Goal: Contribute content: Add original content to the website for others to see

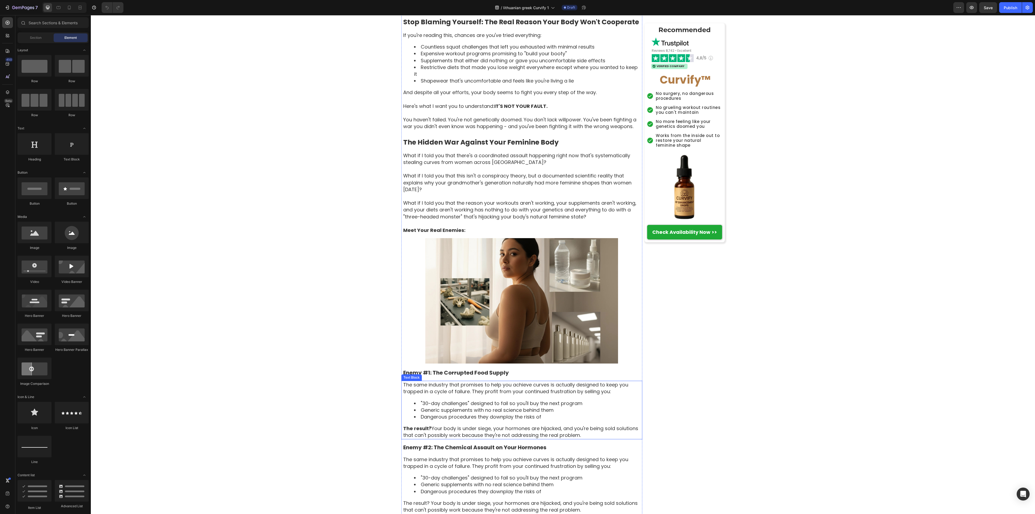
scroll to position [496, 0]
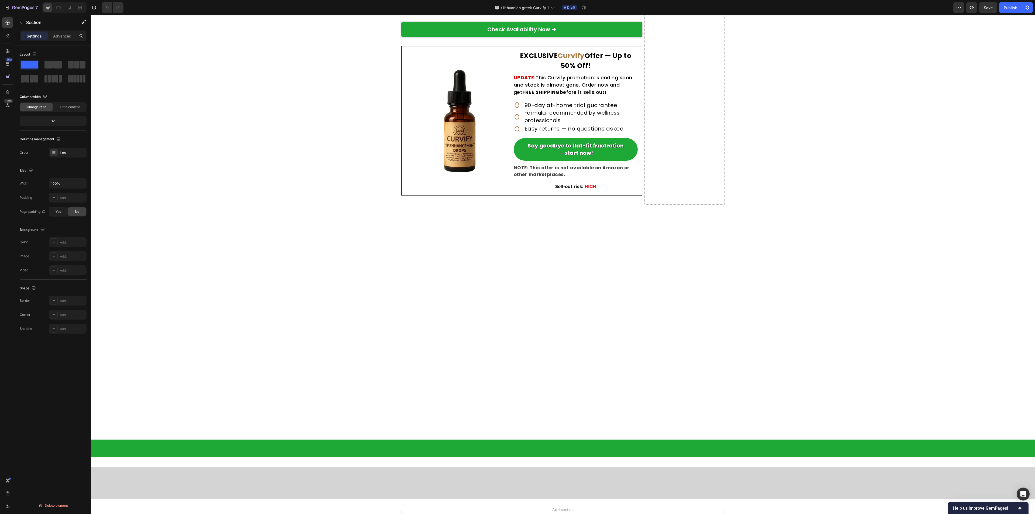
scroll to position [2653, 0]
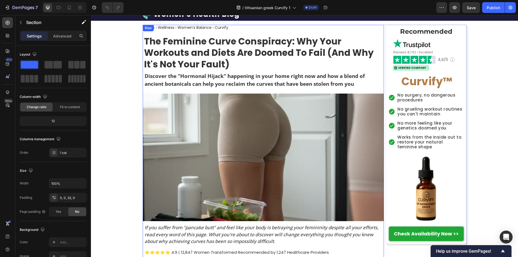
scroll to position [0, 0]
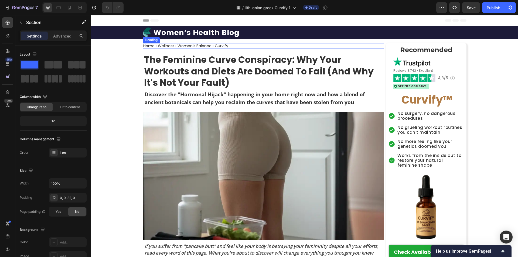
click at [143, 46] on h2 "Home › Wellness › Women’s Balance › Curvify" at bounding box center [186, 46] width 86 height 6
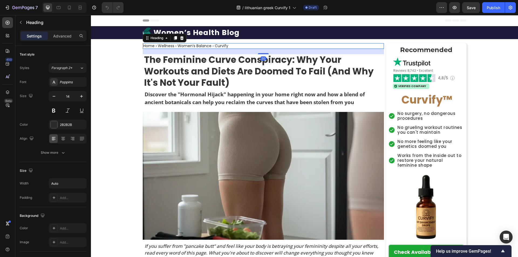
click at [143, 45] on h2 "Home › Wellness › Women’s Balance › Curvify" at bounding box center [186, 46] width 86 height 6
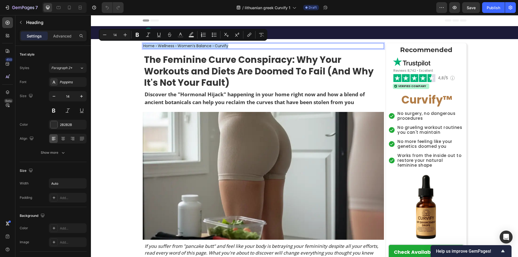
drag, startPoint x: 142, startPoint y: 45, endPoint x: 242, endPoint y: 45, distance: 99.8
click at [242, 45] on div "Home › Wellness › Women’s Balance › Curvify" at bounding box center [263, 46] width 241 height 6
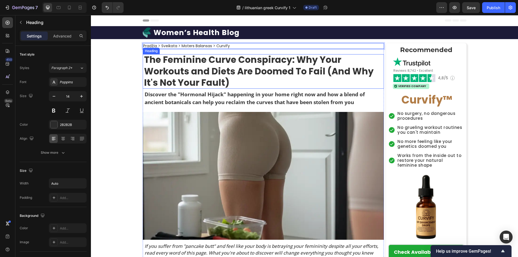
click at [187, 71] on strong "The Feminine Curve Conspiracy: Why Your Workouts and Diets Are Doomed To Fail (…" at bounding box center [258, 71] width 229 height 36
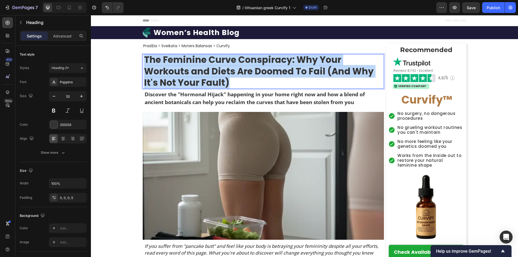
click at [187, 71] on strong "The Feminine Curve Conspiracy: Why Your Workouts and Diets Are Doomed To Fail (…" at bounding box center [258, 71] width 229 height 36
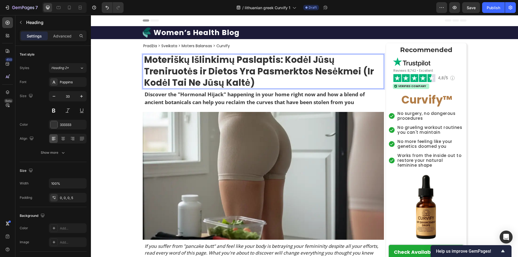
scroll to position [0, 0]
click at [196, 32] on h1 "Women’s Health Blog" at bounding box center [196, 32] width 87 height 10
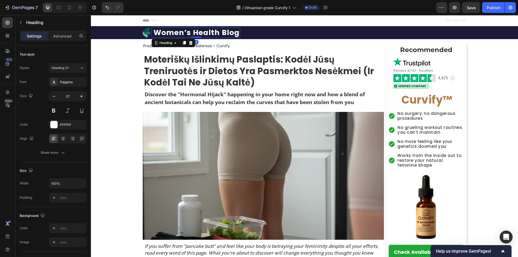
click at [196, 32] on h1 "Women’s Health Blog" at bounding box center [196, 32] width 87 height 10
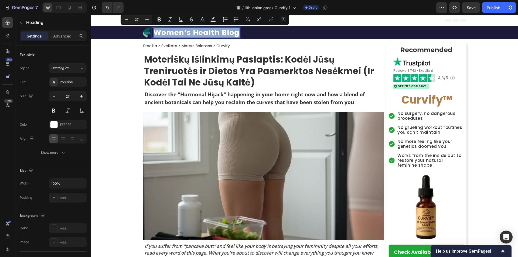
click at [196, 32] on p "Women’s Health Blog" at bounding box center [196, 32] width 86 height 9
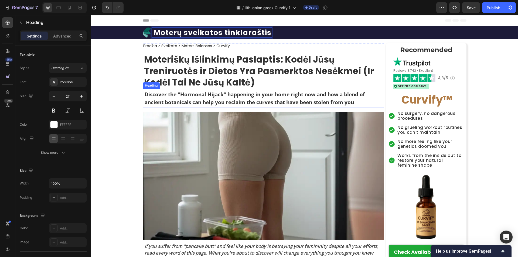
click at [183, 101] on h2 "Discover the "Hormonal Hijack" happening in your home right now and how a blend…" at bounding box center [264, 98] width 240 height 16
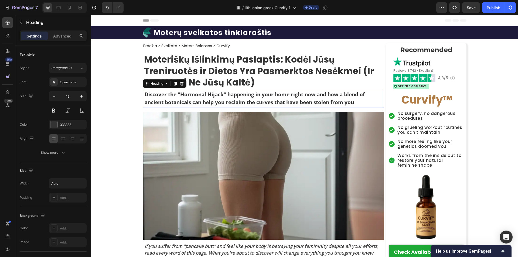
click at [183, 101] on h2 "Discover the "Hormonal Hijack" happening in your home right now and how a blend…" at bounding box center [264, 98] width 240 height 16
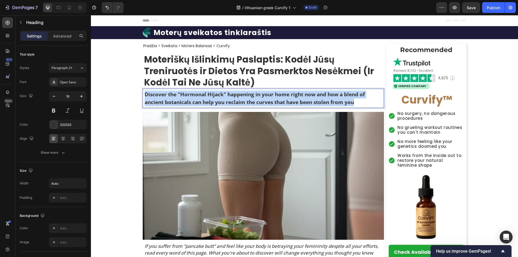
click at [183, 101] on p "Discover the "Hormonal Hijack" happening in your home right now and how a blend…" at bounding box center [264, 98] width 239 height 15
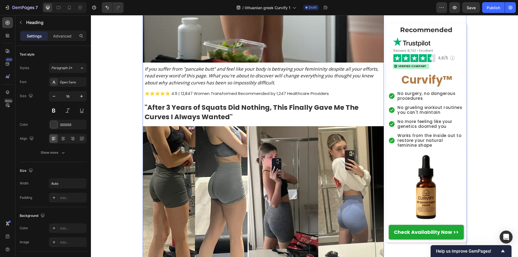
scroll to position [189, 0]
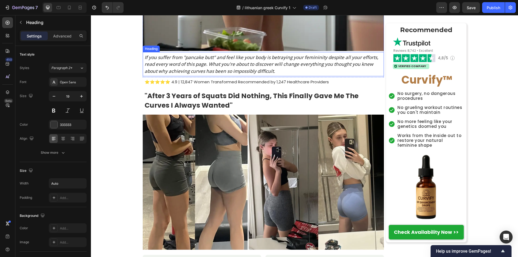
click at [193, 73] on h2 "If you suffer from "pancake butt" and feel like your body is betraying your fem…" at bounding box center [264, 64] width 240 height 22
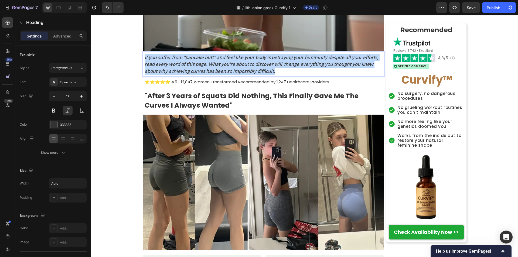
click at [193, 73] on p "If you suffer from "pancake butt" and feel like your body is betraying your fem…" at bounding box center [264, 64] width 239 height 21
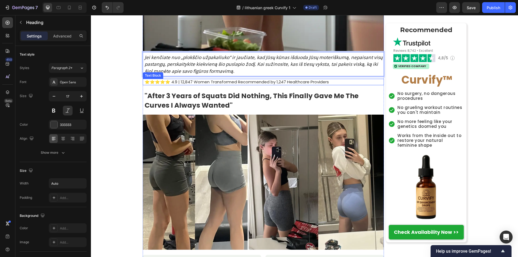
click at [172, 82] on p "⭐⭐⭐⭐⭐ 4.9 | 12,847 Women Transformed Recommended by 1,247 Healthcare Providers" at bounding box center [264, 81] width 239 height 5
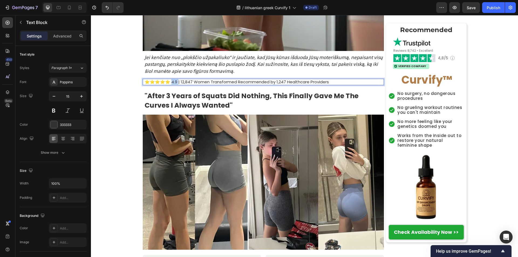
click at [172, 82] on p "⭐⭐⭐⭐⭐ 4.9 | 12,847 Women Transformed Recommended by 1,247 Healthcare Providers" at bounding box center [264, 81] width 239 height 5
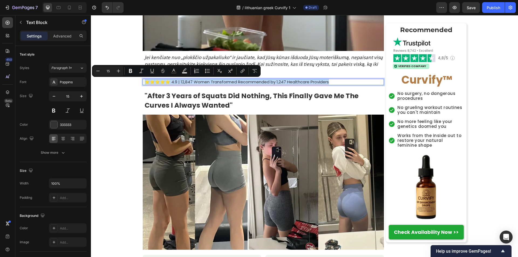
click at [172, 82] on p "⭐⭐⭐⭐⭐ 4.9 | 12,847 Women Transformed Recommended by 1,247 Healthcare Providers" at bounding box center [264, 81] width 239 height 5
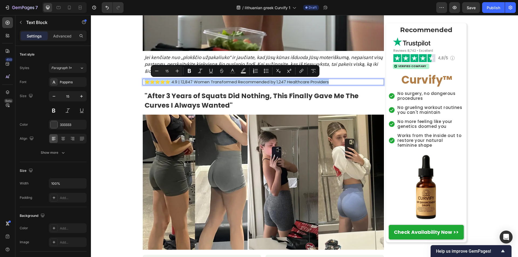
click at [172, 82] on p "⭐⭐⭐⭐⭐ 4.9 | 12,847 Women Transformed Recommended by 1,247 Healthcare Providers" at bounding box center [264, 81] width 239 height 5
drag, startPoint x: 172, startPoint y: 82, endPoint x: 344, endPoint y: 82, distance: 171.7
click at [344, 82] on p "⭐⭐⭐⭐⭐ 4.9 | 12,847 Women Transformed Recommended by 1,247 Healthcare Providers" at bounding box center [264, 81] width 239 height 5
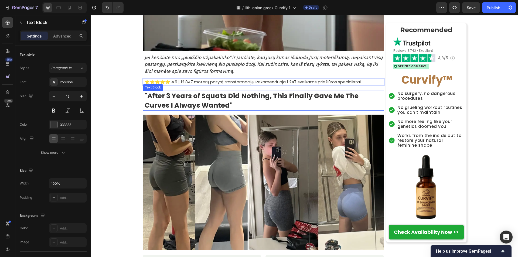
click at [182, 96] on strong ""After 3 Years of Squats Did Nothing, This Finally Gave Me The Curves I Always …" at bounding box center [252, 100] width 214 height 19
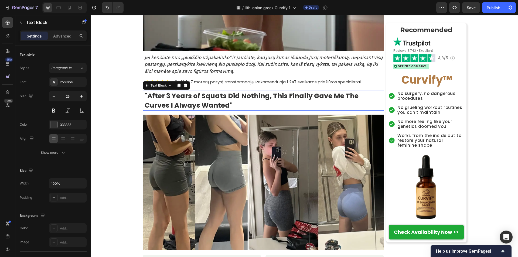
click at [182, 96] on strong ""After 3 Years of Squats Did Nothing, This Finally Gave Me The Curves I Always …" at bounding box center [252, 100] width 214 height 19
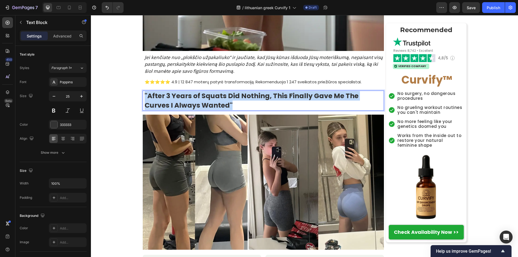
click at [182, 96] on strong ""After 3 Years of Squats Did Nothing, This Finally Gave Me The Curves I Always …" at bounding box center [252, 100] width 214 height 19
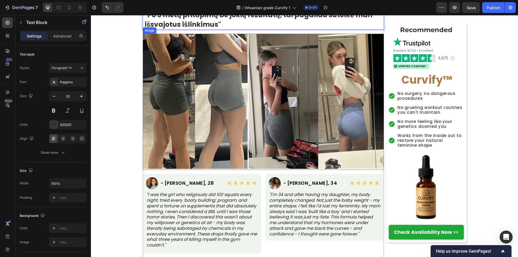
scroll to position [377, 0]
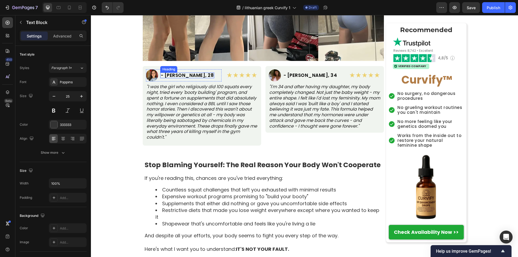
click at [164, 75] on h2 "- [PERSON_NAME], 28" at bounding box center [187, 76] width 54 height 6
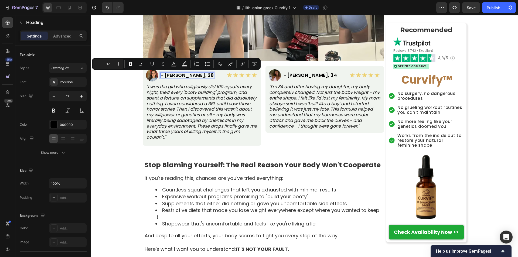
click at [161, 75] on p "- [PERSON_NAME], 28" at bounding box center [187, 75] width 53 height 5
drag, startPoint x: 160, startPoint y: 75, endPoint x: 189, endPoint y: 80, distance: 29.7
click at [189, 80] on div "- [PERSON_NAME], 28 Heading 0" at bounding box center [187, 75] width 54 height 12
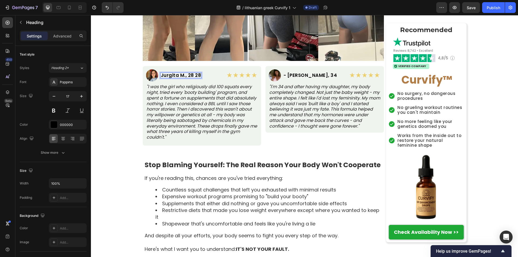
click at [196, 76] on p "Jurgita M., 28 28" at bounding box center [181, 75] width 40 height 5
click at [163, 102] on p ""I was the girl who religiously did 100 squats every night, tried every 'booty …" at bounding box center [201, 112] width 111 height 56
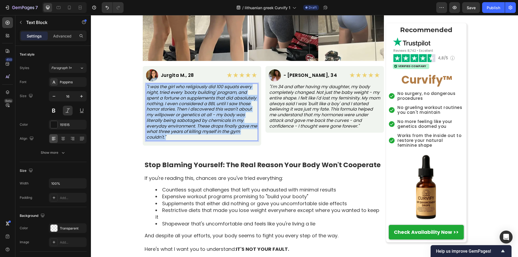
click at [163, 102] on p ""I was the girl who religiously did 100 squats every night, tried every 'booty …" at bounding box center [201, 112] width 111 height 56
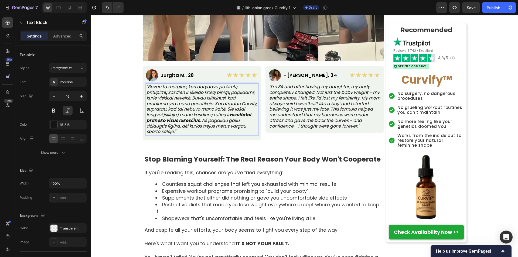
click at [219, 122] on strong "rezultatai pranoko visus lūkesčius" at bounding box center [198, 118] width 105 height 12
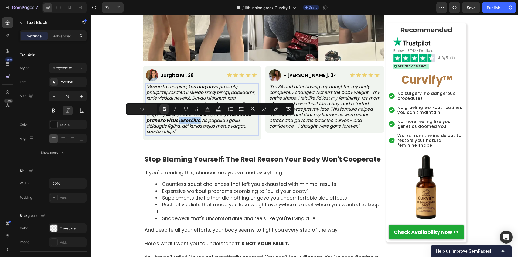
drag, startPoint x: 219, startPoint y: 122, endPoint x: 208, endPoint y: 121, distance: 11.6
click at [208, 121] on strong "rezultatai pranoko visus lūkesčius" at bounding box center [198, 118] width 105 height 12
click at [143, 118] on div "Image Jurgita M., [STREET_ADDRESS] ★★★★★ Text Block Row "Buvau ta mergina, kuri…" at bounding box center [202, 103] width 118 height 74
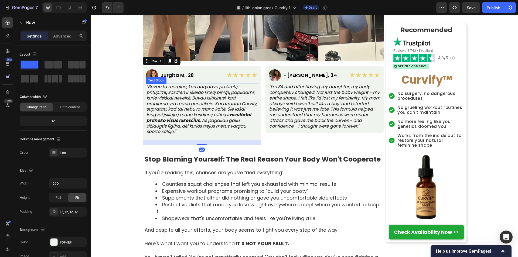
click at [146, 121] on strong "rezultatai pranoko visus lūkesčius" at bounding box center [198, 118] width 105 height 12
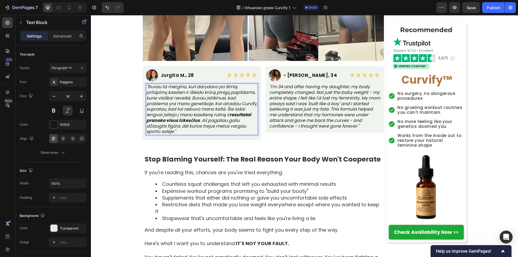
click at [146, 121] on strong "rezultatai pranoko visus lūkesčius" at bounding box center [198, 118] width 105 height 12
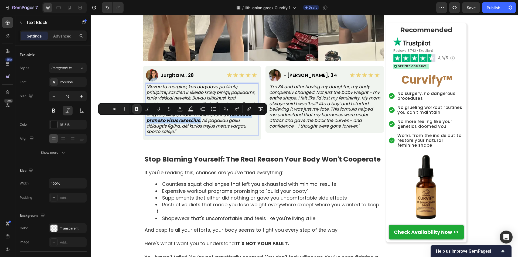
drag, startPoint x: 144, startPoint y: 121, endPoint x: 221, endPoint y: 122, distance: 77.1
click at [221, 122] on p ""Buvau ta mergina, kuri darydavo po šimtą pritūpimų kasdien ir išleido krūvą pi…" at bounding box center [201, 109] width 111 height 50
click at [137, 110] on icon "Editor contextual toolbar" at bounding box center [136, 109] width 3 height 4
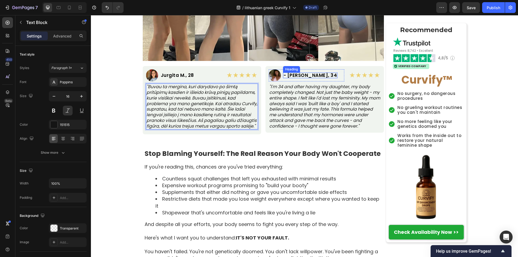
click at [292, 76] on h2 "- [PERSON_NAME], 34" at bounding box center [310, 76] width 55 height 6
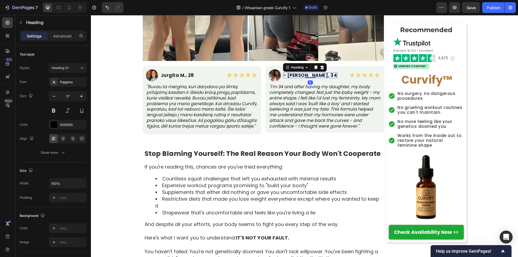
click at [292, 76] on h2 "- [PERSON_NAME], 34" at bounding box center [310, 76] width 55 height 6
click at [292, 76] on p "- [PERSON_NAME], 34" at bounding box center [310, 75] width 54 height 5
click at [297, 103] on p ""I'm 34 and after having my daughter, my body completely changed. Not just the …" at bounding box center [324, 106] width 111 height 45
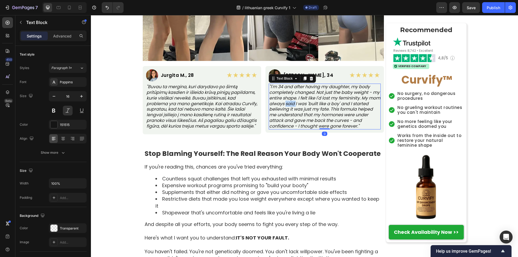
click at [297, 103] on p ""I'm 34 and after having my daughter, my body completely changed. Not just the …" at bounding box center [324, 106] width 111 height 45
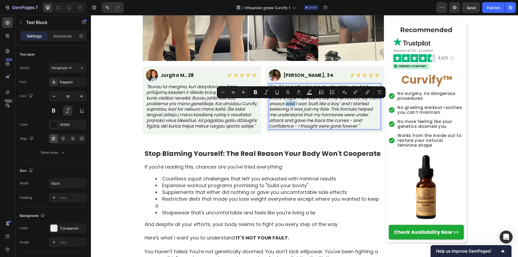
click at [297, 103] on p ""I'm 34 and after having my daughter, my body completely changed. Not just the …" at bounding box center [324, 106] width 111 height 45
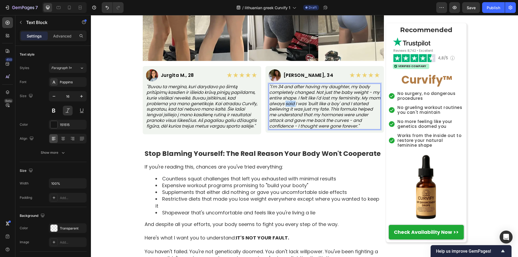
click at [297, 103] on p ""I'm 34 and after having my daughter, my body completely changed. Not just the …" at bounding box center [324, 106] width 111 height 45
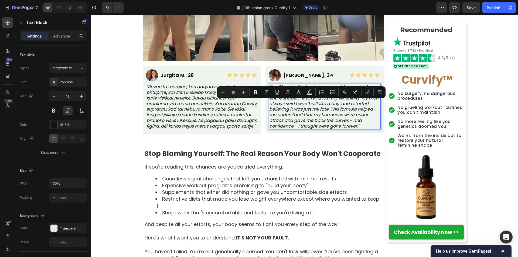
click at [306, 113] on p ""I'm 34 and after having my daughter, my body completely changed. Not just the …" at bounding box center [324, 106] width 111 height 45
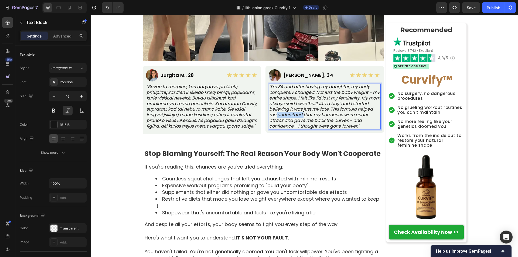
click at [307, 113] on p ""I'm 34 and after having my daughter, my body completely changed. Not just the …" at bounding box center [324, 106] width 111 height 45
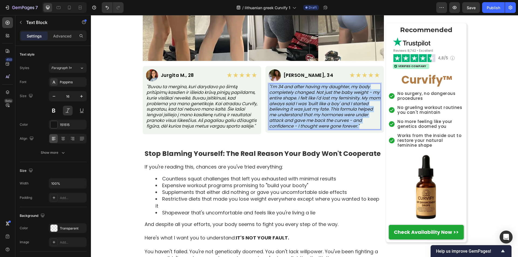
click at [307, 113] on p ""I'm 34 and after having my daughter, my body completely changed. Not just the …" at bounding box center [324, 106] width 111 height 45
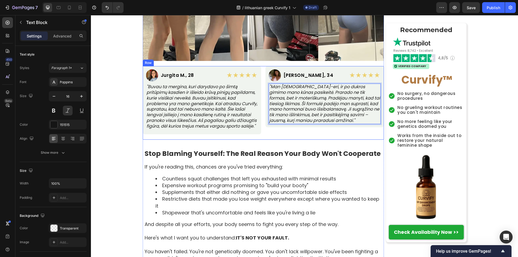
click at [307, 140] on div "Image [PERSON_NAME], [STREET_ADDRESS] ★★★★★ Text Block Row "Man [DEMOGRAPHIC_DA…" at bounding box center [324, 103] width 118 height 74
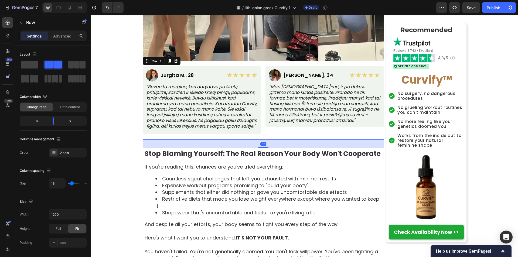
click at [296, 137] on div "Image [PERSON_NAME], [STREET_ADDRESS] ★★★★★ Text Block Row "Man [DEMOGRAPHIC_DA…" at bounding box center [324, 103] width 118 height 74
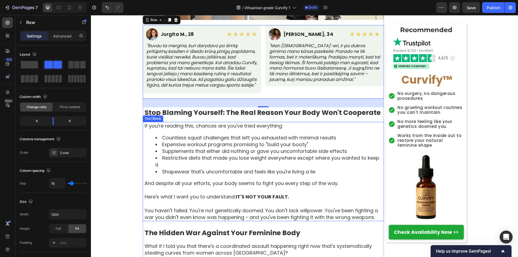
scroll to position [431, 0]
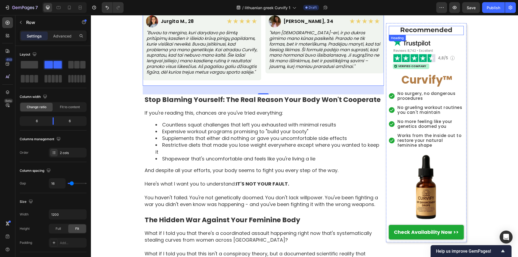
click at [420, 29] on strong "Recommended" at bounding box center [426, 30] width 52 height 8
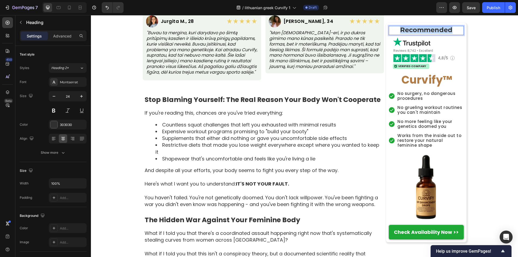
click at [420, 29] on strong "Recommended" at bounding box center [426, 30] width 52 height 8
click at [404, 51] on span "Reviews 8,742 • Excellent" at bounding box center [413, 50] width 40 height 5
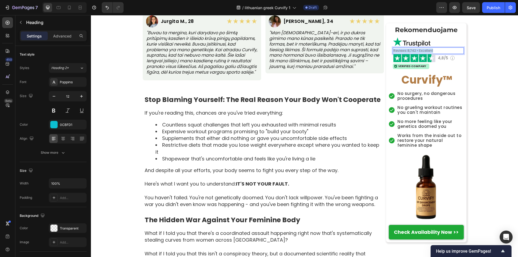
click at [404, 51] on span "Reviews 8,742 • Excellent" at bounding box center [413, 50] width 40 height 5
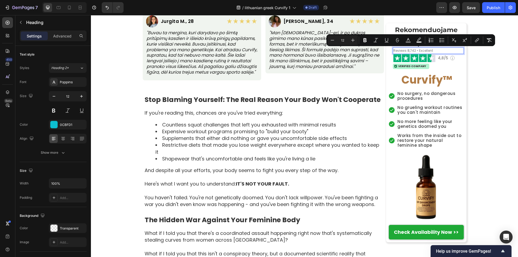
click at [426, 50] on span "Reviews 8,742 • Excellent" at bounding box center [413, 50] width 40 height 5
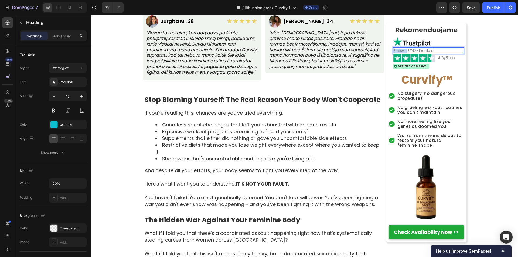
drag, startPoint x: 392, startPoint y: 52, endPoint x: 405, endPoint y: 51, distance: 13.0
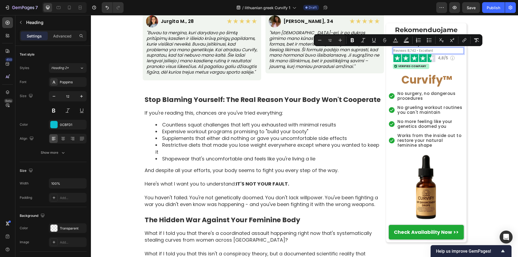
click at [409, 50] on span "Reviews 8,742 • Excellent" at bounding box center [413, 50] width 40 height 5
drag, startPoint x: 391, startPoint y: 51, endPoint x: 404, endPoint y: 52, distance: 13.0
drag, startPoint x: 422, startPoint y: 51, endPoint x: 439, endPoint y: 53, distance: 17.2
click at [439, 53] on div "Atsiliepimai 8,742 • Excellent Heading 0" at bounding box center [428, 50] width 71 height 6
copy span "Excellent"
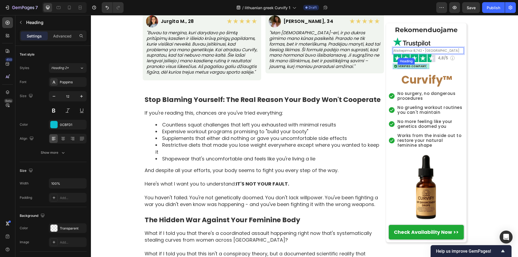
click at [408, 66] on h2 "Verified Company" at bounding box center [411, 66] width 29 height 4
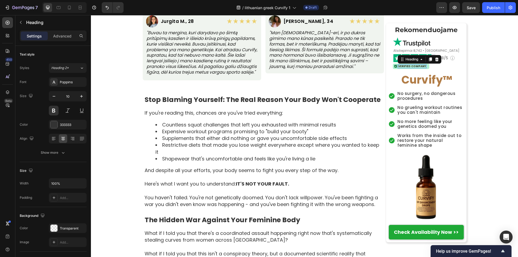
click at [408, 66] on h2 "Verified Company" at bounding box center [411, 66] width 29 height 4
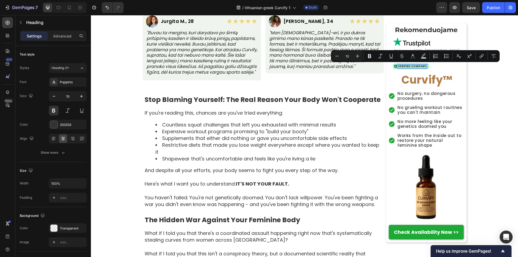
click at [408, 66] on p "Verified Company" at bounding box center [412, 66] width 28 height 3
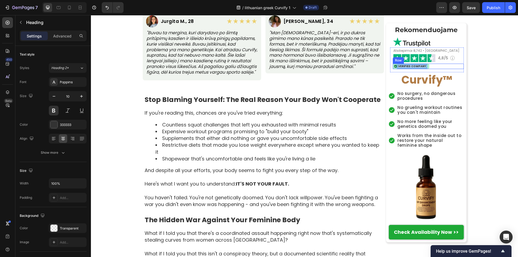
drag, startPoint x: 397, startPoint y: 67, endPoint x: 425, endPoint y: 69, distance: 28.9
click at [425, 69] on div "Image Verified Company Heading 0 Row Row" at bounding box center [428, 66] width 71 height 5
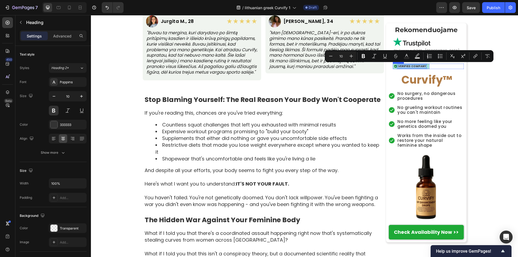
copy p "Verified Company"
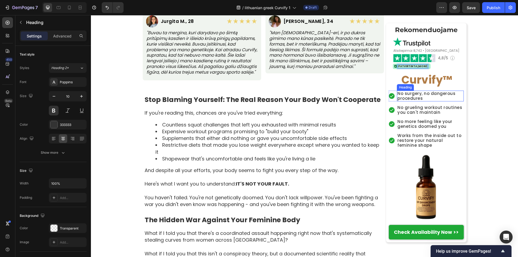
click at [411, 98] on h2 "No surgery, no dangerous procedures" at bounding box center [430, 96] width 67 height 11
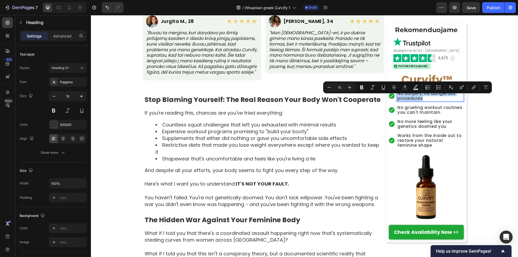
click at [411, 98] on p "No surgery, no dangerous procedures" at bounding box center [430, 96] width 66 height 10
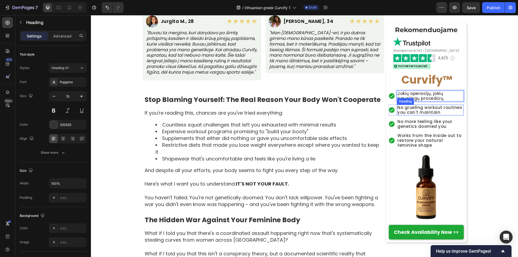
click at [406, 109] on h2 "No grueling workout routines you can't maintain" at bounding box center [430, 110] width 67 height 11
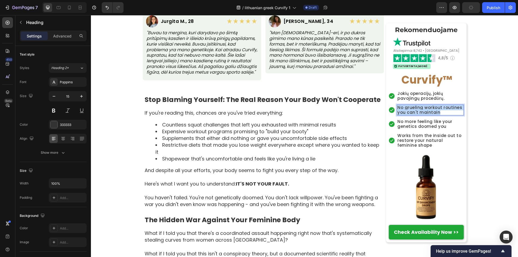
click at [406, 109] on p "No grueling workout routines you can't maintain" at bounding box center [430, 110] width 66 height 10
click at [406, 125] on h2 "No more feeling like your genetics doomed you" at bounding box center [430, 124] width 67 height 11
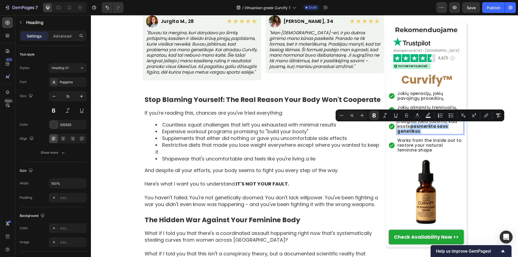
drag, startPoint x: 418, startPoint y: 132, endPoint x: 409, endPoint y: 126, distance: 10.9
click at [409, 126] on p "Daugiau jokio jausmo, kad esate pasmerkta savo genetikos ." at bounding box center [430, 126] width 66 height 15
click at [374, 115] on icon "Editor contextual toolbar" at bounding box center [373, 116] width 3 height 4
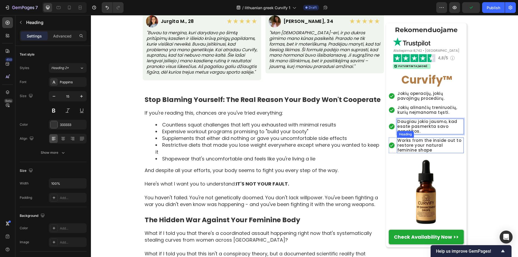
click at [410, 146] on h2 "Works from the inside out to restore your natural feminine shape" at bounding box center [430, 145] width 67 height 16
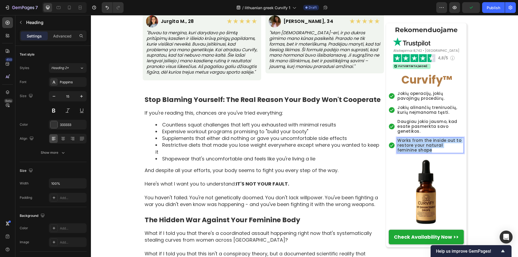
click at [410, 146] on p "Works from the inside out to restore your natural feminine shape" at bounding box center [430, 145] width 66 height 15
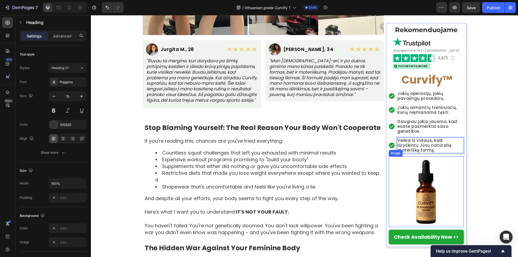
scroll to position [350, 0]
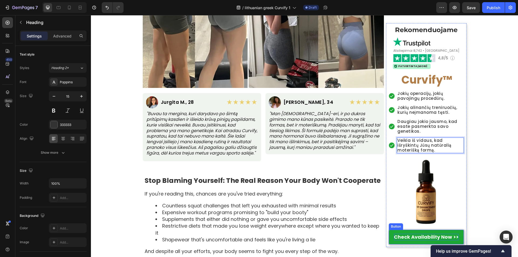
click at [394, 238] on strong "Check Availability Now >>" at bounding box center [426, 236] width 65 height 7
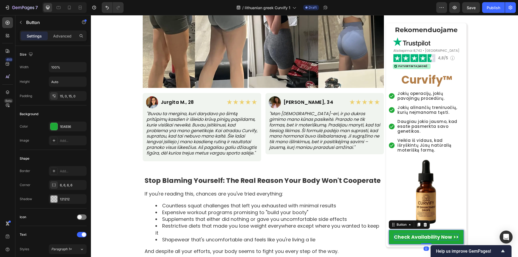
click at [394, 238] on strong "Check Availability Now >>" at bounding box center [426, 236] width 65 height 7
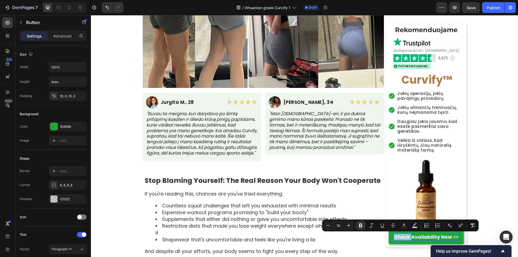
click at [394, 238] on strong "Check Availability Now >>" at bounding box center [426, 236] width 65 height 7
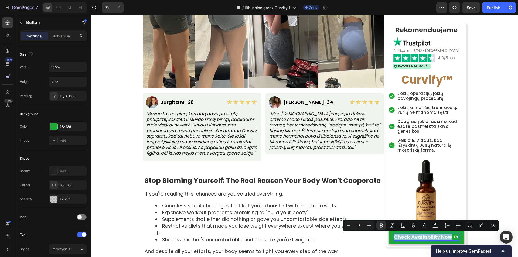
drag, startPoint x: 393, startPoint y: 237, endPoint x: 449, endPoint y: 237, distance: 56.1
click at [449, 237] on strong "Check Availability Now >>" at bounding box center [426, 236] width 65 height 7
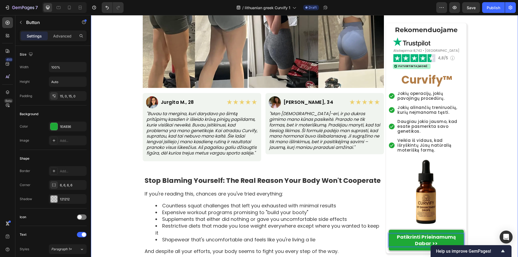
scroll to position [377, 0]
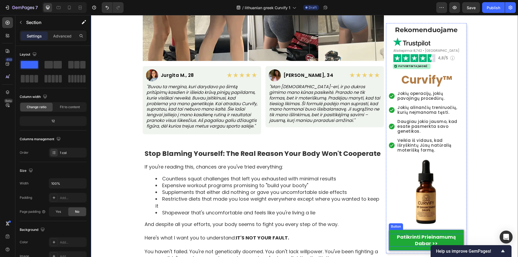
click at [440, 239] on strong "Patikrinti Prieinamumą Dabar >>" at bounding box center [426, 239] width 59 height 13
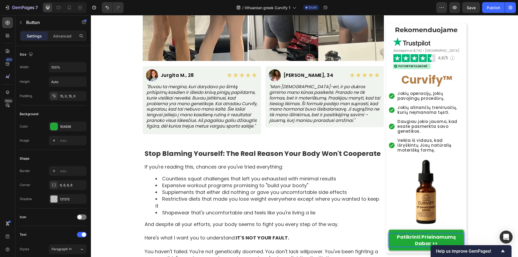
click at [402, 243] on p "Patikrinti Prieinamumą Dabar >>" at bounding box center [426, 240] width 75 height 13
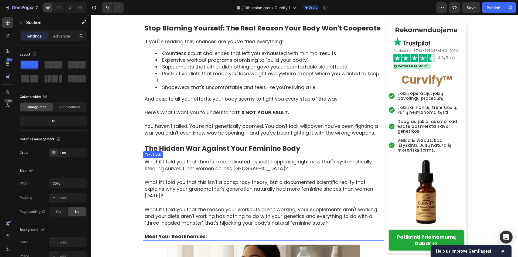
scroll to position [512, 0]
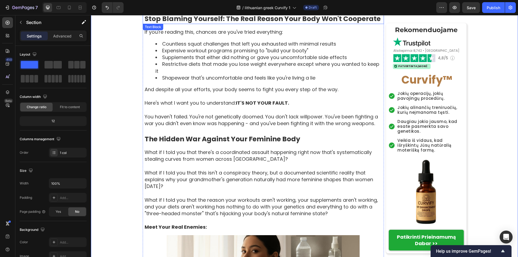
click at [146, 23] on strong "Stop Blaming Yourself: The Real Reason Your Body Won't Cooperate" at bounding box center [263, 18] width 236 height 9
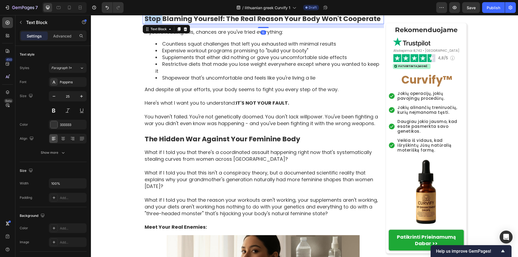
click at [146, 23] on strong "Stop Blaming Yourself: The Real Reason Your Body Won't Cooperate" at bounding box center [263, 18] width 236 height 9
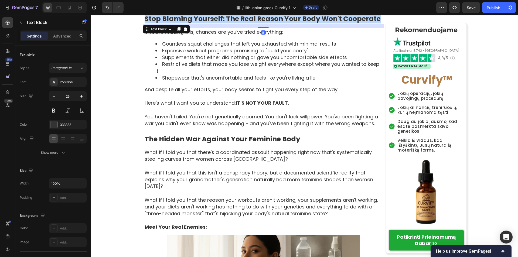
click at [146, 23] on strong "Stop Blaming Yourself: The Real Reason Your Body Won't Cooperate" at bounding box center [263, 18] width 236 height 9
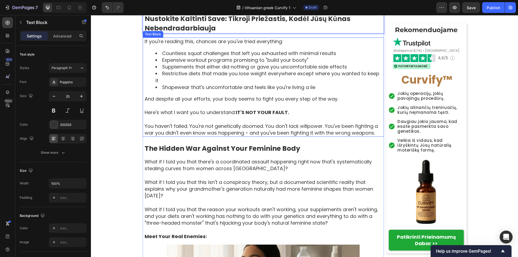
click at [145, 45] on p "If you're reading this, chances are you've tried everything:" at bounding box center [264, 41] width 239 height 7
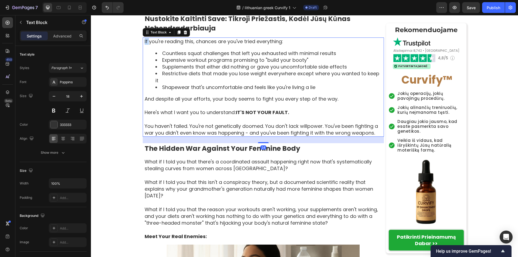
click at [145, 45] on p "If you're reading this, chances are you've tried everything:" at bounding box center [264, 41] width 239 height 7
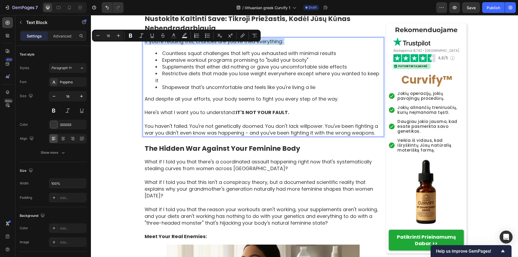
click at [145, 45] on p "If you're reading this, chances are you've tried everything:" at bounding box center [264, 41] width 239 height 7
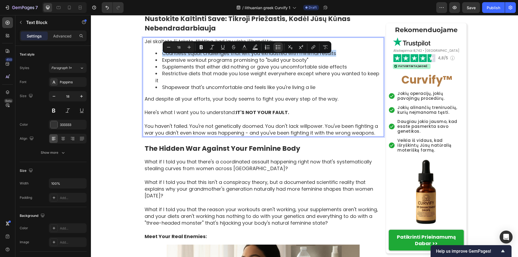
drag, startPoint x: 161, startPoint y: 59, endPoint x: 356, endPoint y: 59, distance: 195.2
click at [356, 57] on li "Countless squat challenges that left you exhausted with minimal results" at bounding box center [269, 53] width 228 height 7
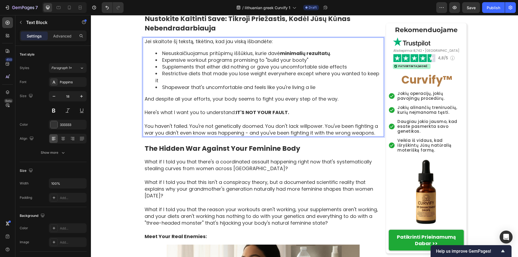
click at [160, 63] on li "Expensive workout programs promising to "build your booty"" at bounding box center [269, 60] width 228 height 7
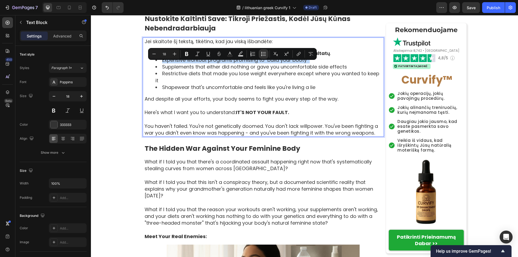
drag, startPoint x: 160, startPoint y: 66, endPoint x: 346, endPoint y: 64, distance: 186.0
click at [346, 63] on li "Expensive workout programs promising to "build your booty"" at bounding box center [269, 60] width 228 height 7
click at [305, 63] on li "Expensive workout programs promising to "build your booty"" at bounding box center [269, 60] width 228 height 7
drag, startPoint x: 160, startPoint y: 66, endPoint x: 309, endPoint y: 67, distance: 148.3
click at [309, 63] on li "Expensive workout programs promising to "build your booty"" at bounding box center [269, 60] width 228 height 7
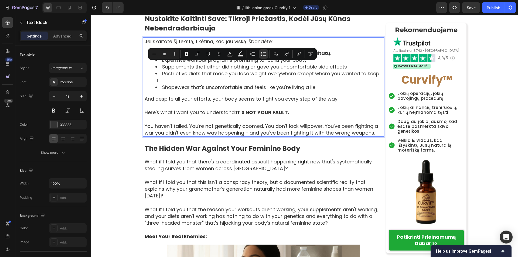
click at [167, 68] on ul "Nesuskaičiuojamus pritūpimų iššūkius, kurie davė minimalių rezultatų . Expensiv…" at bounding box center [264, 70] width 239 height 41
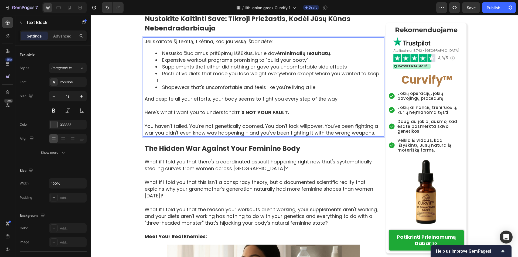
click at [161, 63] on li "Expensive workout programs promising to "build your booty"" at bounding box center [269, 60] width 228 height 7
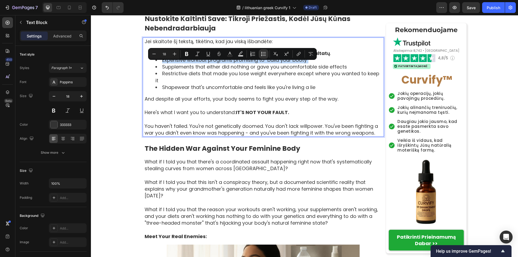
drag, startPoint x: 160, startPoint y: 66, endPoint x: 306, endPoint y: 68, distance: 146.1
click at [306, 63] on li "Expensive workout programs promising to "build your booty"" at bounding box center [269, 60] width 228 height 7
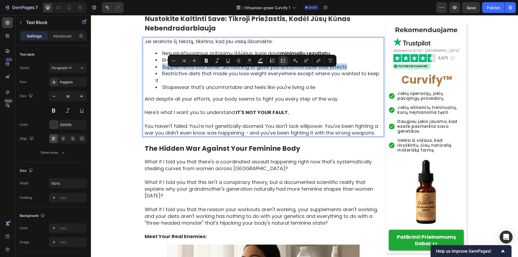
drag, startPoint x: 161, startPoint y: 73, endPoint x: 344, endPoint y: 74, distance: 183.1
click at [344, 70] on li "Supplements that either did nothing or gave you uncomfortable side effects" at bounding box center [269, 66] width 228 height 7
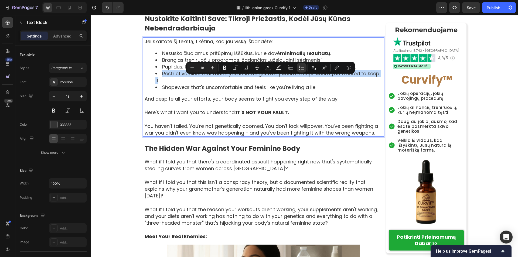
drag, startPoint x: 161, startPoint y: 80, endPoint x: 381, endPoint y: 82, distance: 220.3
click at [381, 82] on div "Jei skaitote šį tekstą, tikėtina, kad jau viską išbandėte: Nesuskaičiuojamus pr…" at bounding box center [264, 86] width 240 height 99
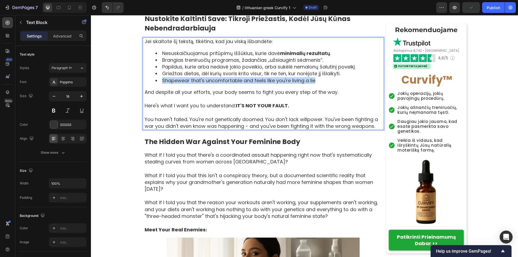
drag, startPoint x: 161, startPoint y: 86, endPoint x: 321, endPoint y: 89, distance: 159.6
click at [321, 84] on li "Shapewear that's uncomfortable and feels like you're living a lie" at bounding box center [269, 80] width 228 height 7
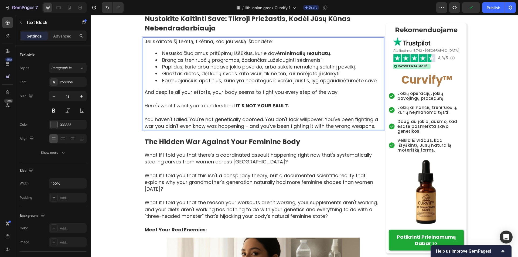
click at [155, 95] on p "And despite all your efforts, your body seems to fight you every step of the wa…" at bounding box center [264, 92] width 239 height 7
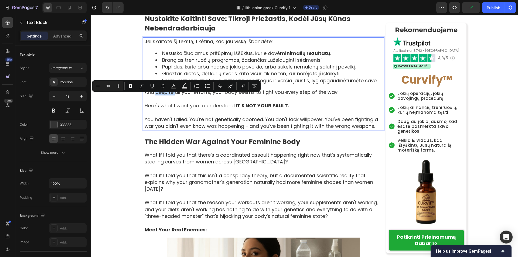
click at [155, 95] on p "And despite all your efforts, your body seems to fight you every step of the wa…" at bounding box center [264, 92] width 239 height 7
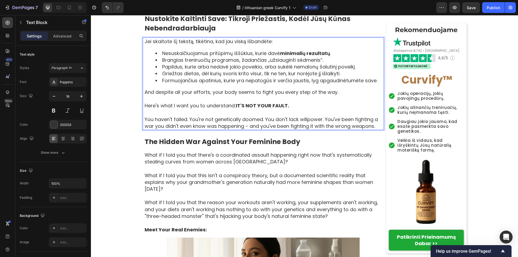
click at [151, 95] on p "And despite all your efforts, your body seems to fight you every step of the wa…" at bounding box center [264, 92] width 239 height 7
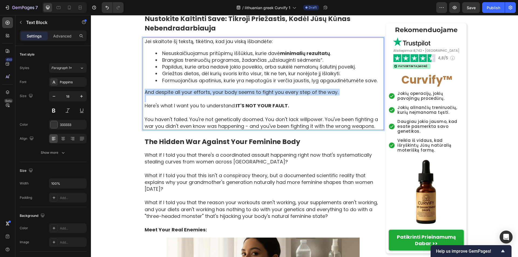
click at [151, 95] on p "And despite all your efforts, your body seems to fight you every step of the wa…" at bounding box center [264, 92] width 239 height 7
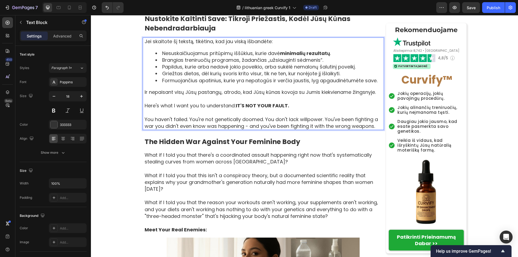
click at [197, 109] on p "Here's what I want you to understand: IT'S NOT YOUR FAULT." at bounding box center [264, 105] width 239 height 7
click at [194, 124] on p "You haven't failed. You're not genetically doomed. You don't lack willpower. Yo…" at bounding box center [264, 122] width 239 height 13
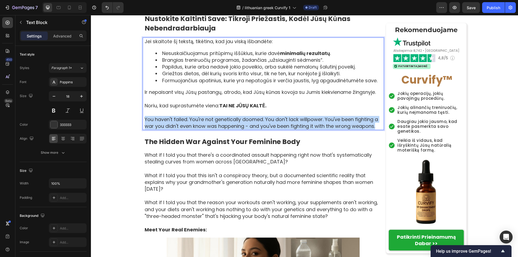
click at [194, 124] on p "You haven't failed. You're not genetically doomed. You don't lack willpower. Yo…" at bounding box center [264, 122] width 239 height 13
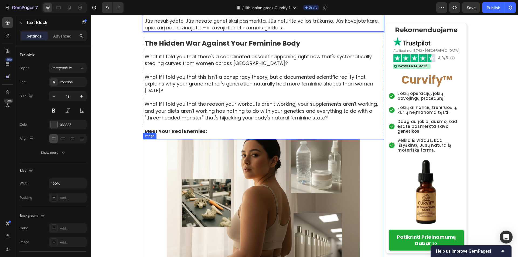
scroll to position [620, 0]
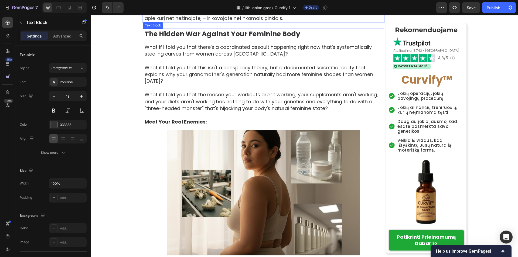
click at [207, 38] on strong "The Hidden War Against Your Feminine Body" at bounding box center [223, 33] width 156 height 9
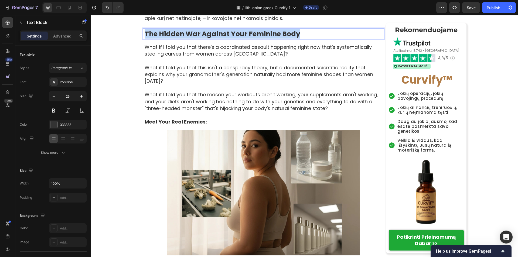
click at [207, 38] on strong "The Hidden War Against Your Feminine Body" at bounding box center [223, 33] width 156 height 9
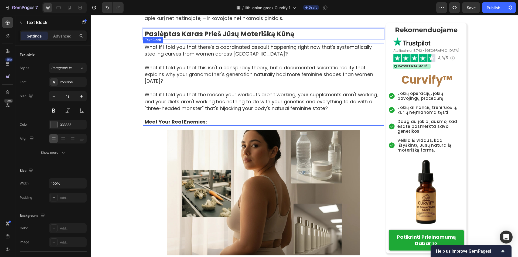
click at [152, 57] on p "What if I told you that there's a coordinated assault happening right now that'…" at bounding box center [264, 50] width 239 height 13
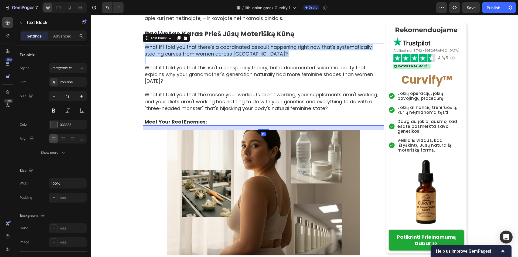
click at [152, 57] on p "What if I told you that there's a coordinated assault happening right now that'…" at bounding box center [264, 50] width 239 height 13
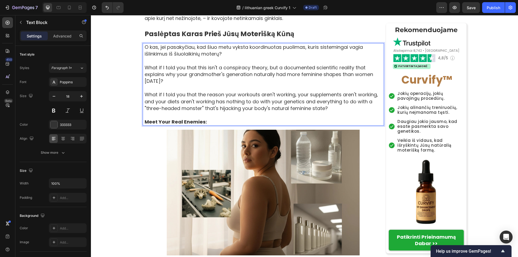
click at [190, 80] on p "What if I told you that this isn't a conspiracy theory, but a documented scient…" at bounding box center [264, 74] width 239 height 20
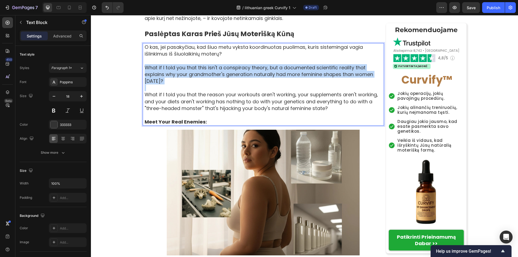
click at [190, 80] on p "What if I told you that this isn't a conspiracy theory, but a documented scient…" at bounding box center [264, 74] width 239 height 20
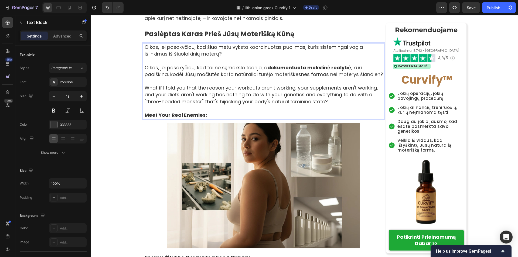
click at [184, 105] on p "What if I told you that the reason your workouts aren't working, your supplemen…" at bounding box center [264, 94] width 239 height 20
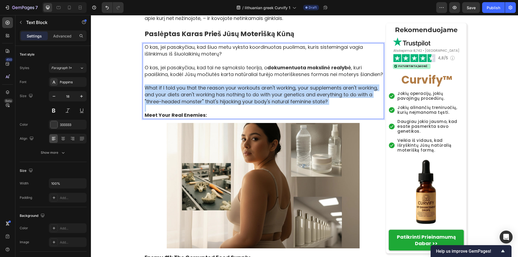
click at [184, 105] on p "What if I told you that the reason your workouts aren't working, your supplemen…" at bounding box center [264, 94] width 239 height 20
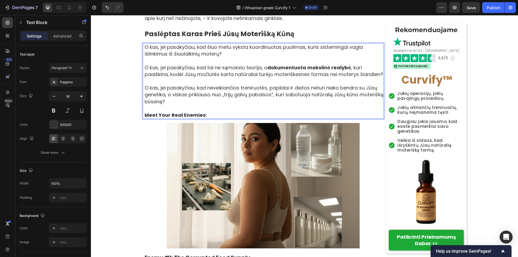
click at [183, 118] on strong "Meet Your Real Enemies:" at bounding box center [176, 115] width 62 height 7
click at [184, 118] on strong "Meet Your Real Enemies:" at bounding box center [176, 115] width 62 height 7
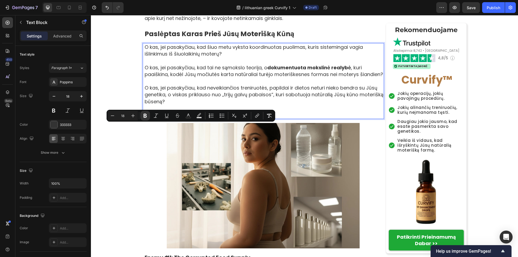
click at [184, 118] on strong "Meet Your Real Enemies:" at bounding box center [176, 115] width 62 height 7
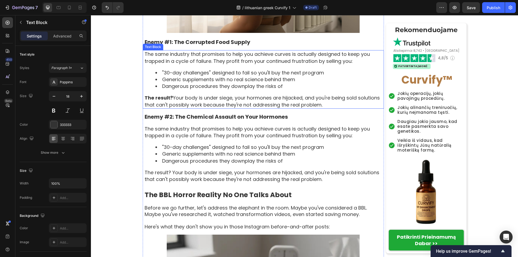
scroll to position [836, 0]
click at [148, 45] on p "Enemy #1: The Corrupted Food Supply" at bounding box center [264, 41] width 239 height 7
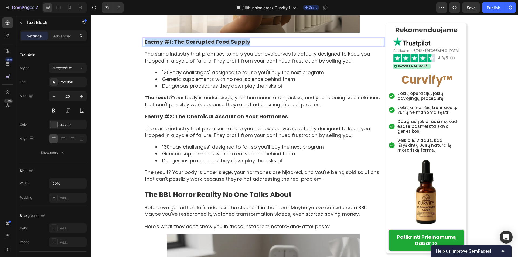
click at [148, 45] on p "Enemy #1: The Corrupted Food Supply" at bounding box center [264, 41] width 239 height 7
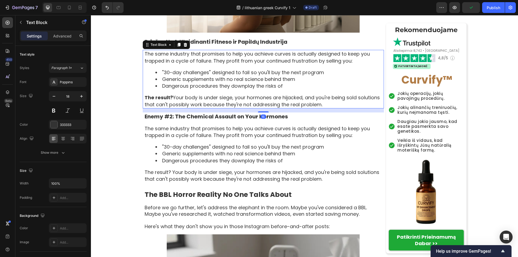
click at [145, 64] on p "The same industry that promises to help you achieve curves is actually designed…" at bounding box center [264, 56] width 239 height 13
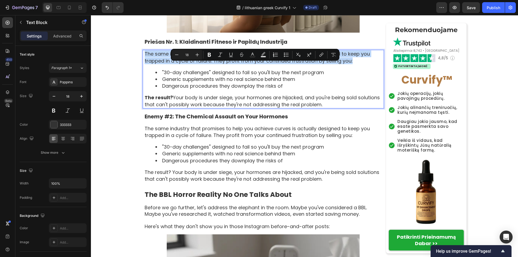
drag, startPoint x: 144, startPoint y: 66, endPoint x: 366, endPoint y: 71, distance: 221.7
click at [366, 64] on p "The same industry that promises to help you achieve curves is actually designed…" at bounding box center [264, 56] width 239 height 13
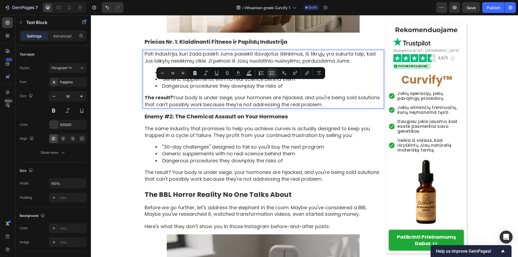
drag, startPoint x: 160, startPoint y: 84, endPoint x: 320, endPoint y: 87, distance: 160.2
click at [320, 76] on li ""30-day challenges" designed to fail so you'll buy the next program" at bounding box center [269, 72] width 228 height 7
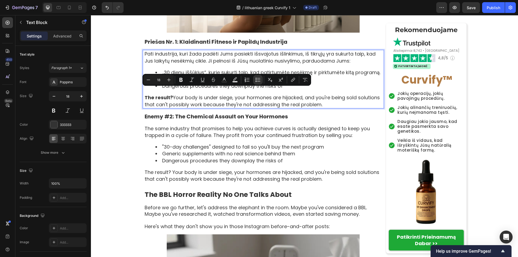
drag, startPoint x: 161, startPoint y: 92, endPoint x: 297, endPoint y: 94, distance: 136.2
click at [297, 82] on li "Generic supplements with no real science behind them" at bounding box center [269, 79] width 228 height 7
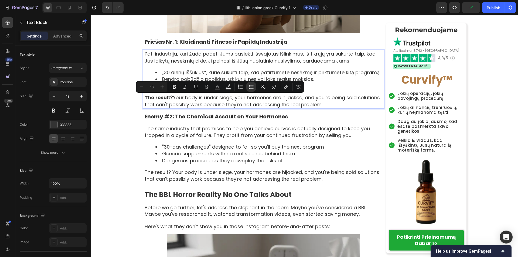
drag, startPoint x: 161, startPoint y: 99, endPoint x: 281, endPoint y: 99, distance: 120.0
click at [281, 89] on li "Dangerous procedures they downplay the risks of" at bounding box center [269, 85] width 228 height 7
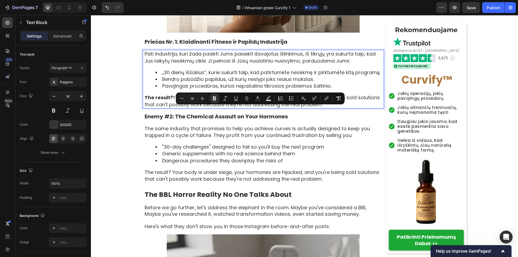
drag, startPoint x: 143, startPoint y: 110, endPoint x: 337, endPoint y: 115, distance: 194.2
click at [337, 108] on p "The result? Your body is under siege, your hormones are hijacked, and you're be…" at bounding box center [264, 100] width 239 height 13
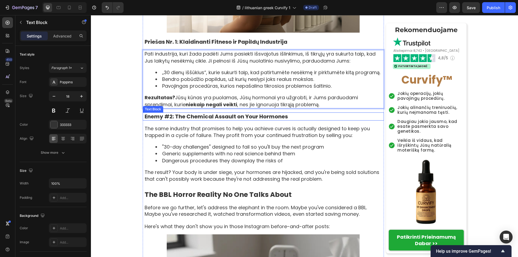
click at [145, 120] on p "Enemy #2: The Chemical Assault on Your Hormones" at bounding box center [264, 116] width 239 height 7
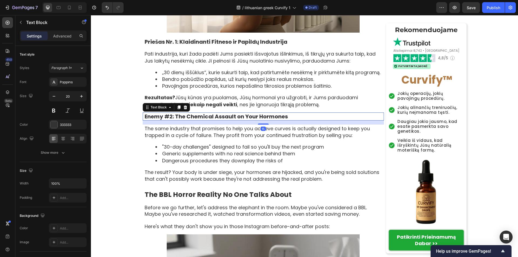
click at [145, 120] on p "Enemy #2: The Chemical Assault on Your Hormones" at bounding box center [264, 116] width 239 height 7
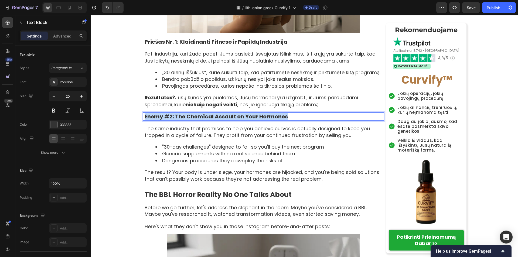
click at [145, 120] on p "Enemy #2: The Chemical Assault on Your Hormones" at bounding box center [264, 116] width 239 height 7
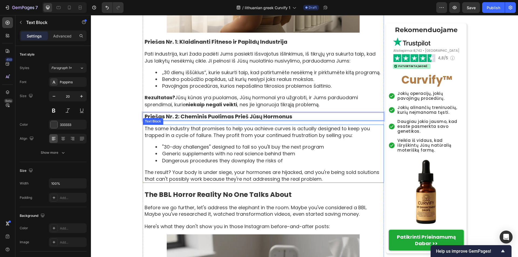
click at [145, 139] on p "The same industry that promises to help you achieve curves is actually designed…" at bounding box center [264, 131] width 239 height 13
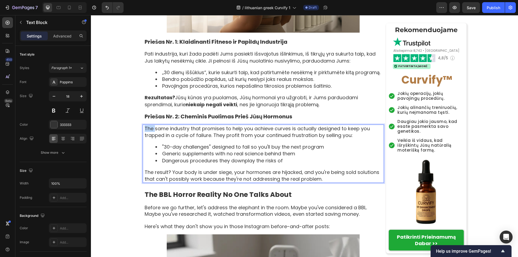
click at [145, 139] on p "The same industry that promises to help you achieve curves is actually designed…" at bounding box center [264, 131] width 239 height 13
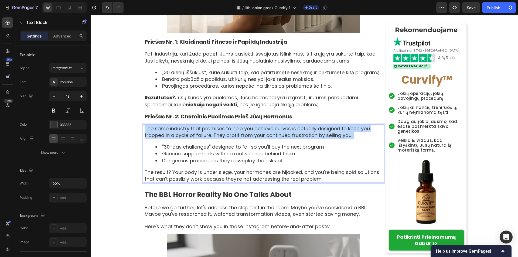
click at [145, 139] on p "The same industry that promises to help you achieve curves is actually designed…" at bounding box center [264, 131] width 239 height 13
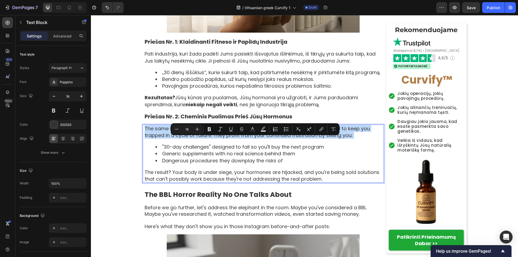
click at [145, 139] on p "The same industry that promises to help you achieve curves is actually designed…" at bounding box center [264, 131] width 239 height 13
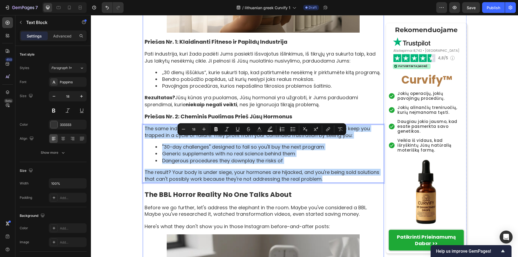
drag, startPoint x: 142, startPoint y: 141, endPoint x: 338, endPoint y: 201, distance: 204.8
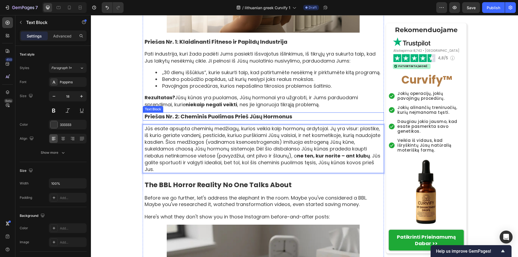
click at [331, 120] on p "Priešas Nr. 2: Cheminis Puolimas Prieš Jūsų Hormonus" at bounding box center [264, 116] width 239 height 7
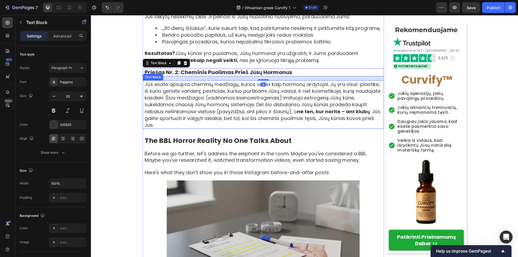
scroll to position [890, 0]
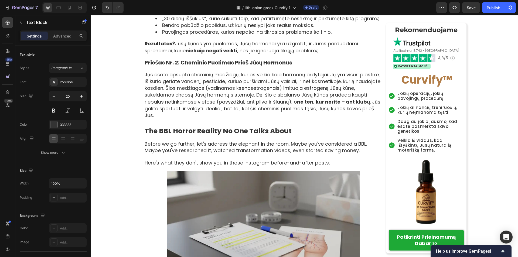
click at [106, 127] on div "Pradžia > Sveikata > Moters Balansas > Curvify Heading ⁠⁠⁠⁠⁠⁠⁠ Moteriškų Išlink…" at bounding box center [304, 235] width 427 height 2165
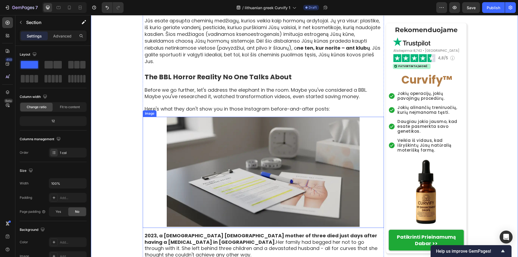
scroll to position [998, 0]
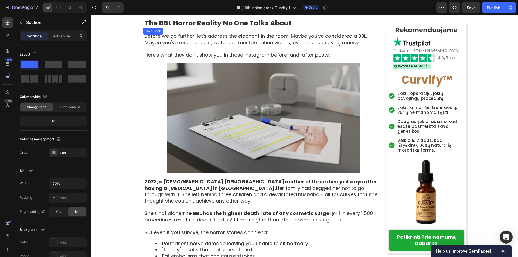
click at [215, 28] on strong "The BBL Horror Reality No One Talks About" at bounding box center [218, 22] width 147 height 9
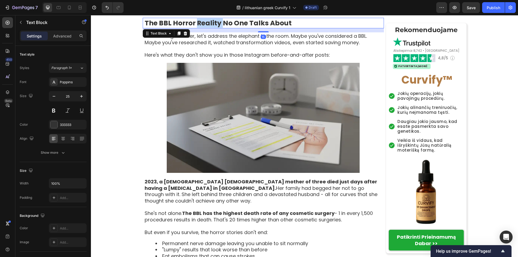
click at [215, 28] on strong "The BBL Horror Reality No One Talks About" at bounding box center [218, 22] width 147 height 9
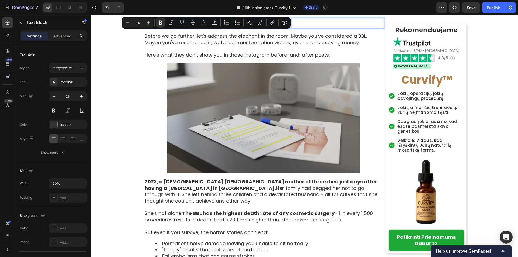
click at [215, 28] on strong "The BBL Horror Reality No One Talks About" at bounding box center [218, 22] width 147 height 9
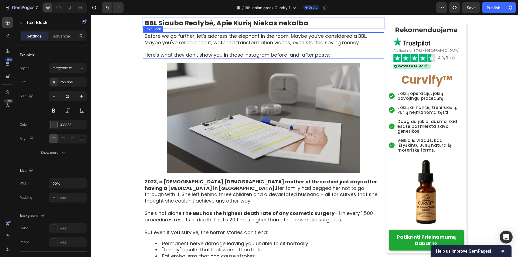
click at [222, 46] on p "Before we go further, let's address the elephant in the room. Maybe you've cons…" at bounding box center [264, 39] width 239 height 13
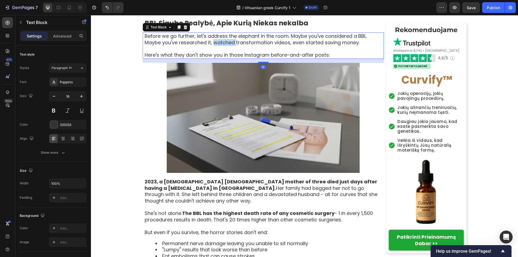
click at [222, 46] on p "Before we go further, let's address the elephant in the room. Maybe you've cons…" at bounding box center [264, 39] width 239 height 13
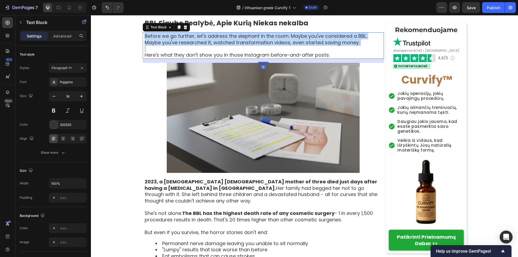
click at [222, 46] on p "Before we go further, let's address the elephant in the room. Maybe you've cons…" at bounding box center [264, 39] width 239 height 13
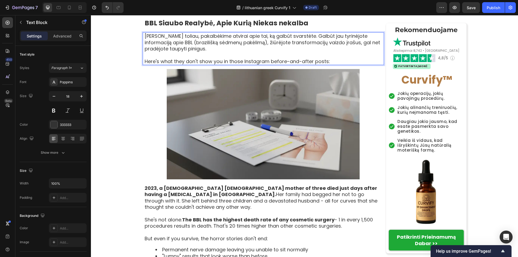
click at [253, 64] on p "Here's what they don't show you in those Instagram before-and-after posts:" at bounding box center [264, 61] width 239 height 6
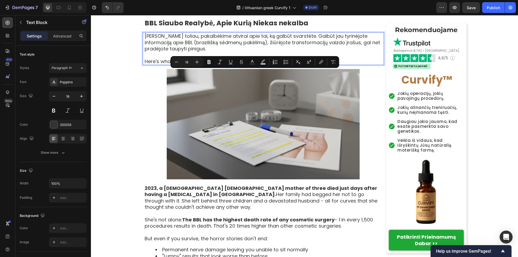
click at [253, 64] on p "Here's what they don't show you in those Instagram before-and-after posts:" at bounding box center [264, 61] width 239 height 6
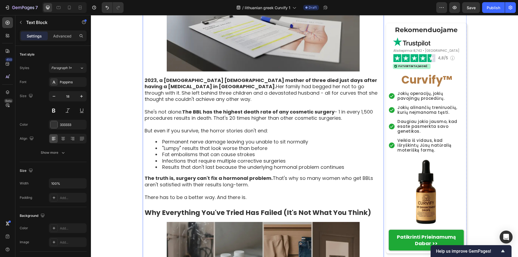
scroll to position [1132, 0]
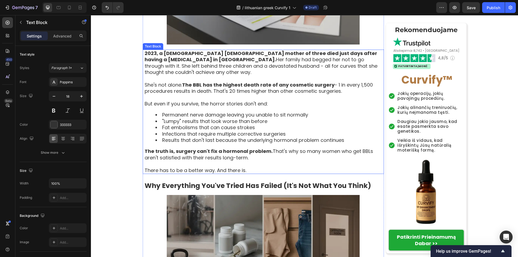
click at [169, 75] on p "2023, a [DEMOGRAPHIC_DATA] [DEMOGRAPHIC_DATA] mother of three died just days af…" at bounding box center [264, 62] width 239 height 25
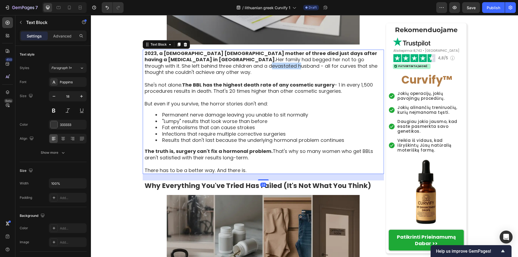
click at [169, 75] on p "2023, a [DEMOGRAPHIC_DATA] [DEMOGRAPHIC_DATA] mother of three died just days af…" at bounding box center [264, 62] width 239 height 25
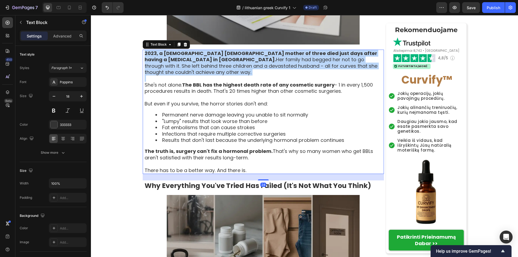
click at [169, 75] on p "2023, a [DEMOGRAPHIC_DATA] [DEMOGRAPHIC_DATA] mother of three died just days af…" at bounding box center [264, 62] width 239 height 25
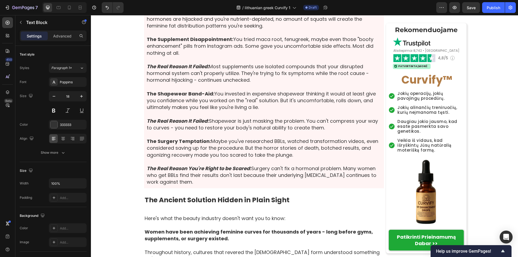
scroll to position [0, 0]
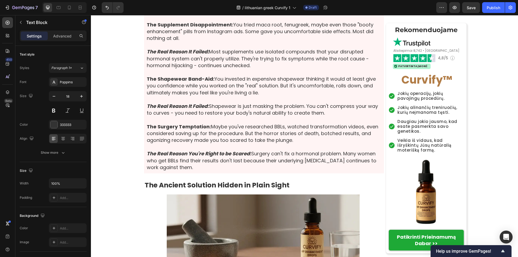
scroll to position [1186, 0]
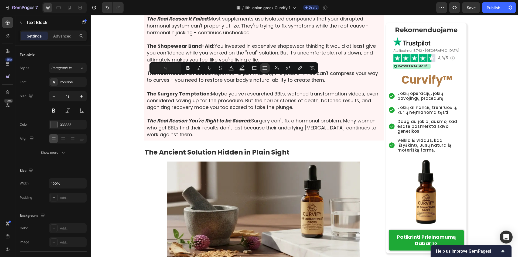
drag, startPoint x: 160, startPoint y: 80, endPoint x: 311, endPoint y: 81, distance: 150.7
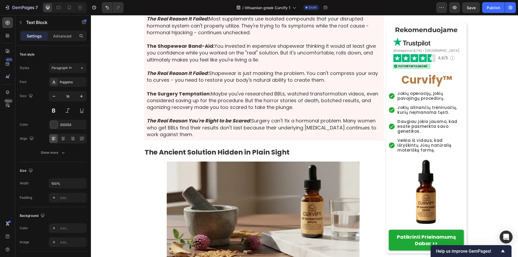
drag, startPoint x: 161, startPoint y: 80, endPoint x: 309, endPoint y: 80, distance: 147.7
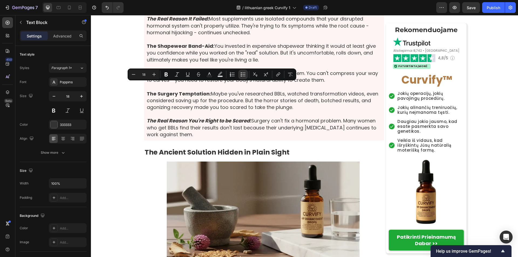
drag, startPoint x: 160, startPoint y: 87, endPoint x: 268, endPoint y: 86, distance: 107.8
drag, startPoint x: 160, startPoint y: 86, endPoint x: 263, endPoint y: 87, distance: 102.7
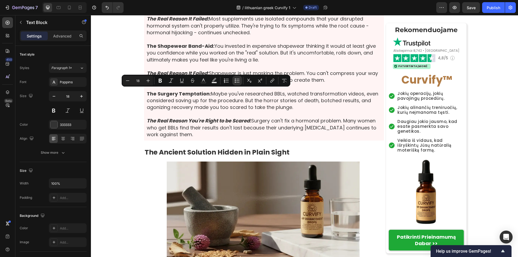
drag, startPoint x: 161, startPoint y: 92, endPoint x: 252, endPoint y: 94, distance: 91.1
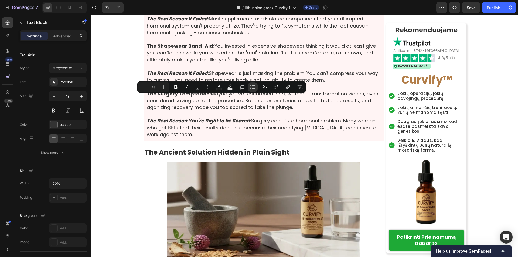
drag, startPoint x: 160, startPoint y: 99, endPoint x: 291, endPoint y: 99, distance: 130.5
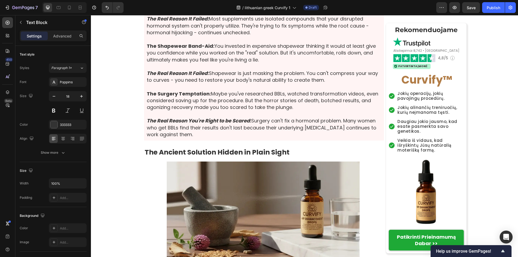
drag, startPoint x: 160, startPoint y: 99, endPoint x: 283, endPoint y: 99, distance: 123.2
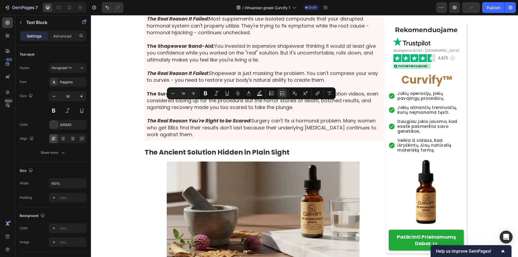
drag, startPoint x: 161, startPoint y: 106, endPoint x: 342, endPoint y: 106, distance: 180.9
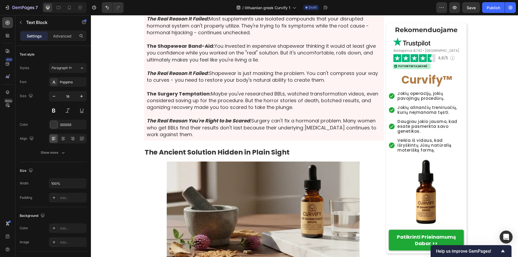
drag, startPoint x: 144, startPoint y: 116, endPoint x: 262, endPoint y: 125, distance: 118.4
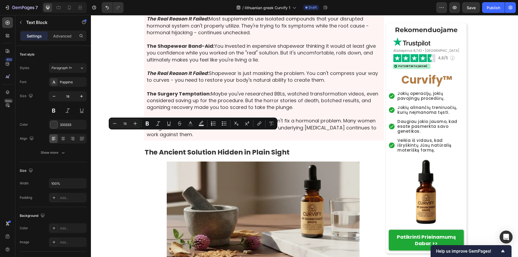
drag, startPoint x: 143, startPoint y: 134, endPoint x: 251, endPoint y: 137, distance: 107.6
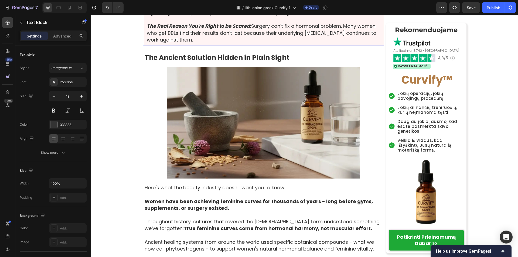
scroll to position [1294, 0]
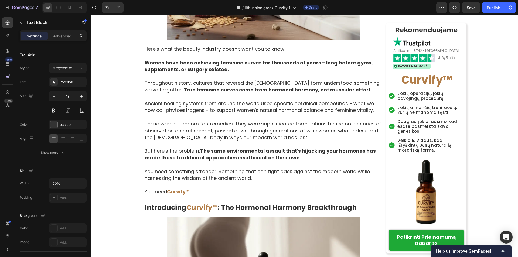
scroll to position [1456, 0]
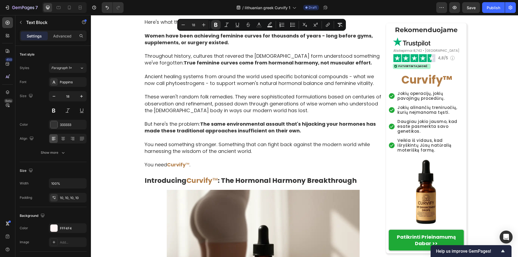
drag, startPoint x: 145, startPoint y: 37, endPoint x: 274, endPoint y: 52, distance: 130.0
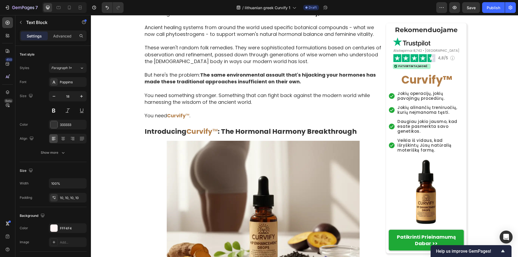
scroll to position [1510, 0]
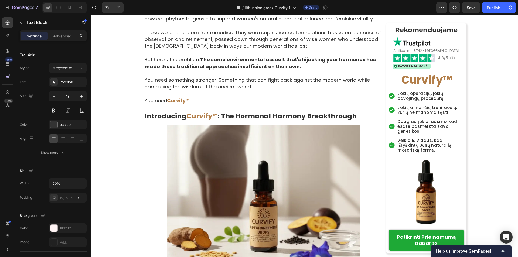
scroll to position [1537, 0]
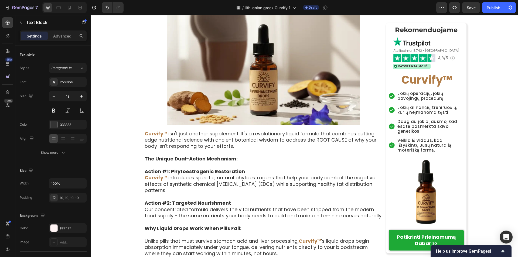
scroll to position [1672, 0]
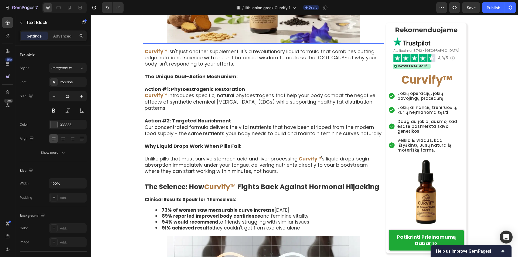
scroll to position [1779, 0]
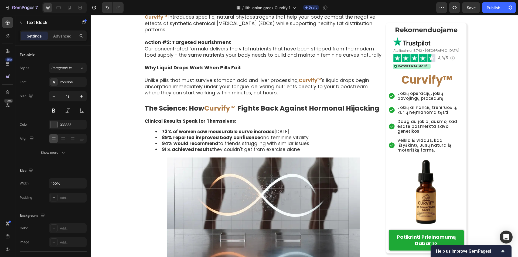
scroll to position [1833, 0]
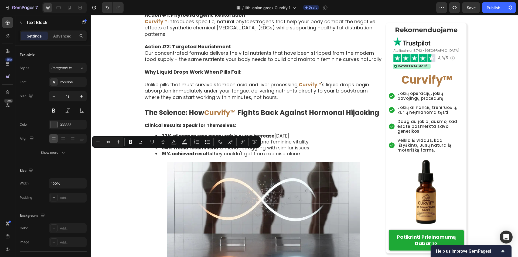
drag, startPoint x: 143, startPoint y: 155, endPoint x: 164, endPoint y: 157, distance: 21.1
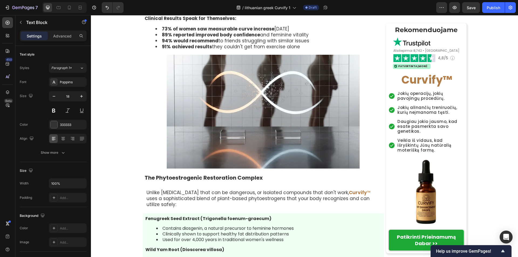
scroll to position [1941, 0]
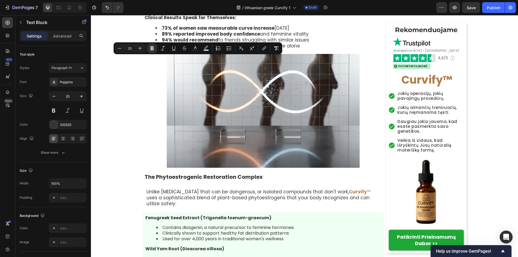
drag, startPoint x: 184, startPoint y: 61, endPoint x: 212, endPoint y: 63, distance: 28.1
click at [194, 49] on icon "Editor contextual toolbar" at bounding box center [194, 48] width 5 height 5
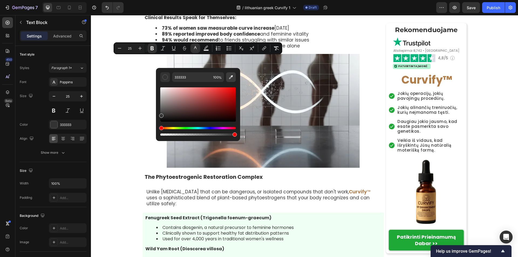
click at [228, 77] on icon "Editor contextual toolbar" at bounding box center [230, 76] width 5 height 5
type input "B27D47"
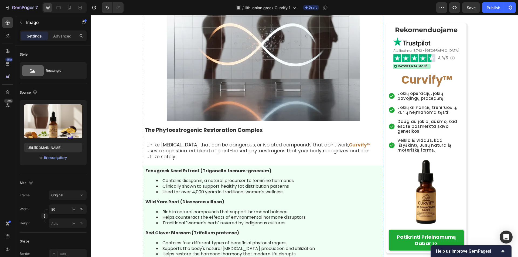
scroll to position [1995, 0]
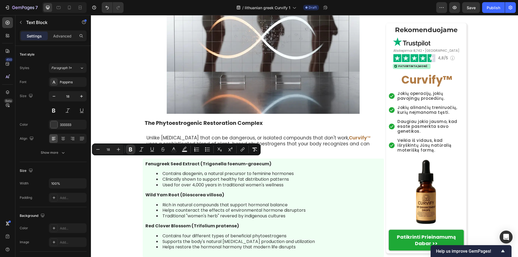
drag, startPoint x: 164, startPoint y: 161, endPoint x: 143, endPoint y: 161, distance: 21.6
click at [173, 151] on icon "Editor contextual toolbar" at bounding box center [173, 149] width 5 height 5
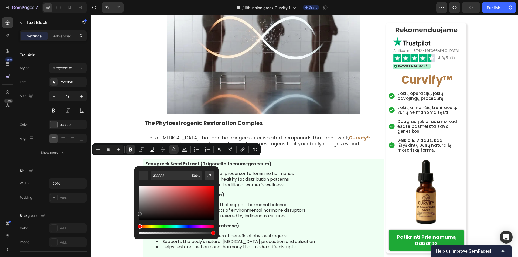
click at [209, 177] on icon "Editor contextual toolbar" at bounding box center [209, 175] width 5 height 5
type input "B27D47"
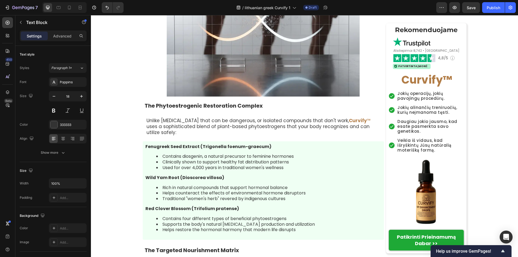
scroll to position [2022, 0]
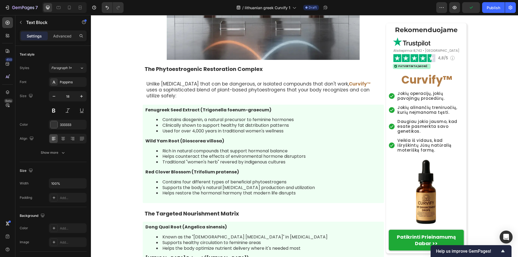
drag, startPoint x: 164, startPoint y: 151, endPoint x: 141, endPoint y: 153, distance: 23.0
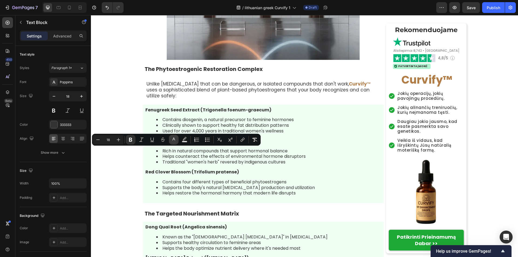
click at [174, 141] on rect "Editor contextual toolbar" at bounding box center [173, 141] width 5 height 1
type input "333333"
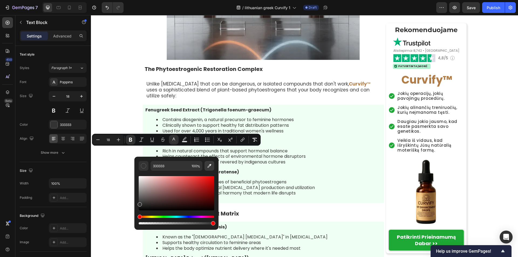
click at [208, 166] on icon "Editor contextual toolbar" at bounding box center [209, 165] width 5 height 5
type input "B27D47"
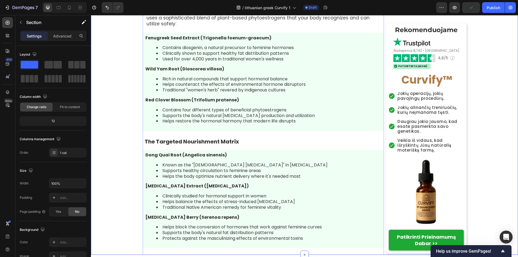
scroll to position [2130, 0]
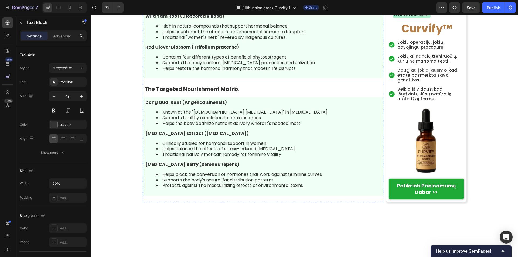
scroll to position [2184, 0]
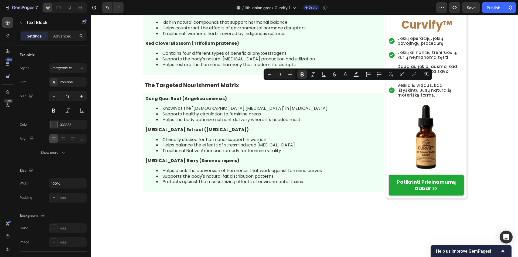
drag, startPoint x: 338, startPoint y: 86, endPoint x: 357, endPoint y: 86, distance: 19.4
click at [346, 76] on icon "Editor contextual toolbar" at bounding box center [344, 74] width 5 height 5
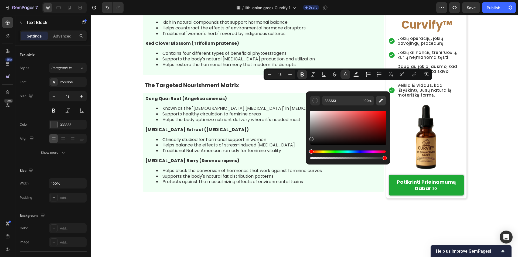
click at [380, 101] on icon "Editor contextual toolbar" at bounding box center [380, 100] width 5 height 5
type input "B27D47"
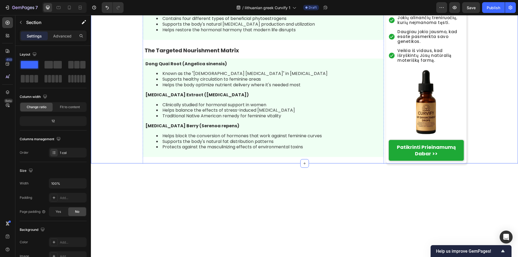
scroll to position [2211, 0]
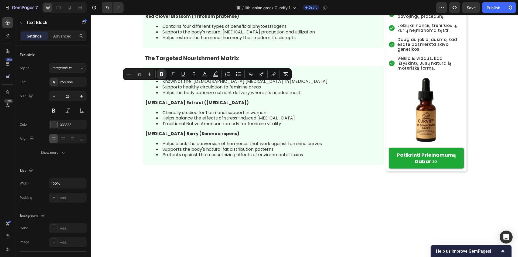
drag, startPoint x: 192, startPoint y: 87, endPoint x: 222, endPoint y: 89, distance: 30.8
click at [205, 75] on rect "Editor contextual toolbar" at bounding box center [204, 75] width 5 height 1
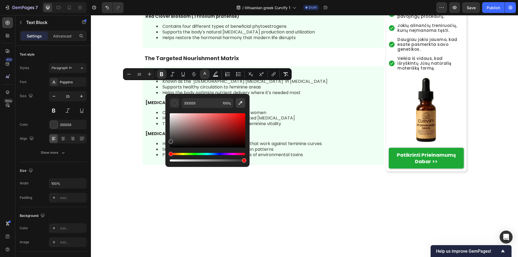
click at [239, 103] on icon "Editor contextual toolbar" at bounding box center [240, 102] width 5 height 5
type input "B27D47"
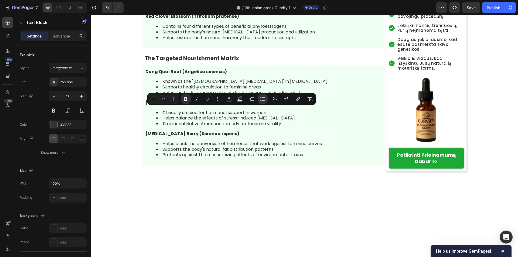
drag, startPoint x: 161, startPoint y: 110, endPoint x: 318, endPoint y: 109, distance: 157.5
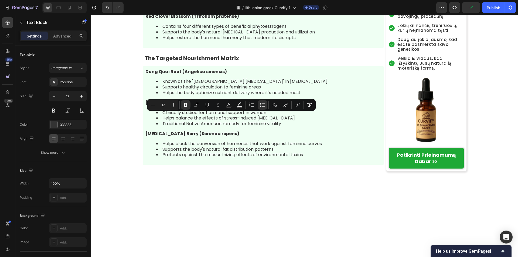
drag, startPoint x: 160, startPoint y: 115, endPoint x: 346, endPoint y: 118, distance: 185.3
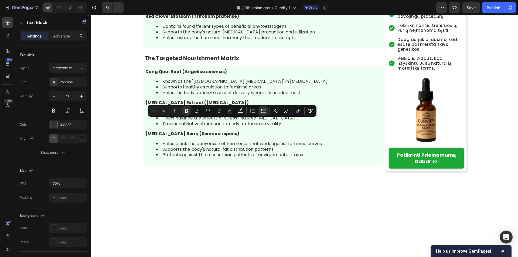
drag, startPoint x: 160, startPoint y: 123, endPoint x: 342, endPoint y: 124, distance: 181.2
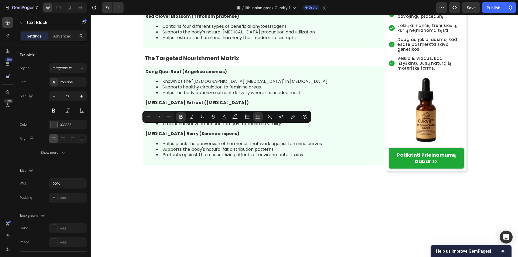
drag, startPoint x: 161, startPoint y: 129, endPoint x: 360, endPoint y: 130, distance: 199.2
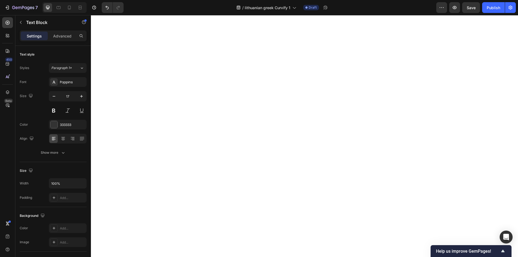
scroll to position [2426, 0]
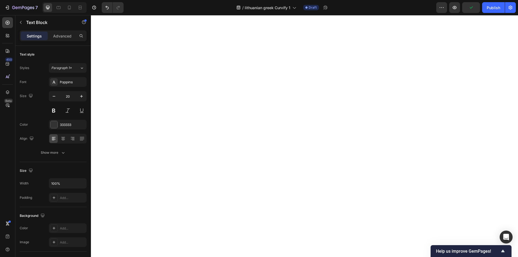
drag, startPoint x: 145, startPoint y: 64, endPoint x: 165, endPoint y: 66, distance: 19.5
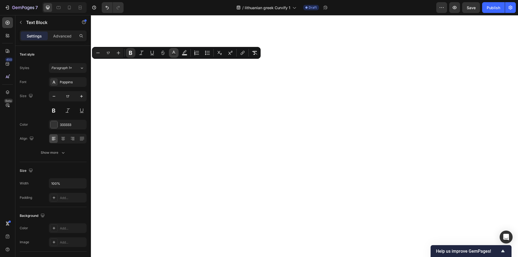
click at [176, 53] on icon "Editor contextual toolbar" at bounding box center [173, 52] width 5 height 5
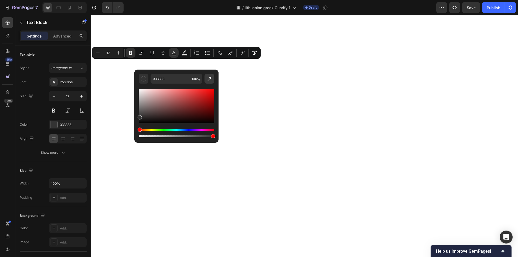
click at [208, 80] on icon "Editor contextual toolbar" at bounding box center [209, 78] width 5 height 5
type input "B27D47"
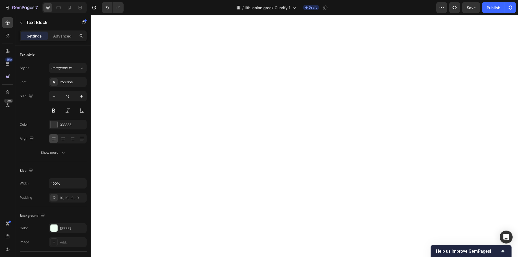
drag, startPoint x: 161, startPoint y: 95, endPoint x: 295, endPoint y: 95, distance: 133.7
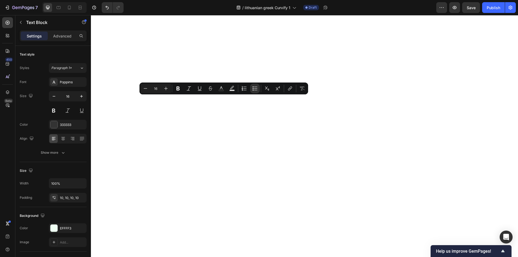
drag, startPoint x: 161, startPoint y: 101, endPoint x: 296, endPoint y: 101, distance: 134.5
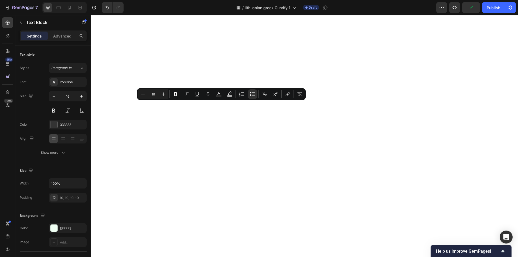
drag, startPoint x: 161, startPoint y: 106, endPoint x: 294, endPoint y: 106, distance: 132.4
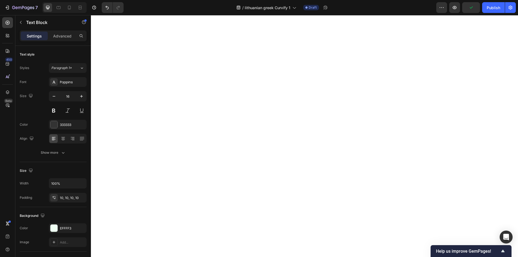
drag, startPoint x: 145, startPoint y: 116, endPoint x: 232, endPoint y: 116, distance: 87.6
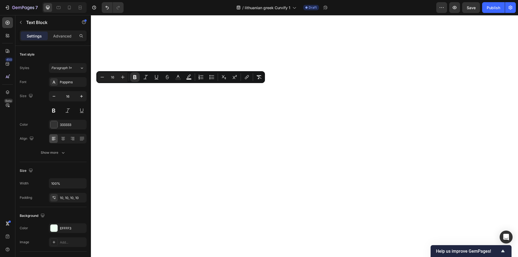
drag, startPoint x: 145, startPoint y: 90, endPoint x: 231, endPoint y: 89, distance: 86.8
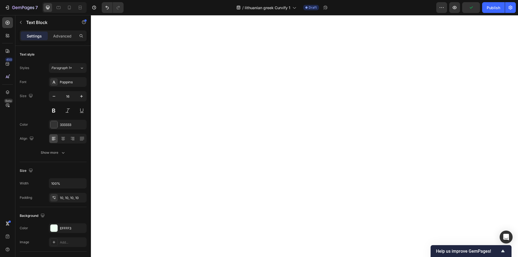
drag, startPoint x: 143, startPoint y: 90, endPoint x: 291, endPoint y: 89, distance: 148.0
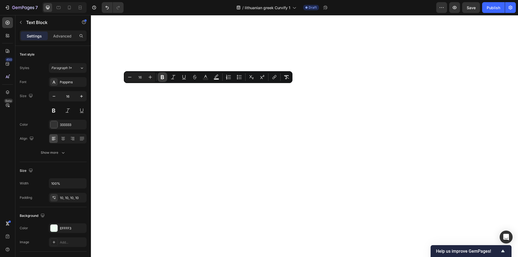
click at [163, 77] on icon "Editor contextual toolbar" at bounding box center [162, 76] width 5 height 5
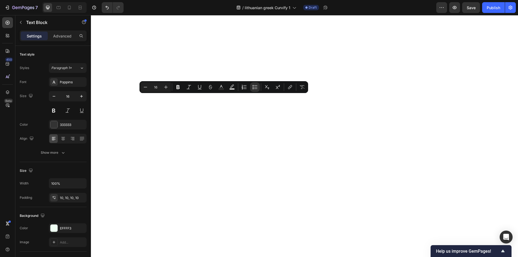
drag, startPoint x: 160, startPoint y: 98, endPoint x: 291, endPoint y: 99, distance: 131.0
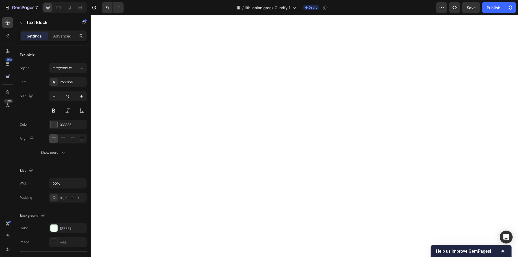
drag, startPoint x: 161, startPoint y: 105, endPoint x: 315, endPoint y: 105, distance: 153.9
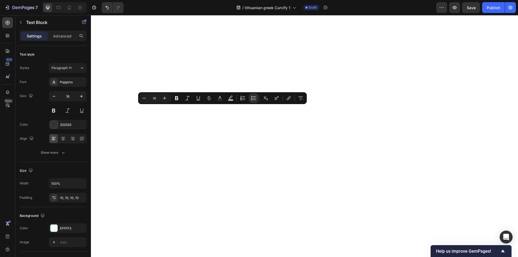
drag, startPoint x: 161, startPoint y: 110, endPoint x: 309, endPoint y: 112, distance: 147.5
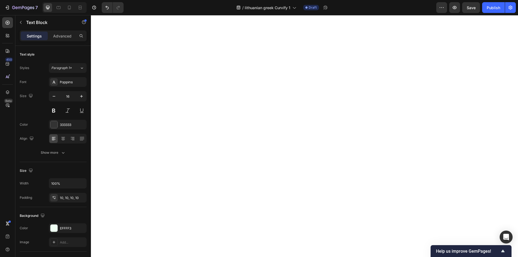
drag, startPoint x: 145, startPoint y: 121, endPoint x: 267, endPoint y: 121, distance: 122.9
drag, startPoint x: 144, startPoint y: 121, endPoint x: 307, endPoint y: 121, distance: 162.8
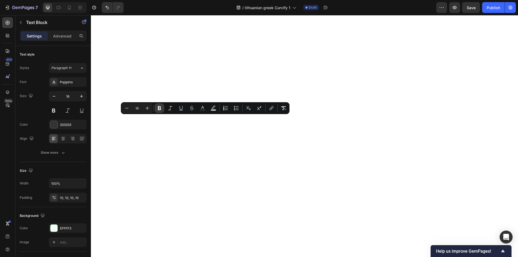
click at [160, 108] on icon "Editor contextual toolbar" at bounding box center [159, 108] width 3 height 4
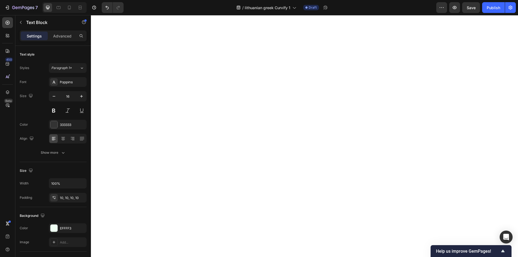
drag, startPoint x: 160, startPoint y: 130, endPoint x: 298, endPoint y: 130, distance: 137.2
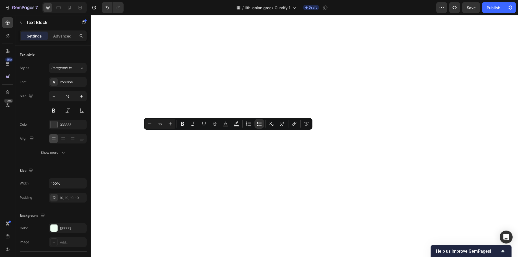
drag, startPoint x: 161, startPoint y: 136, endPoint x: 297, endPoint y: 137, distance: 135.6
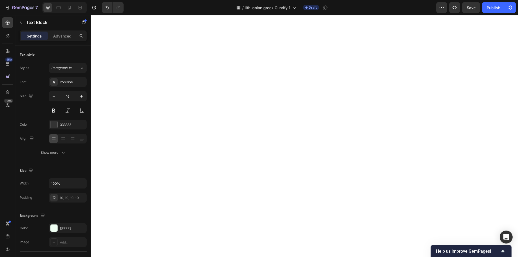
drag, startPoint x: 160, startPoint y: 141, endPoint x: 293, endPoint y: 146, distance: 133.3
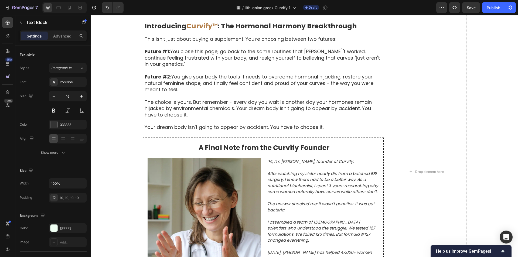
scroll to position [2507, 0]
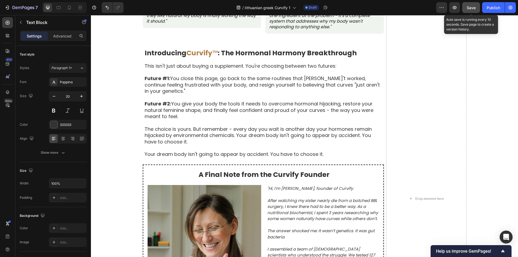
click at [468, 7] on span "Save" at bounding box center [470, 7] width 9 height 5
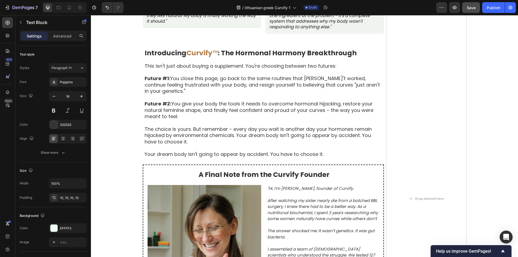
drag, startPoint x: 144, startPoint y: 121, endPoint x: 223, endPoint y: 121, distance: 79.5
drag, startPoint x: 262, startPoint y: 121, endPoint x: 187, endPoint y: 123, distance: 75.0
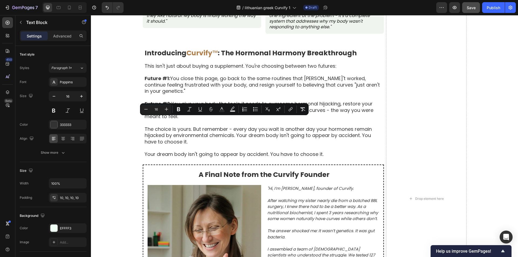
drag, startPoint x: 144, startPoint y: 121, endPoint x: 267, endPoint y: 121, distance: 122.9
click at [157, 111] on icon "Editor contextual toolbar" at bounding box center [156, 109] width 3 height 4
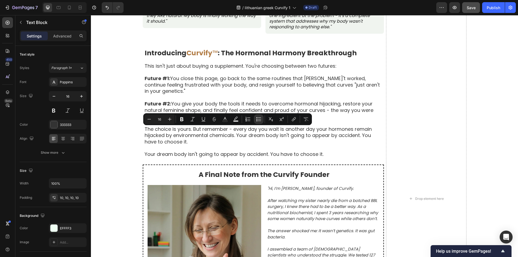
drag, startPoint x: 160, startPoint y: 132, endPoint x: 294, endPoint y: 132, distance: 133.5
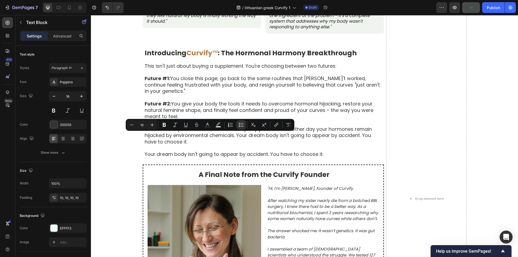
drag, startPoint x: 161, startPoint y: 137, endPoint x: 271, endPoint y: 137, distance: 109.7
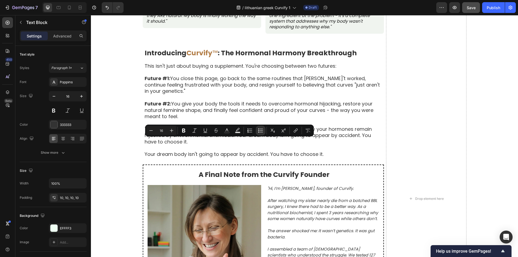
drag, startPoint x: 161, startPoint y: 143, endPoint x: 298, endPoint y: 143, distance: 136.7
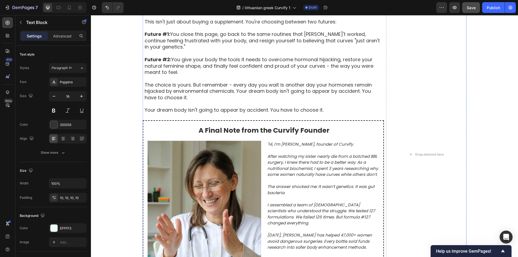
scroll to position [2561, 0]
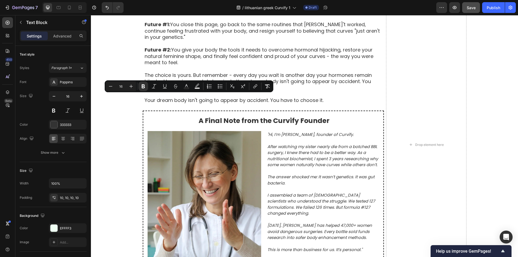
drag, startPoint x: 144, startPoint y: 98, endPoint x: 237, endPoint y: 99, distance: 92.8
drag, startPoint x: 286, startPoint y: 99, endPoint x: 143, endPoint y: 101, distance: 143.2
click at [169, 88] on icon "Editor contextual toolbar" at bounding box center [168, 86] width 3 height 4
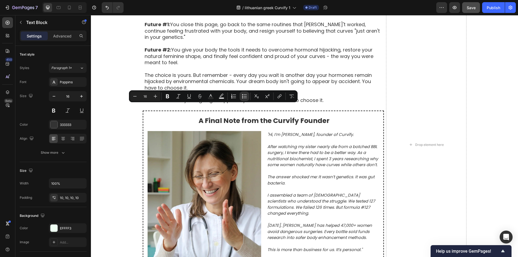
drag, startPoint x: 160, startPoint y: 108, endPoint x: 266, endPoint y: 109, distance: 105.4
drag, startPoint x: 161, startPoint y: 109, endPoint x: 265, endPoint y: 109, distance: 104.1
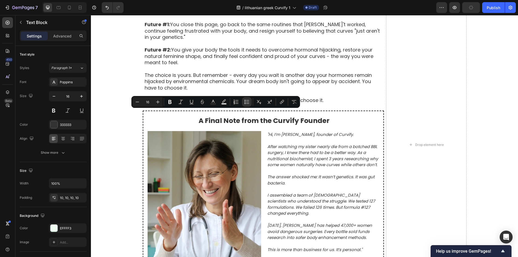
drag, startPoint x: 161, startPoint y: 114, endPoint x: 271, endPoint y: 114, distance: 110.8
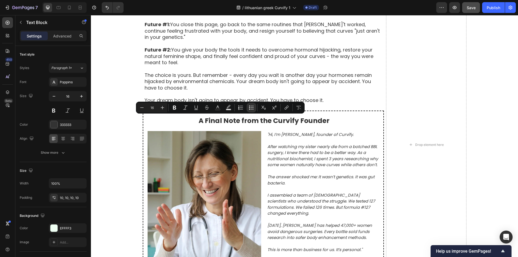
drag, startPoint x: 161, startPoint y: 119, endPoint x: 279, endPoint y: 119, distance: 118.4
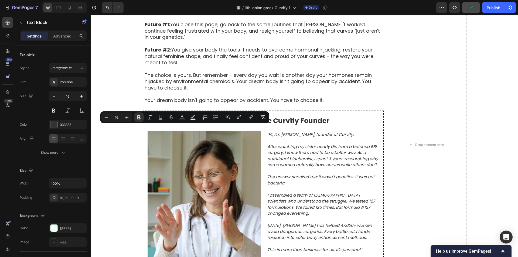
drag, startPoint x: 144, startPoint y: 129, endPoint x: 232, endPoint y: 130, distance: 88.7
drag, startPoint x: 144, startPoint y: 130, endPoint x: 286, endPoint y: 132, distance: 142.1
click at [165, 116] on icon "Editor contextual toolbar" at bounding box center [164, 117] width 3 height 4
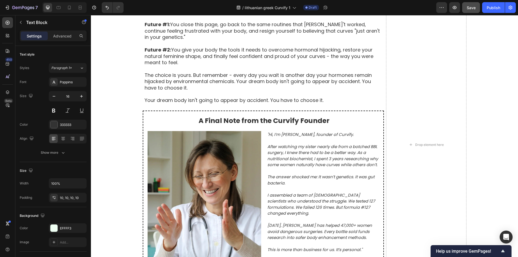
drag, startPoint x: 161, startPoint y: 139, endPoint x: 320, endPoint y: 139, distance: 159.1
drag, startPoint x: 161, startPoint y: 145, endPoint x: 272, endPoint y: 145, distance: 111.3
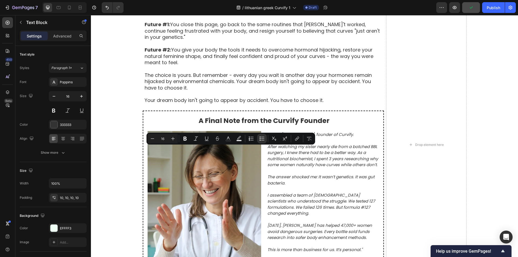
drag, startPoint x: 160, startPoint y: 150, endPoint x: 301, endPoint y: 150, distance: 140.5
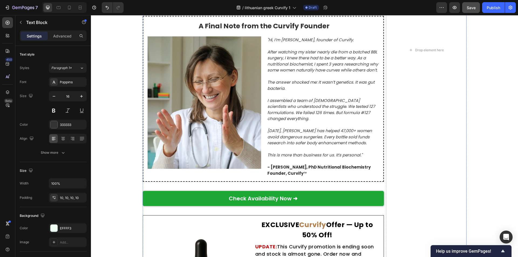
scroll to position [2669, 0]
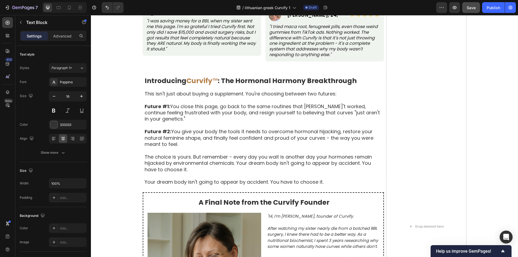
scroll to position [2858, 0]
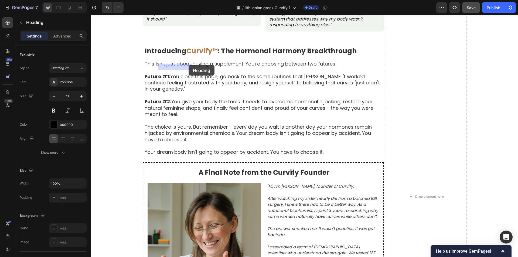
drag, startPoint x: 163, startPoint y: 66, endPoint x: 188, endPoint y: 65, distance: 25.9
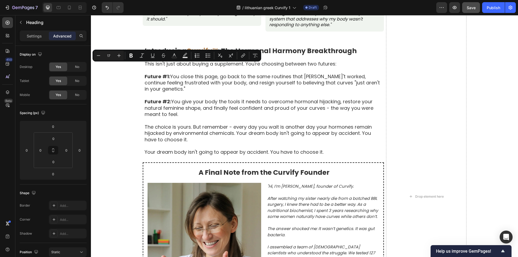
drag, startPoint x: 163, startPoint y: 68, endPoint x: 193, endPoint y: 68, distance: 30.5
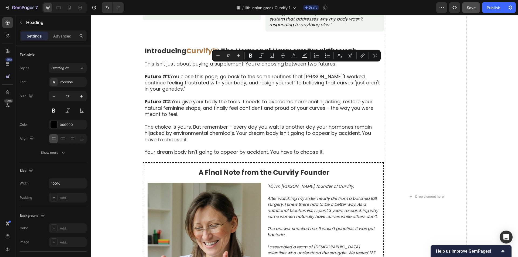
drag, startPoint x: 287, startPoint y: 67, endPoint x: 326, endPoint y: 68, distance: 39.6
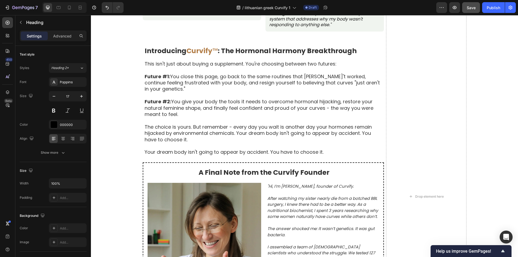
drag, startPoint x: 163, startPoint y: 129, endPoint x: 198, endPoint y: 130, distance: 35.1
click at [185, 16] on p ""I was saving money for a BBL when my sister sent me this page. I'm so grateful…" at bounding box center [201, 0] width 111 height 34
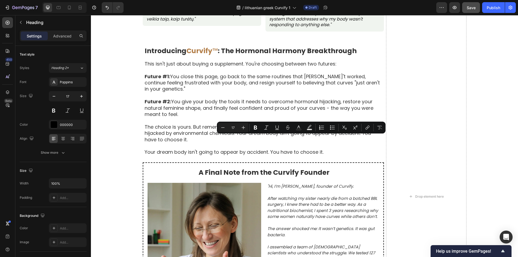
drag, startPoint x: 286, startPoint y: 140, endPoint x: 320, endPoint y: 140, distance: 34.0
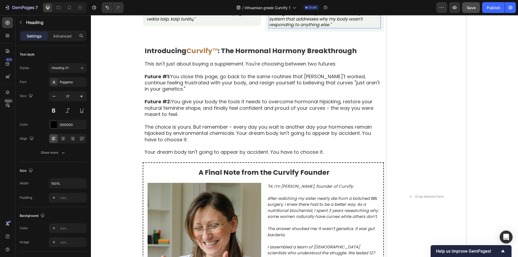
click at [282, 28] on p ""I tried maca root, fenugreek pills, even those weird gummies from TikTok ads. …" at bounding box center [324, 11] width 111 height 34
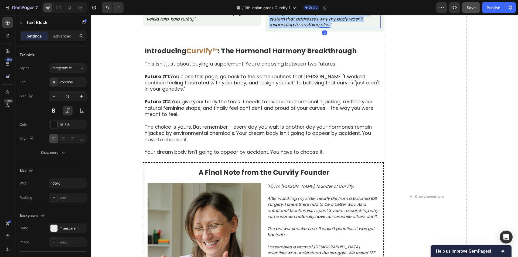
click at [282, 28] on p ""I tried maca root, fenugreek pills, even those weird gummies from TikTok ads. …" at bounding box center [324, 11] width 111 height 34
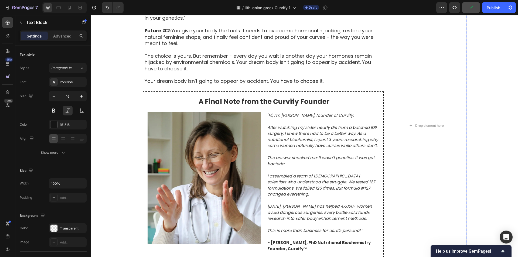
scroll to position [2963, 0]
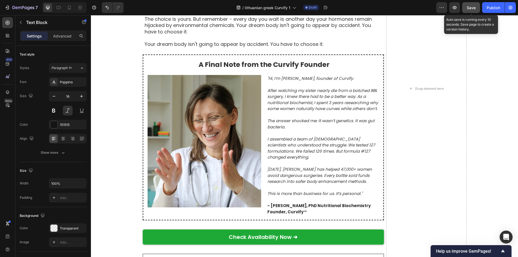
click at [471, 8] on span "Save" at bounding box center [470, 7] width 9 height 5
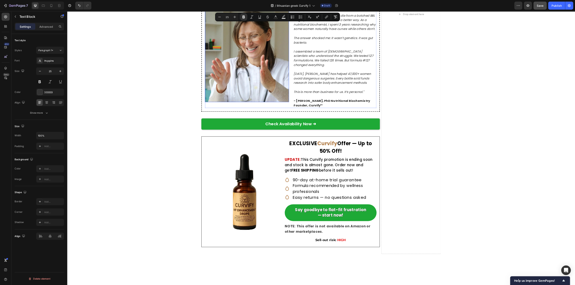
scroll to position [3012, 0]
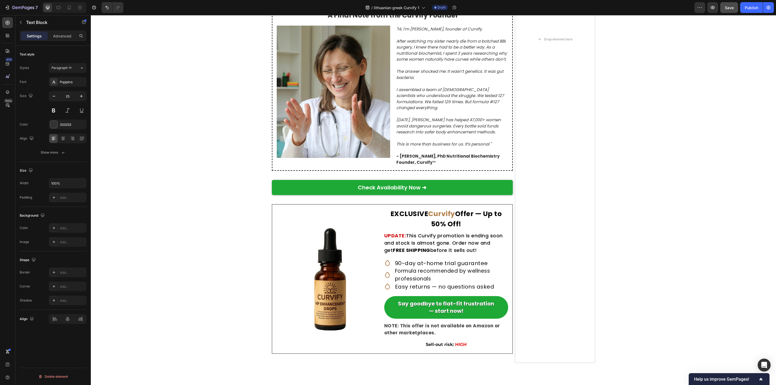
drag, startPoint x: 312, startPoint y: 47, endPoint x: 341, endPoint y: 50, distance: 28.2
click at [321, 36] on icon "Editor contextual toolbar" at bounding box center [323, 34] width 5 height 5
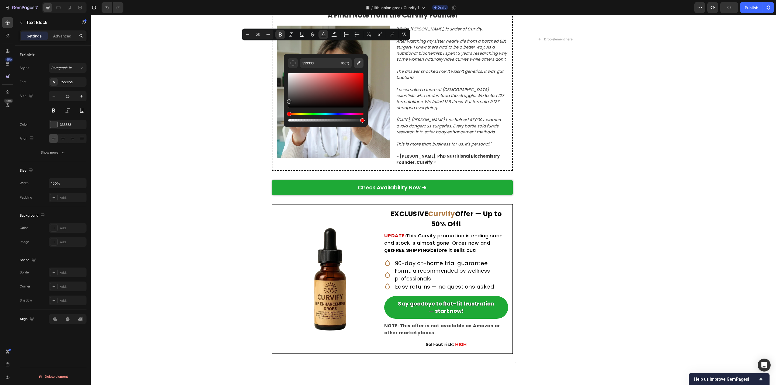
click at [361, 65] on icon "Editor contextual toolbar" at bounding box center [358, 62] width 5 height 5
type input "B27D47"
click at [517, 123] on div "Tikros Moterys, Tikros Transformacijos Text Block Paremta 8 742 patvirtintų kli…" at bounding box center [434, 39] width 686 height 648
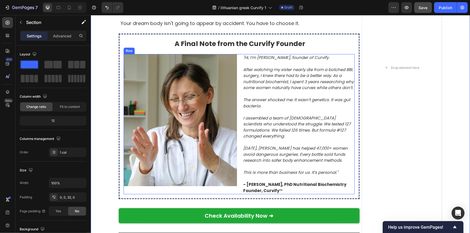
scroll to position [3012, 0]
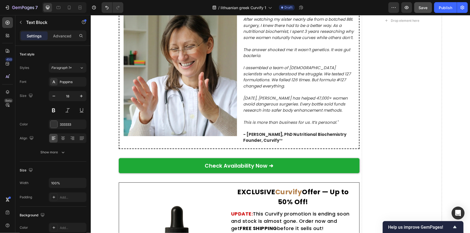
scroll to position [3037, 0]
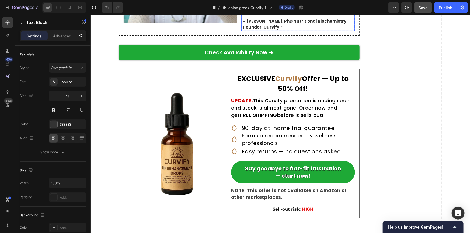
scroll to position [3135, 0]
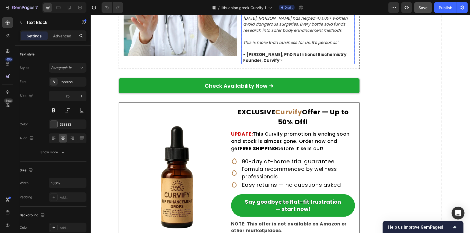
scroll to position [3110, 0]
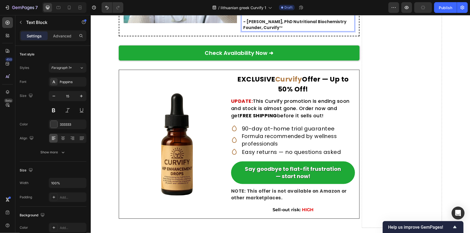
scroll to position [3135, 0]
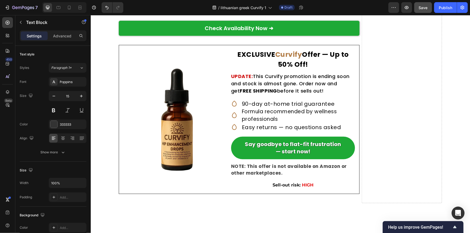
scroll to position [3184, 0]
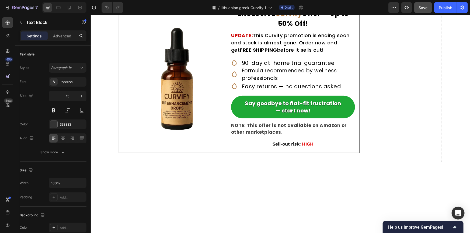
scroll to position [3233, 0]
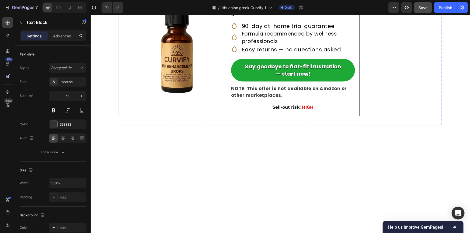
scroll to position [3257, 0]
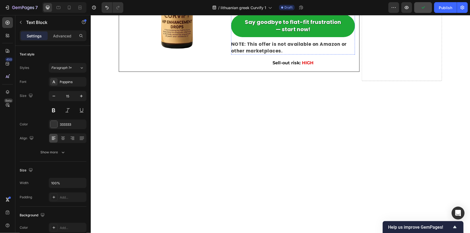
scroll to position [3282, 0]
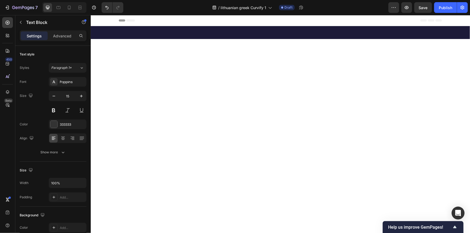
scroll to position [3282, 0]
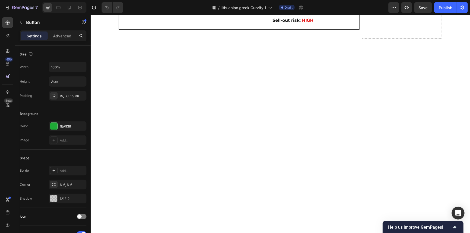
drag, startPoint x: 203, startPoint y: 78, endPoint x: 263, endPoint y: 82, distance: 60.5
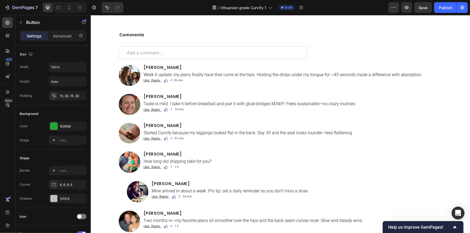
scroll to position [3331, 0]
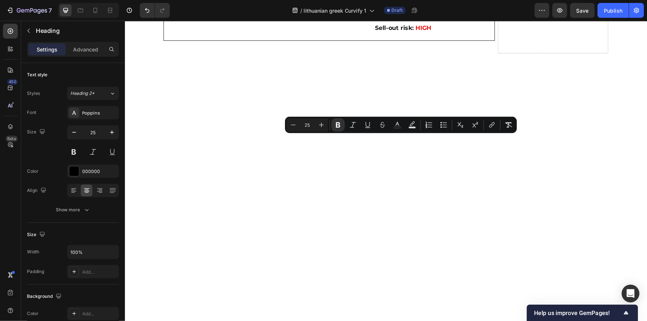
scroll to position [3306, 0]
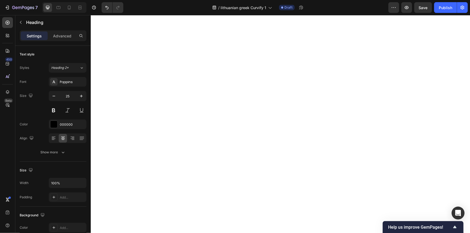
drag, startPoint x: 298, startPoint y: 78, endPoint x: 274, endPoint y: 81, distance: 23.8
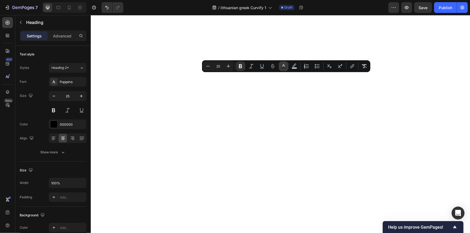
click at [282, 67] on icon "Editor contextual toolbar" at bounding box center [283, 66] width 5 height 5
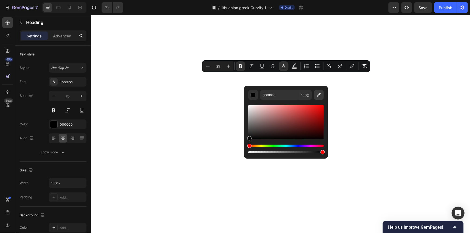
click at [318, 95] on icon "Editor contextual toolbar" at bounding box center [319, 96] width 4 height 4
type input "EAB565"
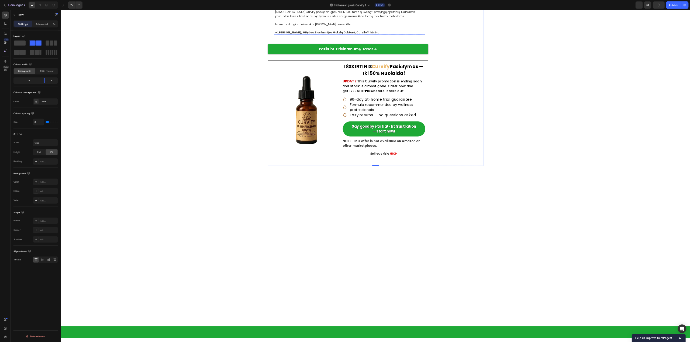
scroll to position [2964, 0]
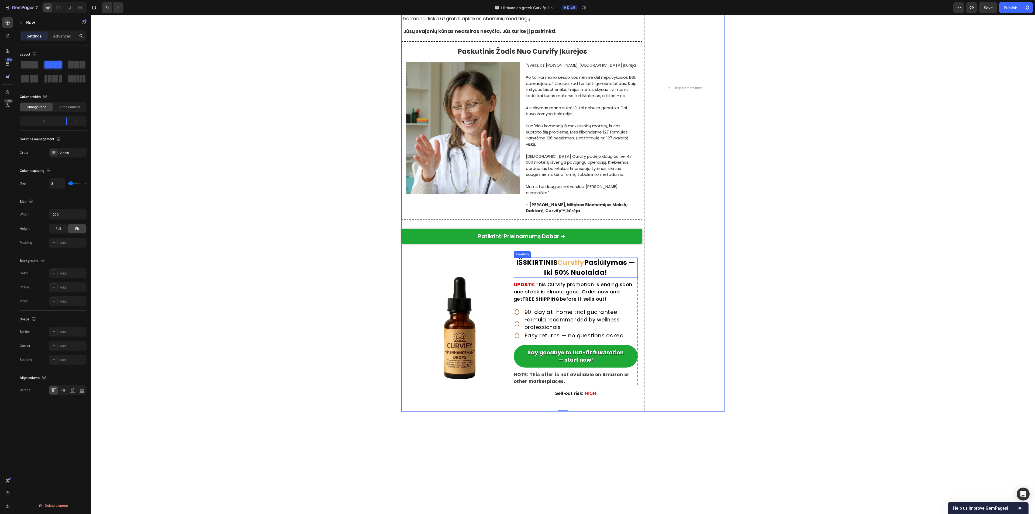
click at [470, 233] on strong "Curvify" at bounding box center [571, 262] width 27 height 9
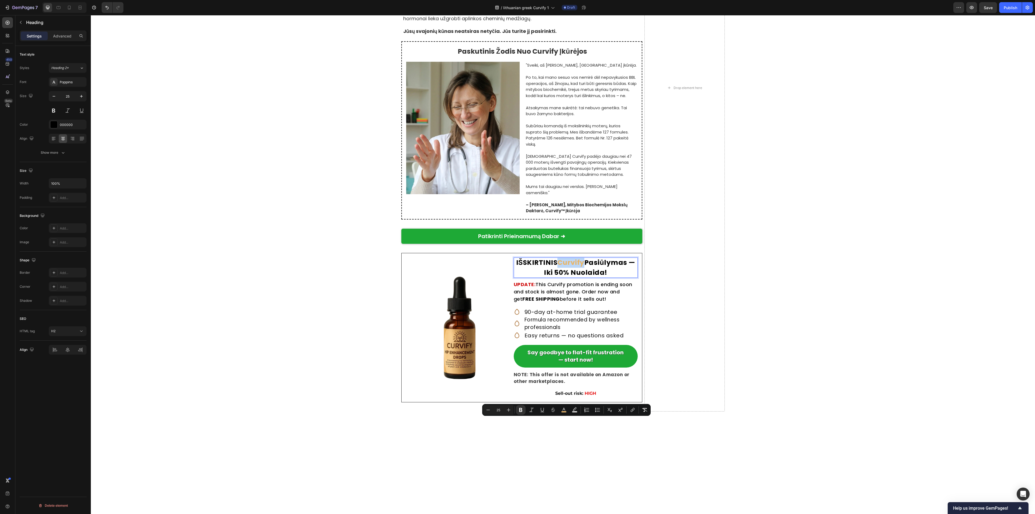
drag, startPoint x: 555, startPoint y: 424, endPoint x: 578, endPoint y: 426, distance: 22.7
click at [470, 233] on strong "Curvify" at bounding box center [571, 262] width 27 height 9
click at [470, 233] on icon "Editor contextual toolbar" at bounding box center [563, 409] width 5 height 5
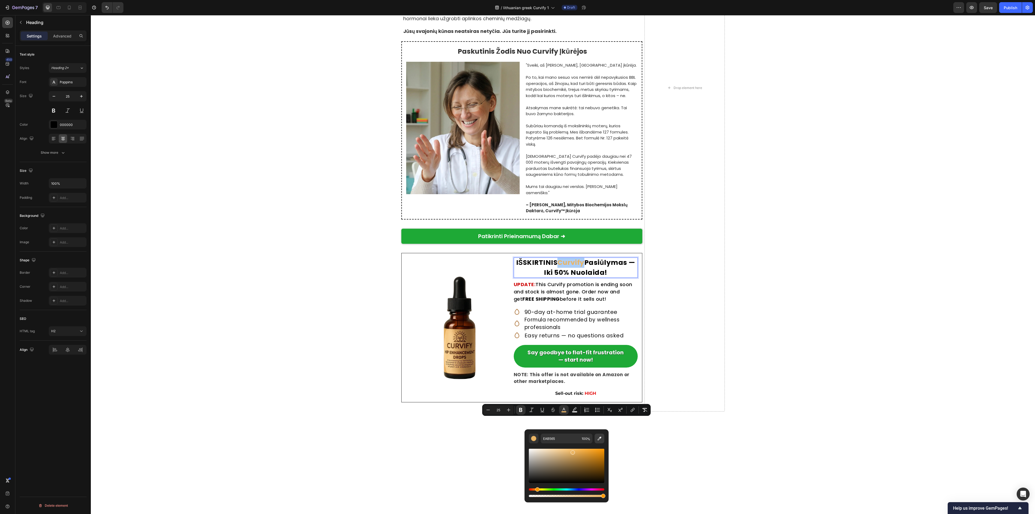
click at [470, 233] on icon "Editor contextual toolbar" at bounding box center [599, 438] width 5 height 5
type input "B97D47"
click at [470, 233] on div "Tikros Moterys, Tikros Transformacijos Text Block Paremta 8 742 patvirtintų kli…" at bounding box center [563, 87] width 944 height 647
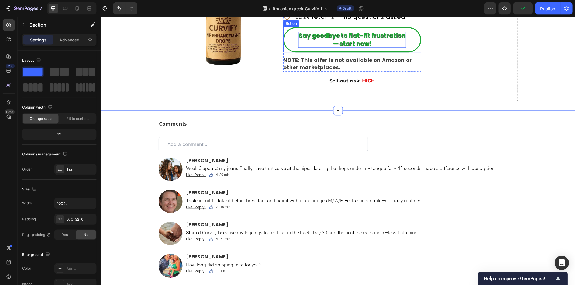
scroll to position [3296, 0]
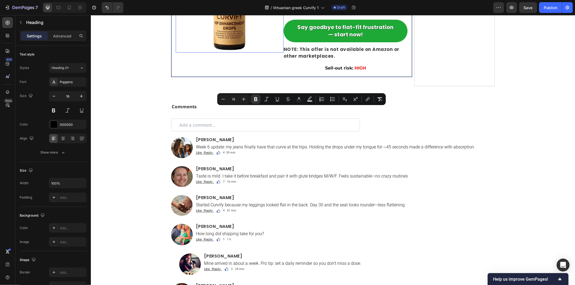
drag, startPoint x: 322, startPoint y: 112, endPoint x: 280, endPoint y: 113, distance: 41.5
click at [298, 101] on icon "Editor contextual toolbar" at bounding box center [298, 99] width 5 height 5
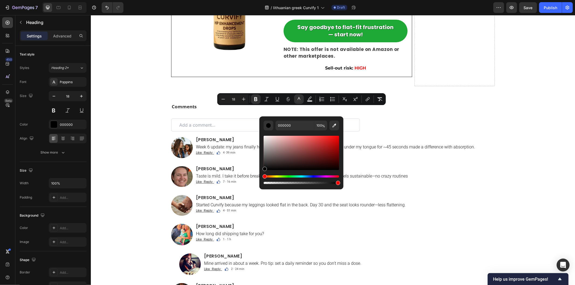
click at [334, 139] on div "Editor contextual toolbar" at bounding box center [301, 153] width 75 height 34
type input "E21212"
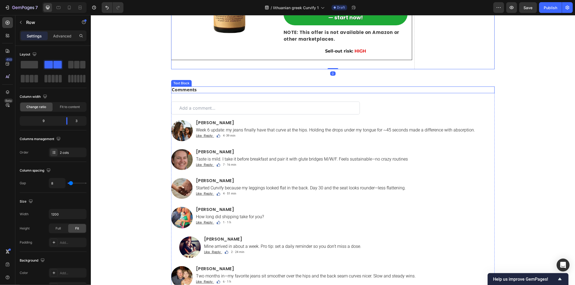
scroll to position [3326, 0]
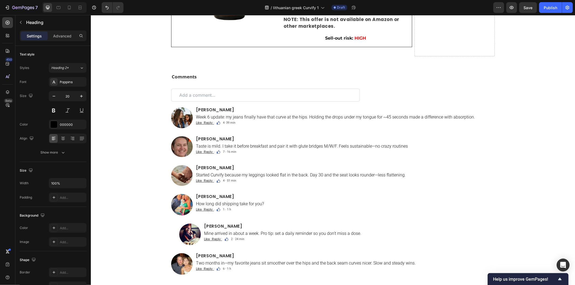
drag, startPoint x: 293, startPoint y: 116, endPoint x: 387, endPoint y: 116, distance: 94.4
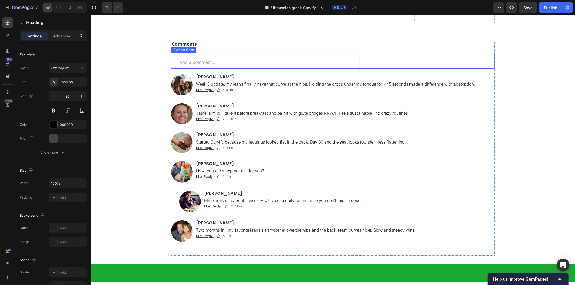
scroll to position [3386, 0]
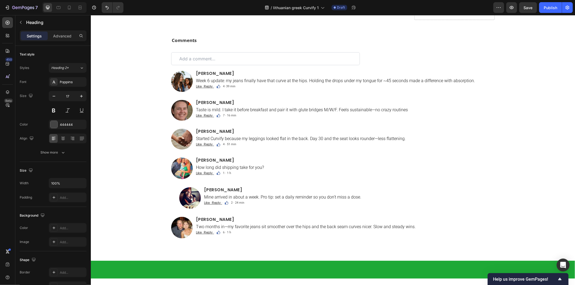
click at [338, 4] on strong "Sell-out risk:" at bounding box center [339, 1] width 28 height 5
drag, startPoint x: 356, startPoint y: 154, endPoint x: 383, endPoint y: 154, distance: 27.0
click at [383, 5] on p "Išpardavimo rizika: AUKŠTA" at bounding box center [345, 2] width 123 height 6
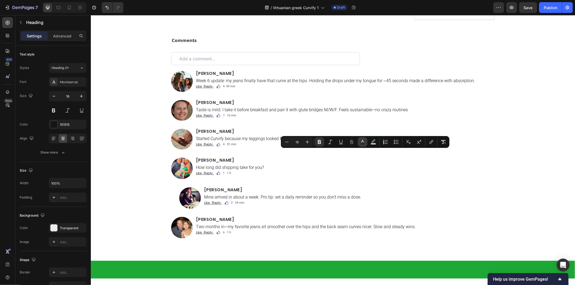
click at [362, 145] on button "Text Color" at bounding box center [363, 142] width 10 height 10
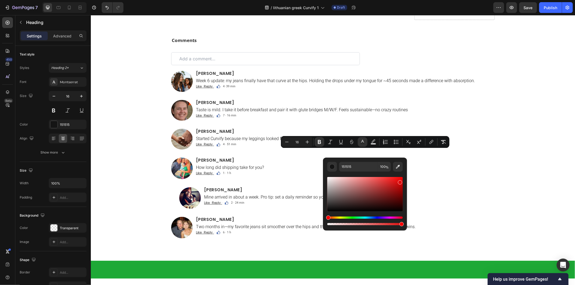
click at [399, 181] on div "Editor contextual toolbar" at bounding box center [364, 194] width 75 height 34
type input "DD0B0B"
click at [470, 181] on div "Comments Text Block Custom Code Image Ava Reynolds Heading Week 6 update: my je…" at bounding box center [333, 144] width 484 height 232
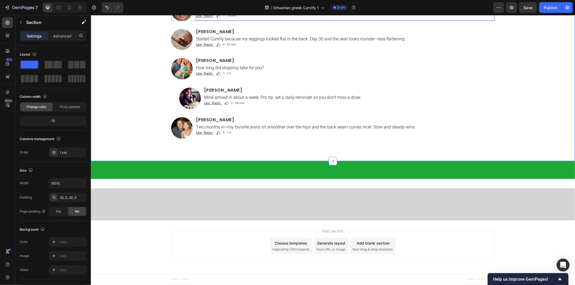
scroll to position [3506, 0]
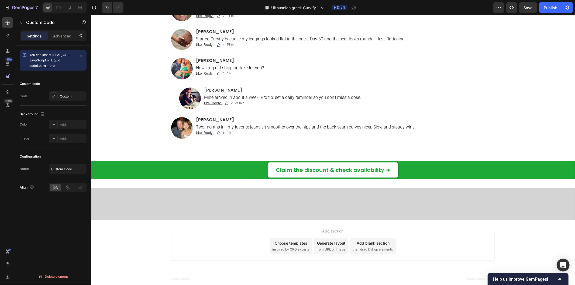
click at [77, 95] on div "Custom" at bounding box center [72, 96] width 25 height 5
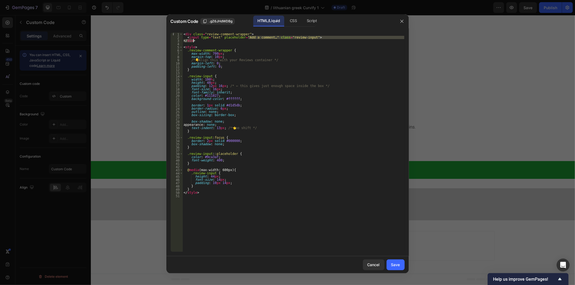
drag, startPoint x: 248, startPoint y: 37, endPoint x: 260, endPoint y: 40, distance: 12.0
click at [260, 40] on div "< div class = "review-comment-wrapper" > < input type = "text" placeholder = "A…" at bounding box center [294, 146] width 222 height 226
click at [252, 36] on div "< div class = "review-comment-wrapper" > < input type = "text" placeholder = "A…" at bounding box center [294, 142] width 222 height 219
drag, startPoint x: 248, startPoint y: 37, endPoint x: 262, endPoint y: 37, distance: 13.2
click at [262, 37] on div "< div class = "review-comment-wrapper" > < input type = "text" placeholder = "A…" at bounding box center [294, 146] width 222 height 226
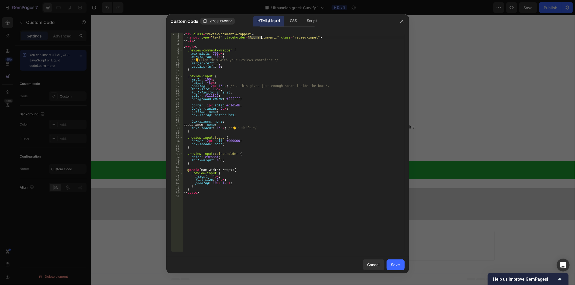
paste textarea "Pridėti komentarą..."
type textarea "<input type="text" placeholder="Add a Pridėti komentarą..." class="review-input…"
click at [398, 233] on div "Save" at bounding box center [395, 265] width 9 height 6
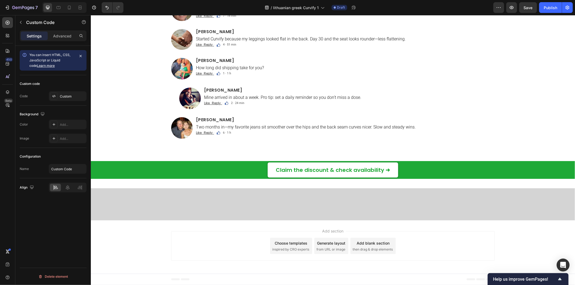
click at [73, 95] on div "Custom" at bounding box center [72, 96] width 25 height 5
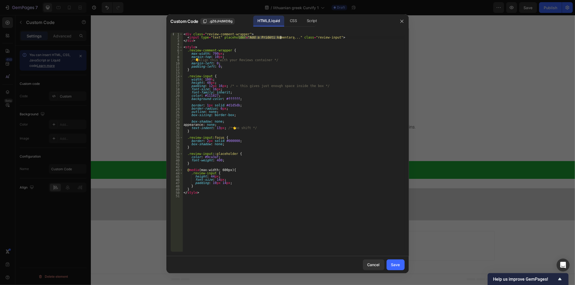
drag, startPoint x: 238, startPoint y: 37, endPoint x: 281, endPoint y: 38, distance: 43.1
click at [281, 38] on div "< div class = "review-comment-wrapper" > < input type = "text" placeholder = "A…" at bounding box center [294, 146] width 222 height 226
paste textarea
type textarea "<input type="text" placeholder="Pridėti komentarą..." class="review-input">"
click at [398, 233] on div "Save" at bounding box center [395, 265] width 9 height 6
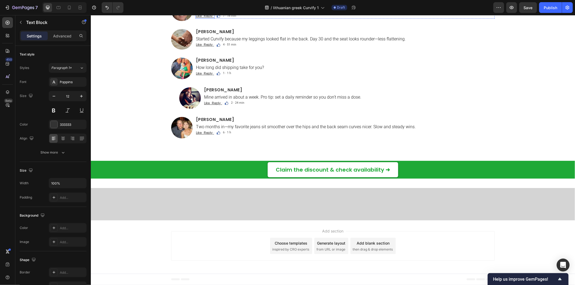
click at [197, 18] on u "Like · Reply ·" at bounding box center [205, 15] width 18 height 5
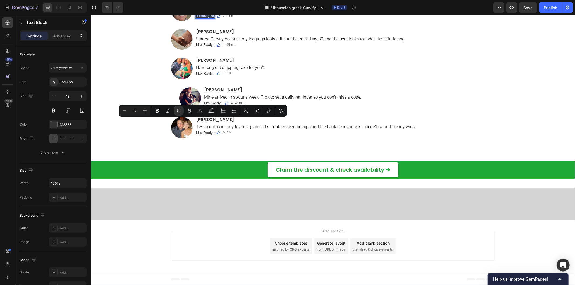
click at [197, 18] on u "Like · Reply ·" at bounding box center [205, 15] width 18 height 5
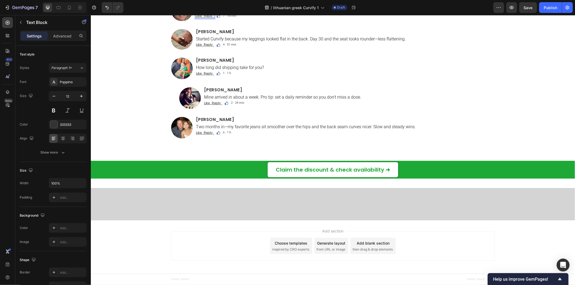
click at [196, 18] on u "Like · Reply ·" at bounding box center [205, 15] width 18 height 5
click at [196, 47] on u "Like · Reply ·" at bounding box center [205, 44] width 18 height 5
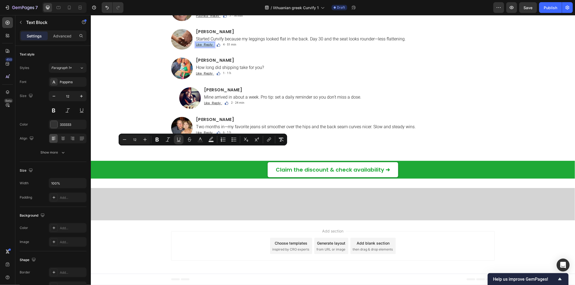
click at [197, 47] on u "Like · Reply ·" at bounding box center [205, 44] width 18 height 5
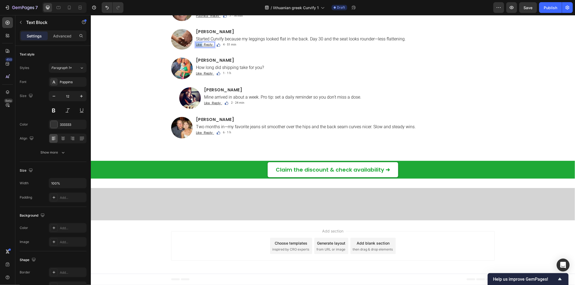
click at [197, 47] on u "Like · Reply ·" at bounding box center [205, 44] width 18 height 5
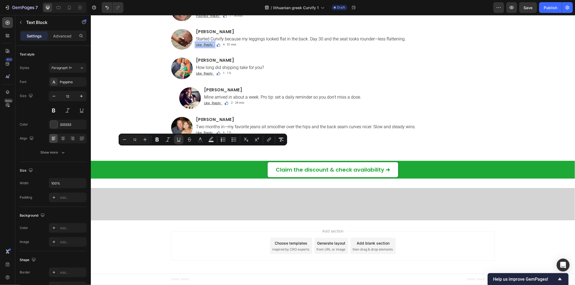
click at [197, 47] on u "Like · Reply ·" at bounding box center [205, 44] width 18 height 5
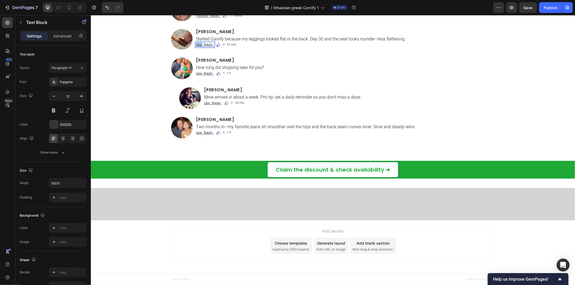
click at [197, 47] on u "Like · Reply ·" at bounding box center [205, 44] width 18 height 5
click at [198, 75] on u "Like · Reply ·" at bounding box center [205, 73] width 18 height 5
click at [204, 105] on u "Like · Reply ·" at bounding box center [213, 103] width 18 height 5
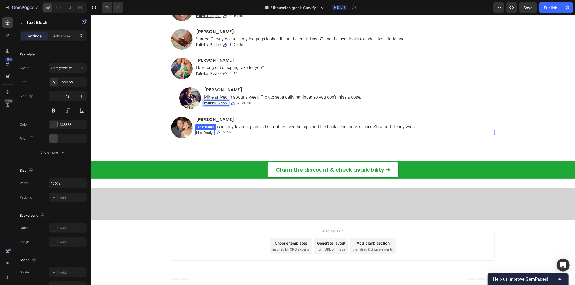
click at [196, 135] on u "Like · Reply ·" at bounding box center [205, 132] width 18 height 5
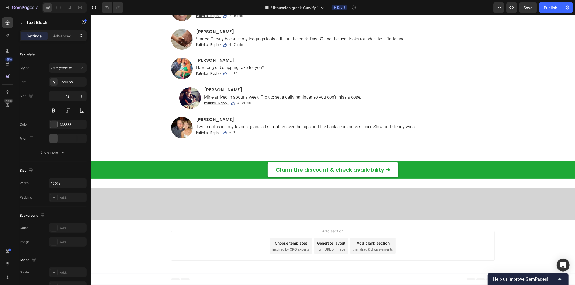
click at [208, 18] on u "Patinka · Reply ·" at bounding box center [208, 15] width 25 height 5
click at [209, 18] on u "Patinka · Reply ·" at bounding box center [208, 15] width 25 height 5
click at [211, 47] on u "Patinka · Reply ·" at bounding box center [208, 44] width 25 height 5
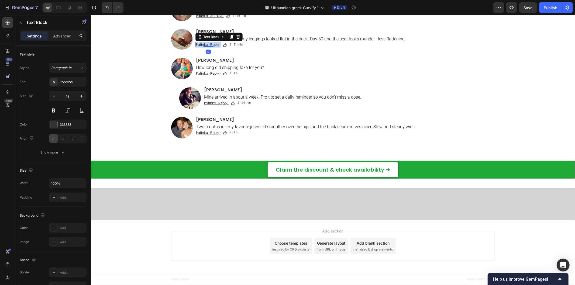
click at [211, 47] on u "Patinka · Reply ·" at bounding box center [208, 44] width 25 height 5
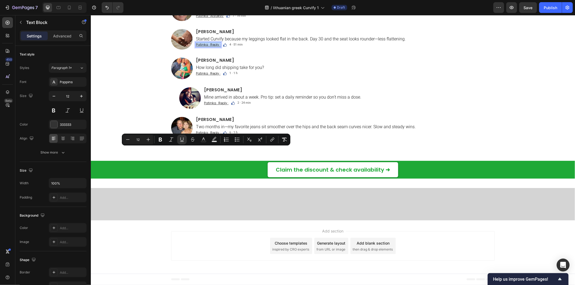
click at [211, 47] on u "Patinka · Reply ·" at bounding box center [208, 44] width 25 height 5
click at [207, 47] on u "Patinka · Reply ·" at bounding box center [208, 44] width 25 height 5
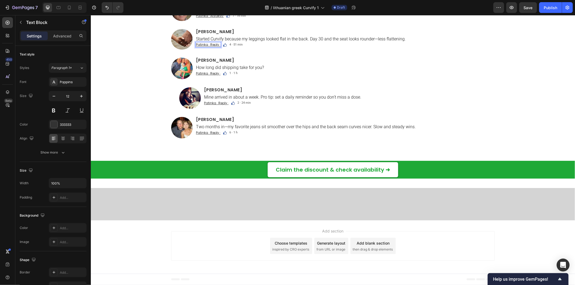
click at [209, 47] on u "Patinka · Reply ·" at bounding box center [208, 44] width 25 height 5
click at [212, 75] on u "Patinka · Reply ·" at bounding box center [208, 73] width 25 height 5
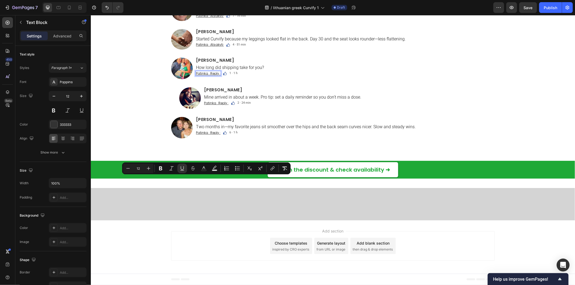
click at [212, 75] on u "Patinka · Reply ·" at bounding box center [208, 73] width 25 height 5
click at [208, 75] on u "Patinka · Reply ·" at bounding box center [208, 73] width 25 height 5
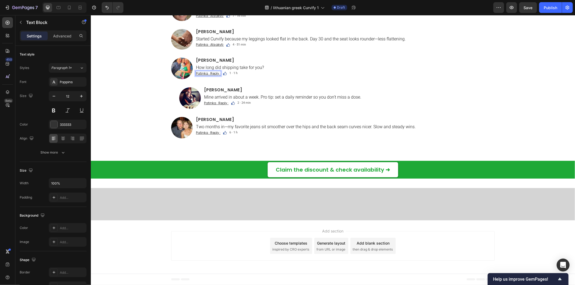
click at [211, 75] on u "Patinka · Reply ·" at bounding box center [208, 73] width 25 height 5
click at [220, 105] on u "Patinka · Reply ·" at bounding box center [216, 103] width 25 height 5
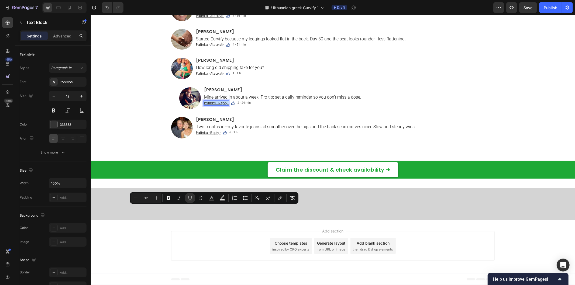
click at [220, 105] on u "Patinka · Reply ·" at bounding box center [216, 103] width 25 height 5
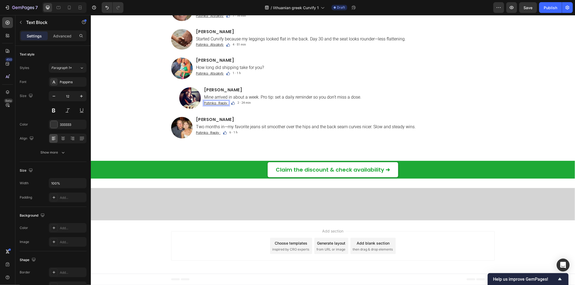
click at [219, 105] on u "Patinka · Reply ·" at bounding box center [216, 103] width 25 height 5
click at [211, 135] on u "Patinka · Reply ·" at bounding box center [208, 132] width 25 height 5
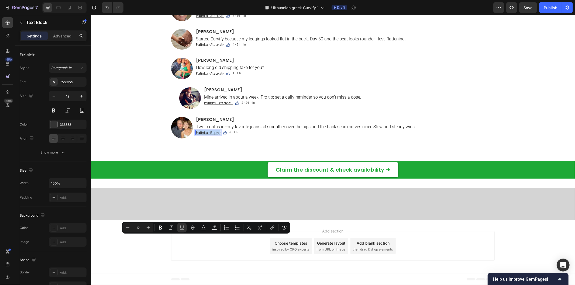
click at [211, 135] on u "Patinka · Reply ·" at bounding box center [208, 132] width 25 height 5
click at [212, 135] on u "Patinka · Reply ·" at bounding box center [208, 132] width 25 height 5
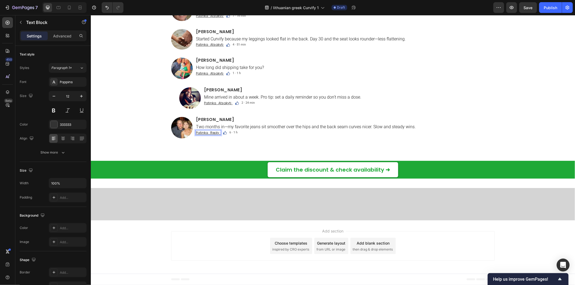
click at [212, 135] on u "Patinka · Reply ·" at bounding box center [208, 132] width 25 height 5
click at [217, 5] on h2 "[PERSON_NAME]" at bounding box center [344, 2] width 299 height 5
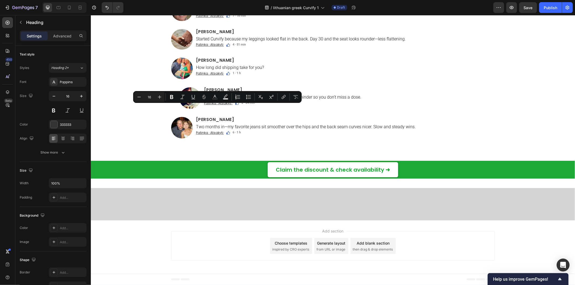
click at [217, 5] on p "[PERSON_NAME]" at bounding box center [345, 3] width 298 height 4
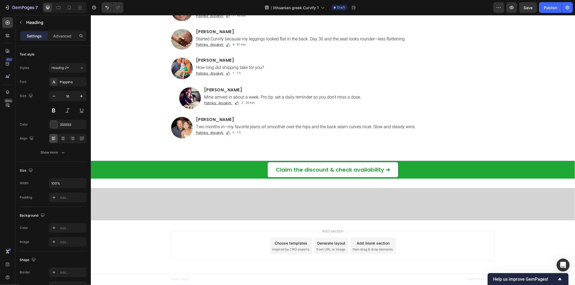
click at [207, 5] on p "[PERSON_NAME]" at bounding box center [345, 3] width 298 height 4
click at [236, 12] on p "Taste is mild. I take it before breakfast and pair it with glute bridges M/W/F.…" at bounding box center [345, 9] width 298 height 5
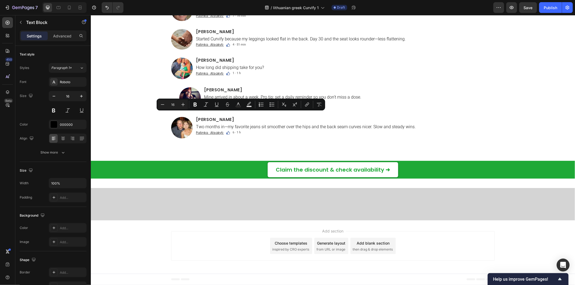
click at [236, 12] on p "Taste is mild. I take it before breakfast and pair it with glute bridges M/W/F.…" at bounding box center [345, 9] width 298 height 5
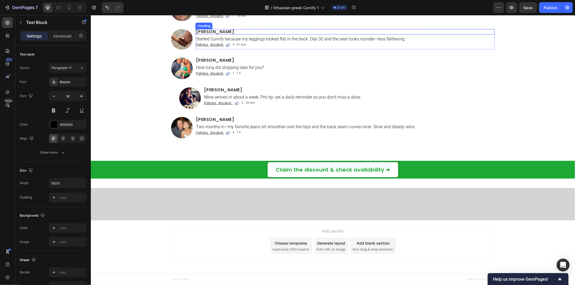
click at [219, 34] on h2 "[PERSON_NAME]" at bounding box center [344, 31] width 299 height 5
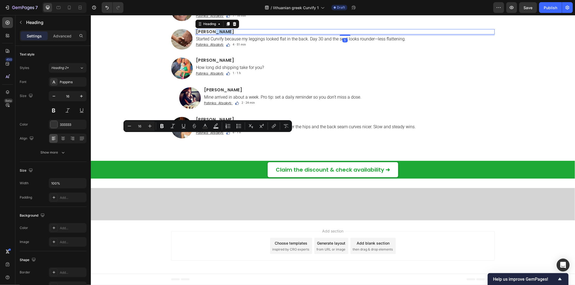
click at [219, 34] on p "[PERSON_NAME]" at bounding box center [345, 31] width 298 height 4
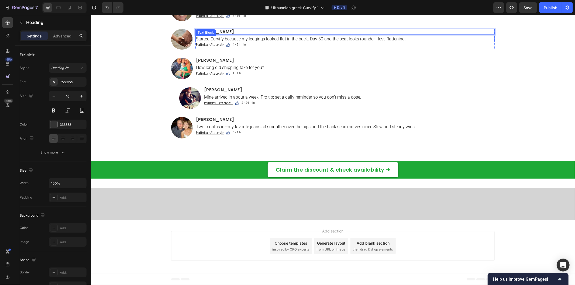
click at [223, 41] on p "Started Curvify because my leggings looked flat in the back. Day 30 and the sea…" at bounding box center [345, 38] width 298 height 5
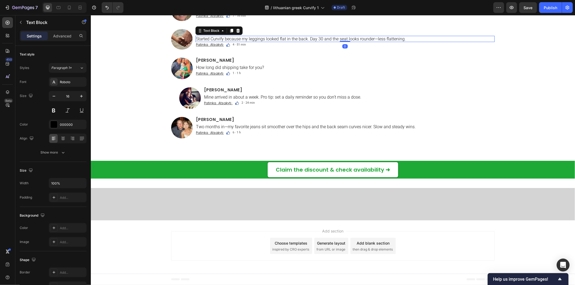
click at [223, 41] on p "Started Curvify because my leggings looked flat in the back. Day 30 and the sea…" at bounding box center [345, 38] width 298 height 5
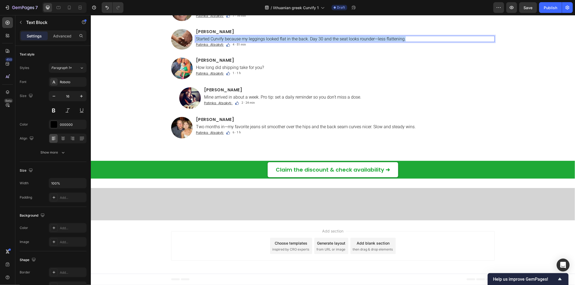
click at [223, 41] on p "Started Curvify because my leggings looked flat in the back. Day 30 and the sea…" at bounding box center [345, 38] width 298 height 5
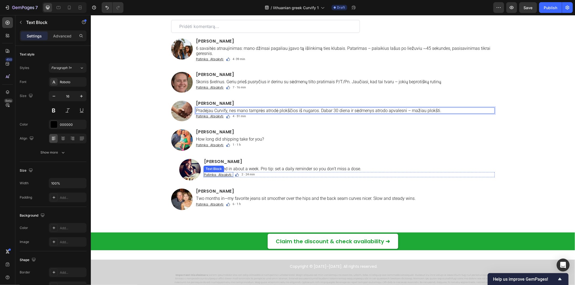
scroll to position [3595, 0]
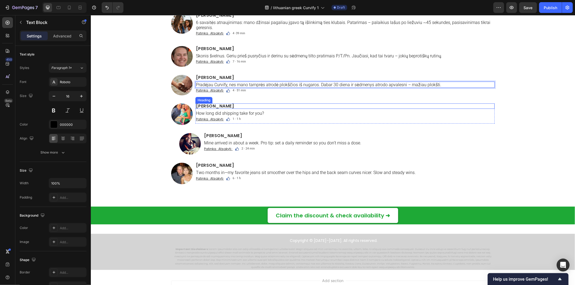
click at [221, 107] on h2 "[PERSON_NAME]" at bounding box center [344, 105] width 299 height 5
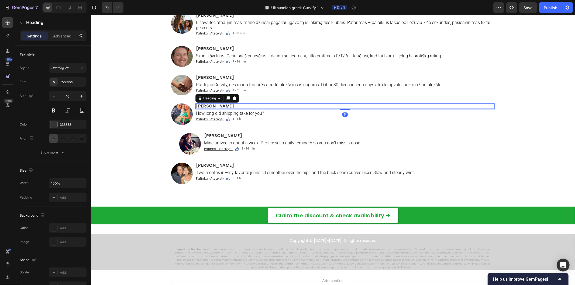
click at [221, 107] on h2 "[PERSON_NAME]" at bounding box center [344, 105] width 299 height 5
click at [221, 107] on p "[PERSON_NAME]" at bounding box center [345, 106] width 298 height 4
click at [230, 112] on p "How long did shipping take for you?" at bounding box center [345, 113] width 298 height 5
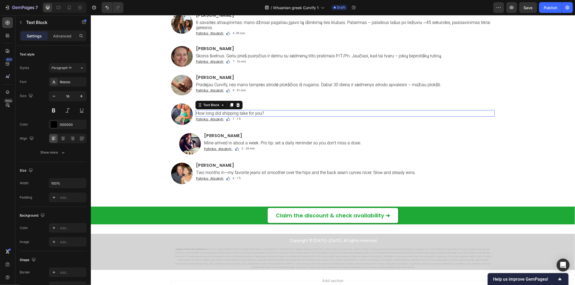
click at [230, 112] on p "How long did shipping take for you?" at bounding box center [345, 113] width 298 height 5
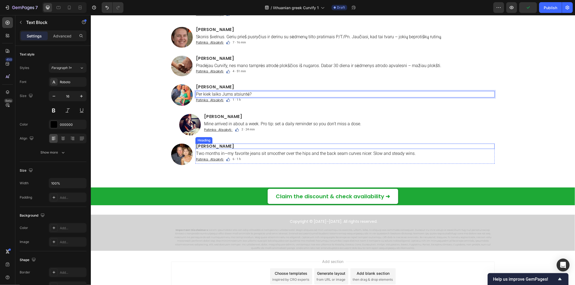
scroll to position [3625, 0]
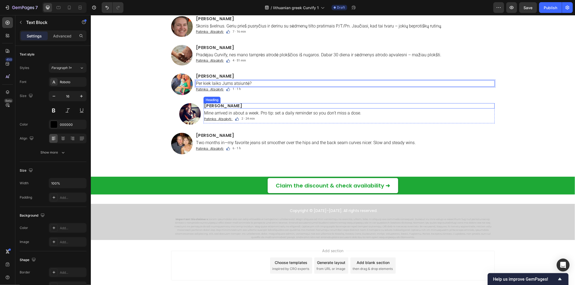
click at [210, 105] on h2 "[PERSON_NAME]" at bounding box center [348, 105] width 291 height 5
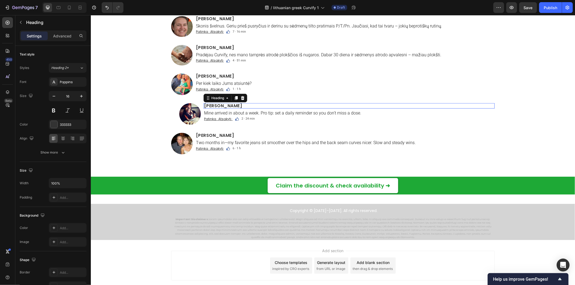
click at [210, 105] on h2 "[PERSON_NAME]" at bounding box center [348, 105] width 291 height 5
click at [210, 105] on p "[PERSON_NAME]" at bounding box center [349, 106] width 290 height 4
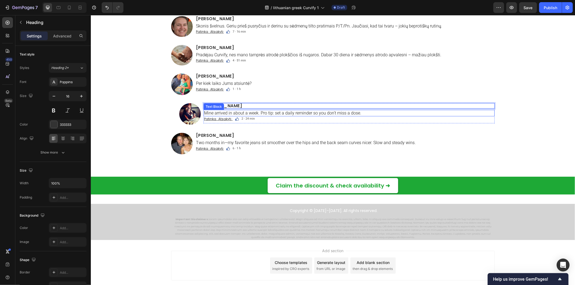
click at [276, 112] on p "Mine arrived in about a week. Pro tip: set a daily reminder so you don’t miss a…" at bounding box center [349, 112] width 290 height 5
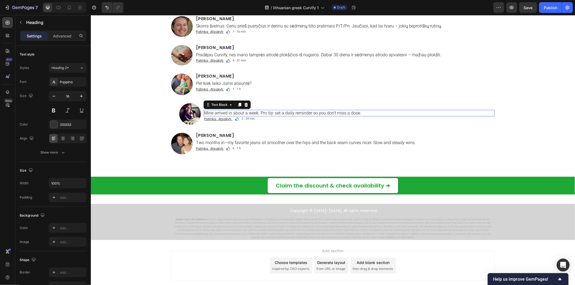
click at [276, 112] on p "Mine arrived in about a week. Pro tip: set a daily reminder so you don’t miss a…" at bounding box center [349, 112] width 290 height 5
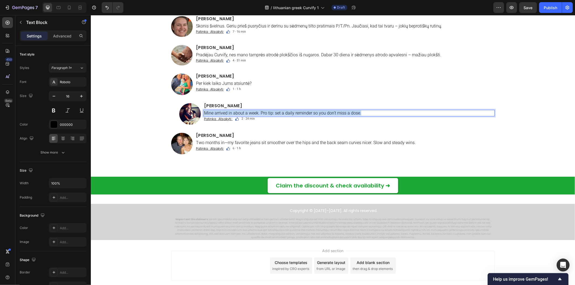
click at [276, 112] on p "Mine arrived in about a week. Pro tip: set a daily reminder so you don’t miss a…" at bounding box center [349, 112] width 290 height 5
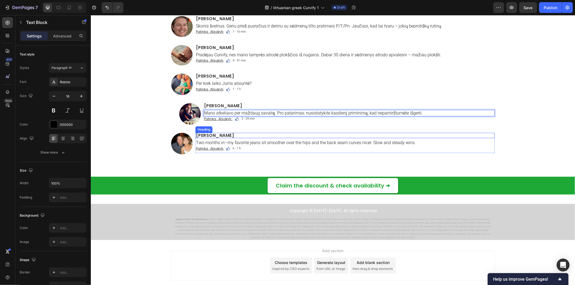
click at [206, 136] on h2 "[PERSON_NAME]" at bounding box center [344, 135] width 299 height 5
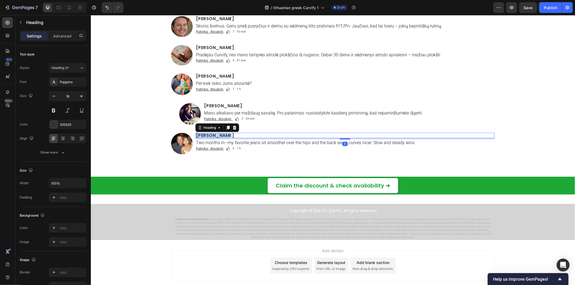
click at [206, 136] on p "[PERSON_NAME]" at bounding box center [345, 135] width 298 height 4
click at [251, 143] on p "Two months in—my favorite jeans sit smoother over the hips and the back seam cu…" at bounding box center [345, 142] width 298 height 5
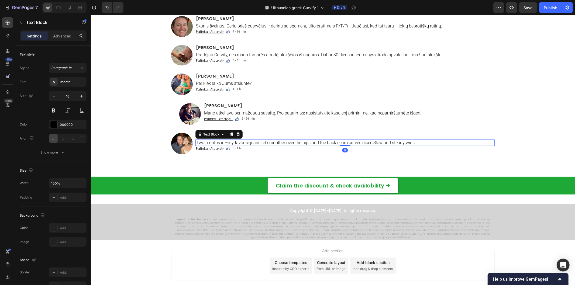
click at [251, 143] on p "Two months in—my favorite jeans sit smoother over the hips and the back seam cu…" at bounding box center [345, 142] width 298 height 5
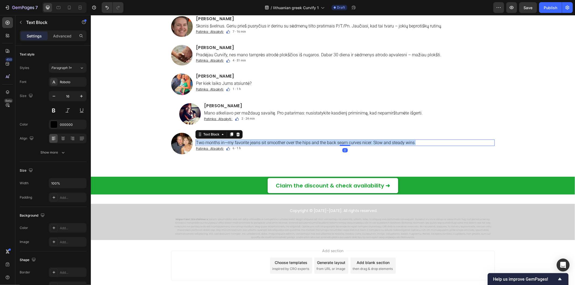
click at [251, 143] on p "Two months in—my favorite jeans sit smoother over the hips and the back seam cu…" at bounding box center [345, 142] width 298 height 5
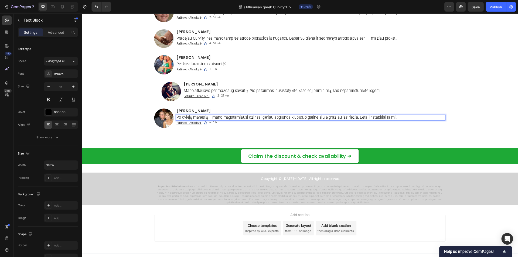
scroll to position [3641, 0]
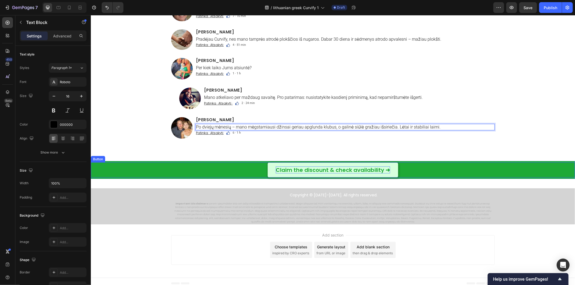
click at [290, 170] on p "Claim the discount & check availability ➜" at bounding box center [333, 169] width 114 height 7
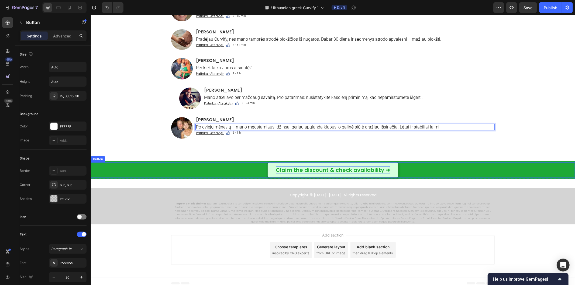
click at [290, 170] on p "Claim the discount & check availability ➜" at bounding box center [333, 169] width 114 height 7
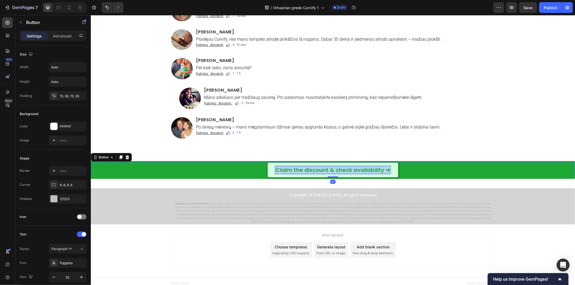
click at [290, 170] on p "Claim the discount & check availability ➜" at bounding box center [333, 169] width 114 height 7
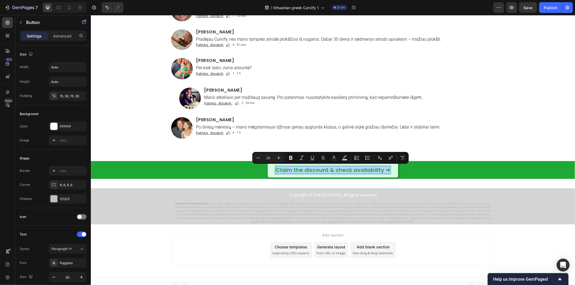
click at [295, 170] on p "Claim the discount & check availability ➜" at bounding box center [333, 169] width 114 height 7
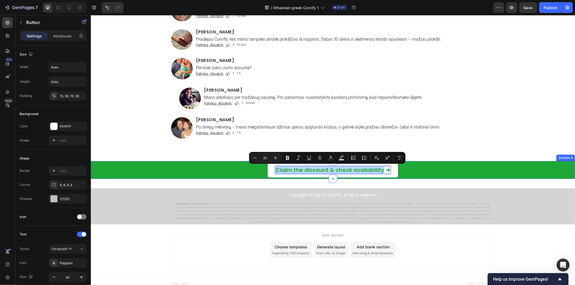
drag, startPoint x: 274, startPoint y: 171, endPoint x: 379, endPoint y: 178, distance: 105.1
click at [379, 178] on div "Claim the discount & check availability ➜ Button 0 Section 5" at bounding box center [333, 170] width 484 height 18
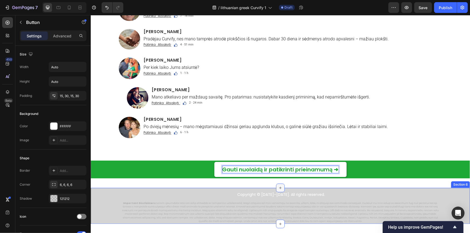
scroll to position [3666, 0]
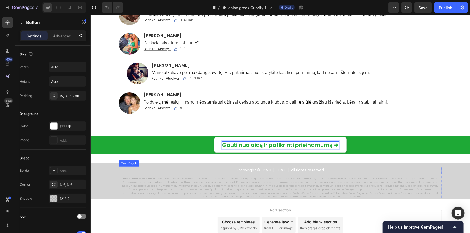
click at [247, 170] on p "Copyright © [DATE]–[DATE]. All rights reserved." at bounding box center [281, 170] width 321 height 6
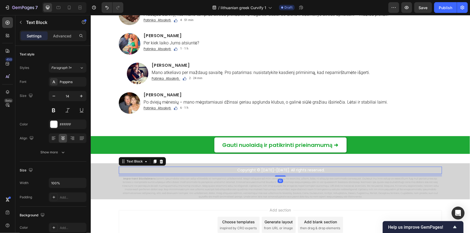
click at [247, 170] on p "Copyright © [DATE]–[DATE]. All rights reserved." at bounding box center [281, 170] width 321 height 6
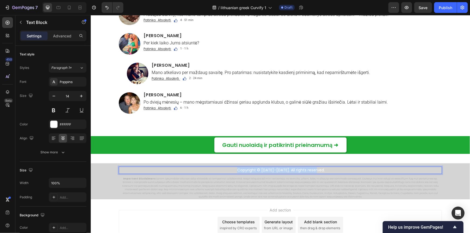
click at [247, 170] on p "Copyright © [DATE]–[DATE]. All rights reserved." at bounding box center [281, 170] width 321 height 6
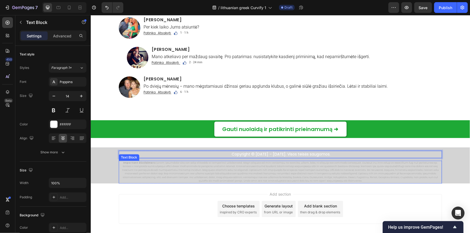
scroll to position [3690, 0]
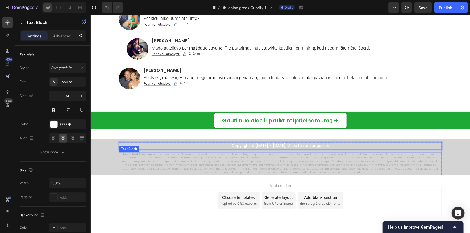
click at [240, 161] on p "Important Disclaimers:" at bounding box center [280, 164] width 322 height 22
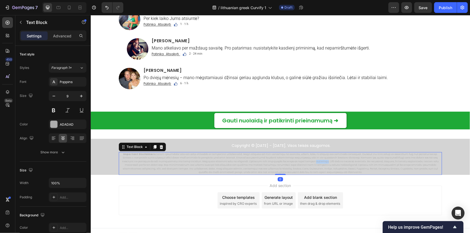
click at [240, 161] on p "Important Disclaimers:" at bounding box center [280, 164] width 322 height 22
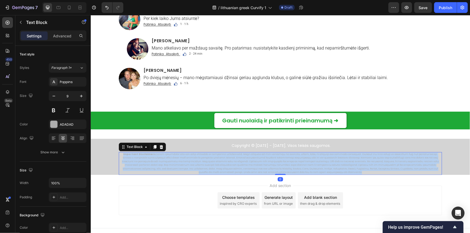
click at [240, 161] on p "Important Disclaimers:" at bounding box center [280, 164] width 322 height 22
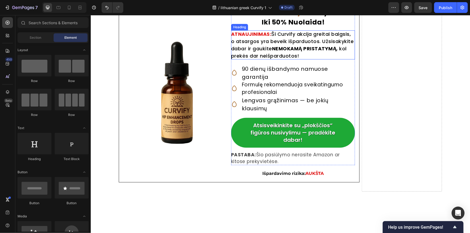
scroll to position [3182, 0]
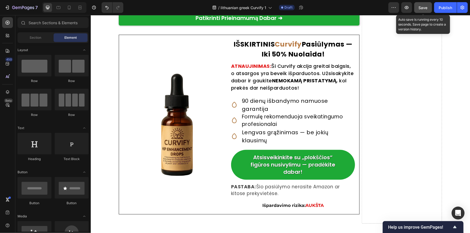
click at [426, 9] on span "Save" at bounding box center [423, 7] width 9 height 5
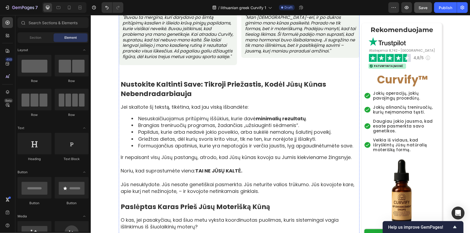
scroll to position [196, 0]
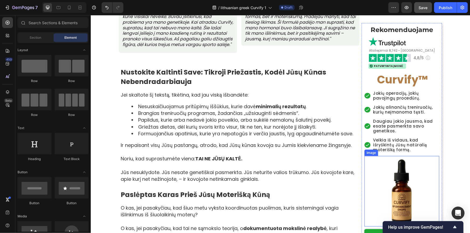
click at [400, 194] on img at bounding box center [401, 191] width 67 height 67
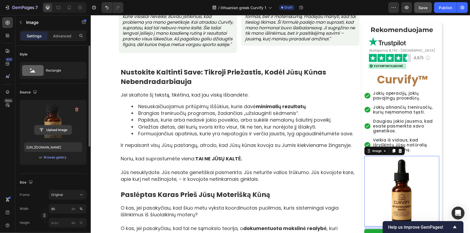
click at [64, 126] on input "file" at bounding box center [53, 130] width 37 height 9
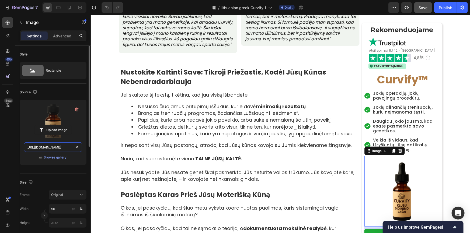
click at [73, 148] on input "https://cdn.shopify.com/s/files/1/0657/6783/3683/files/gempages_578032762192134…" at bounding box center [53, 148] width 58 height 10
click at [34, 92] on icon "button" at bounding box center [35, 92] width 4 height 4
click at [36, 109] on icon "button" at bounding box center [36, 110] width 4 height 3
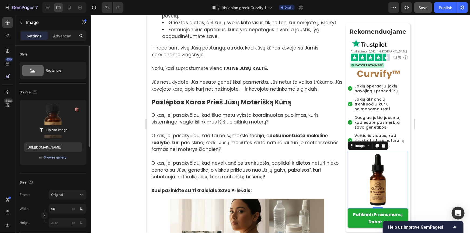
scroll to position [310, 0]
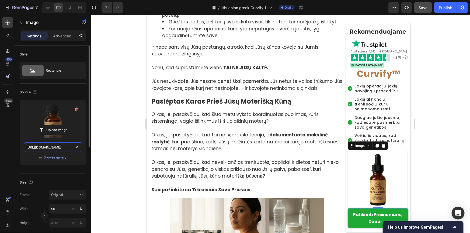
click at [73, 148] on input "https://cdn.shopify.com/s/files/1/0657/6783/3683/files/gempages_578032762192134…" at bounding box center [53, 148] width 58 height 10
paste input "15c1426f-1cc1-4886-a049-b8a22ae09852.png"
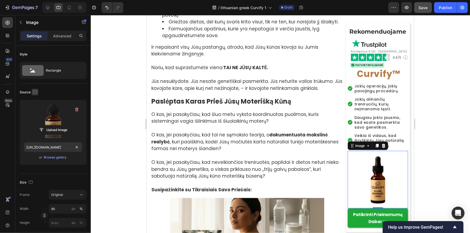
click at [37, 92] on icon "button" at bounding box center [35, 92] width 4 height 3
click at [37, 120] on icon "button" at bounding box center [35, 120] width 5 height 5
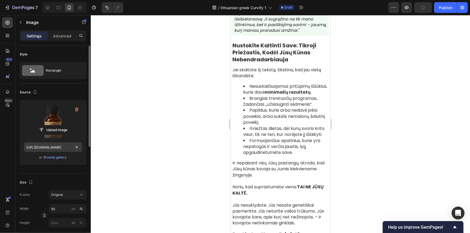
scroll to position [295, 0]
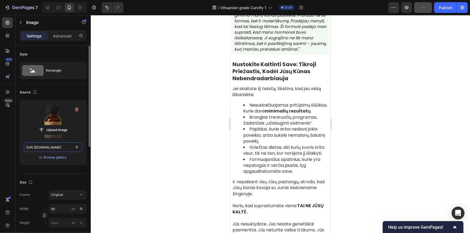
click at [73, 147] on input "https://cdn.shopify.com/s/files/1/0657/6783/3683/files/gempages_578032762192134…" at bounding box center [53, 148] width 58 height 10
paste input "15c1426f-1cc1-4886-a049-b8a22ae09852.png"
type input "https://cdn.shopify.com/s/files/1/0657/6783/3683/files/gempages_578032762192134…"
click at [36, 92] on icon "button" at bounding box center [34, 92] width 5 height 5
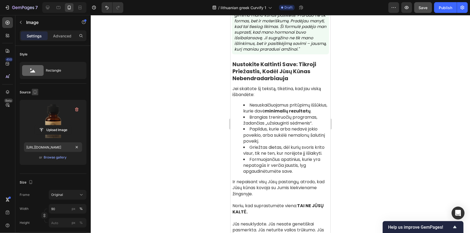
scroll to position [0, 0]
click at [37, 100] on icon "button" at bounding box center [35, 100] width 5 height 5
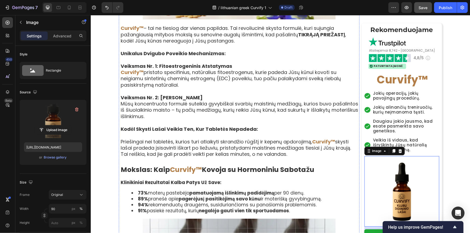
scroll to position [1642, 0]
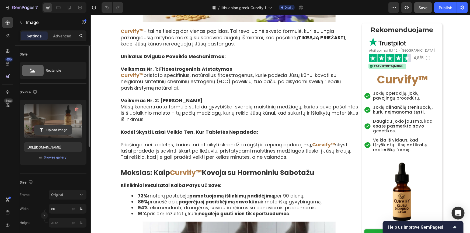
click at [59, 127] on input "file" at bounding box center [53, 130] width 37 height 9
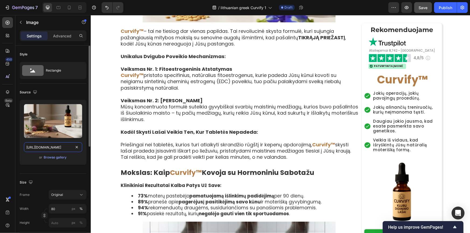
click at [73, 149] on input "https://cdn.shopify.com/s/files/1/0657/6783/3683/files/gempages_578032762192134…" at bounding box center [53, 148] width 58 height 10
click at [37, 91] on icon "button" at bounding box center [34, 92] width 5 height 5
click at [37, 109] on icon "button" at bounding box center [35, 110] width 5 height 5
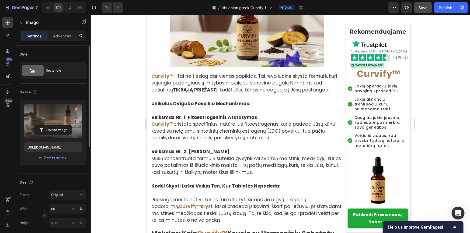
scroll to position [1651, 0]
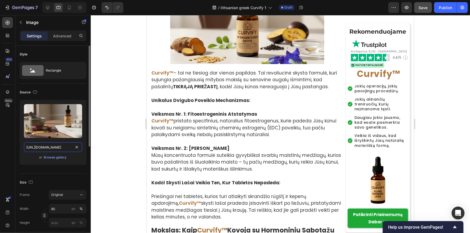
click at [73, 148] on input "https://cdn.shopify.com/s/files/1/0657/6783/3683/files/gempages_578032762192134…" at bounding box center [53, 148] width 58 height 10
paste input "9debfa23-0abd-4477-b9e4-137559c2e13b.jpg"
click at [36, 94] on icon "button" at bounding box center [34, 92] width 5 height 5
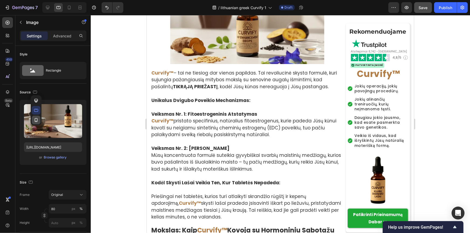
click at [36, 121] on icon "button" at bounding box center [36, 121] width 1 height 1
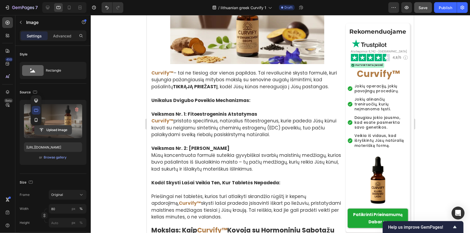
type input "https://cdn.shopify.com/s/files/1/0657/6783/3683/files/gempages_578032762192134…"
type input "100"
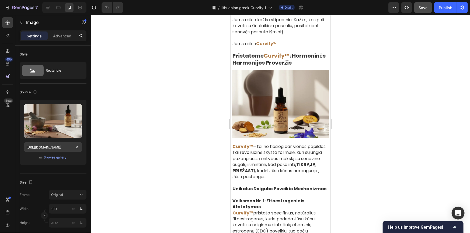
scroll to position [1949, 0]
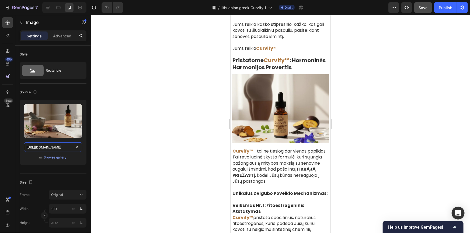
click at [73, 148] on input "https://cdn.shopify.com/s/files/1/0657/6783/3683/files/gempages_578032762192134…" at bounding box center [53, 148] width 58 height 10
paste input "9debfa23-0abd-4477-b9e4-137559c2e13b.jpg"
type input "https://cdn.shopify.com/s/files/1/0657/6783/3683/files/gempages_578032762192134…"
click at [35, 92] on icon "button" at bounding box center [34, 92] width 5 height 5
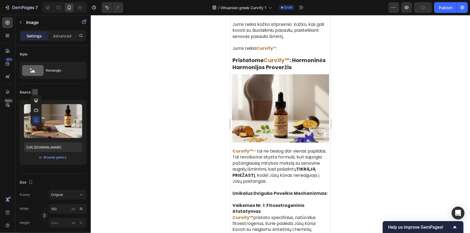
scroll to position [0, 0]
click at [37, 102] on icon "button" at bounding box center [35, 100] width 5 height 5
type input "80"
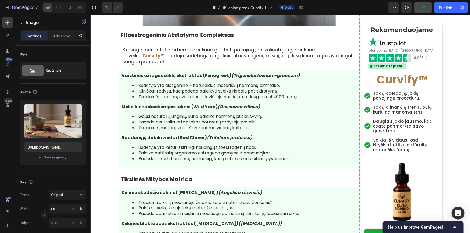
scroll to position [2000, 0]
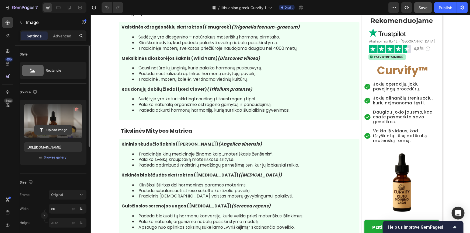
click at [55, 129] on input "file" at bounding box center [53, 130] width 37 height 9
click at [72, 148] on input "https://cdn.shopify.com/s/files/1/0657/6783/3683/files/gempages_578032762192134…" at bounding box center [53, 148] width 58 height 10
click at [34, 92] on icon "button" at bounding box center [34, 92] width 5 height 5
click at [37, 111] on icon "button" at bounding box center [35, 110] width 5 height 5
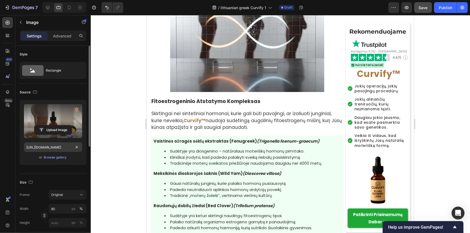
scroll to position [1935, 0]
click at [73, 148] on input "https://cdn.shopify.com/s/files/1/0657/6783/3683/files/gempages_578032762192134…" at bounding box center [53, 148] width 58 height 10
paste input "beaadd4-07db-4774-8dd0-3eb635228ff9.jpg"
click at [36, 91] on icon "button" at bounding box center [34, 92] width 5 height 5
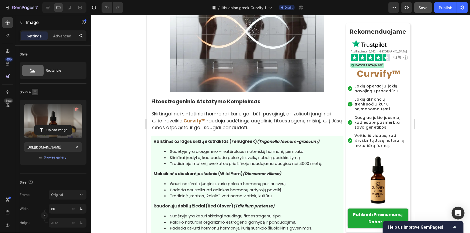
scroll to position [0, 0]
click at [37, 121] on icon "button" at bounding box center [35, 120] width 5 height 5
type input "https://cdn.shopify.com/s/files/1/0657/6783/3683/files/gempages_578032762192134…"
type input "100"
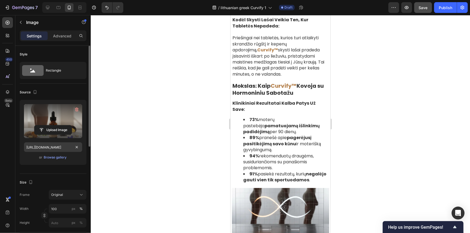
scroll to position [2273, 0]
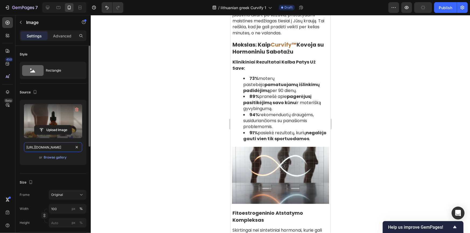
click at [73, 148] on input "https://cdn.shopify.com/s/files/1/0657/6783/3683/files/gempages_578032762192134…" at bounding box center [53, 148] width 58 height 10
paste input "beaadd4-07db-4774-8dd0-3eb635228ff9.jpg"
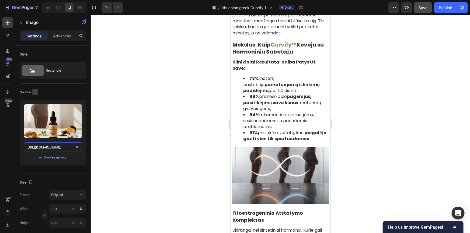
type input "https://cdn.shopify.com/s/files/1/0657/6783/3683/files/gempages_578032762192134…"
click at [36, 92] on icon "button" at bounding box center [35, 92] width 3 height 4
click at [35, 99] on icon "button" at bounding box center [35, 100] width 5 height 5
type input "80"
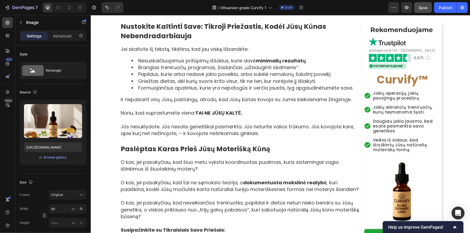
scroll to position [163, 0]
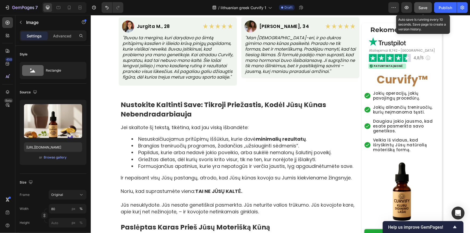
click at [426, 7] on span "Save" at bounding box center [423, 7] width 9 height 5
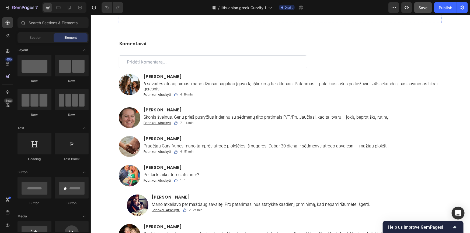
scroll to position [3368, 0]
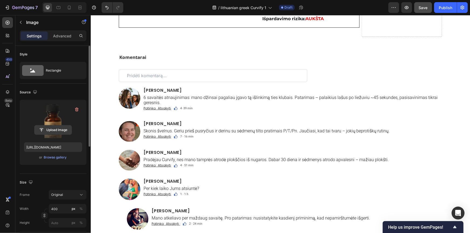
click at [62, 126] on input "file" at bounding box center [53, 130] width 37 height 9
click at [72, 148] on input "https://cdn.shopify.com/s/files/1/0657/6783/3683/files/gempages_578032762192134…" at bounding box center [53, 148] width 58 height 10
click at [35, 92] on icon "button" at bounding box center [34, 92] width 5 height 5
click at [36, 108] on icon "button" at bounding box center [35, 110] width 5 height 5
type input "https://cdn.shopify.com/s/files/1/0657/6783/3683/files/gempages_578032762192134…"
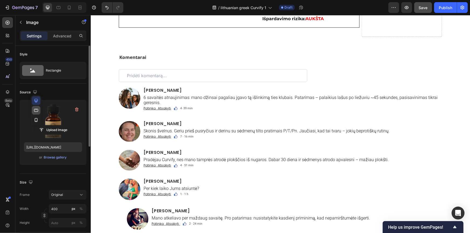
type input "1000000"
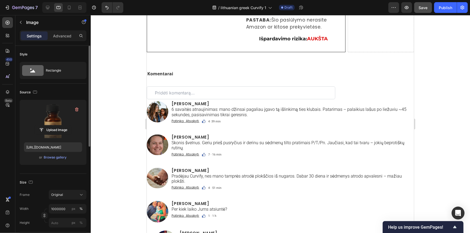
scroll to position [3381, 0]
click at [72, 148] on input "https://cdn.shopify.com/s/files/1/0657/6783/3683/files/gempages_578032762192134…" at bounding box center [53, 148] width 58 height 10
paste input "15c1426f-1cc1-4886-a049-b8a22ae09852.png"
click at [35, 92] on icon "button" at bounding box center [34, 92] width 5 height 5
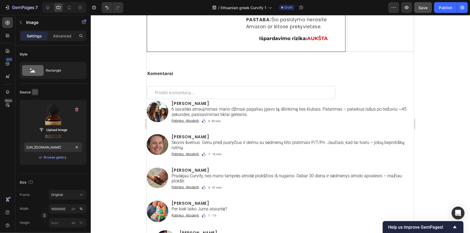
scroll to position [0, 0]
click at [36, 121] on icon "button" at bounding box center [36, 121] width 1 height 1
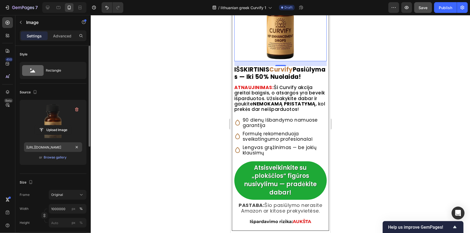
scroll to position [3533, 0]
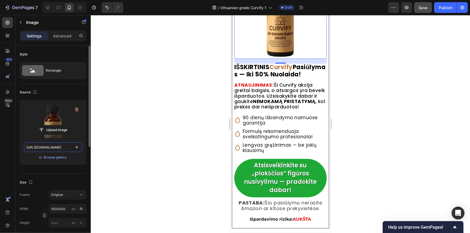
click at [73, 148] on input "https://cdn.shopify.com/s/files/1/0657/6783/3683/files/gempages_578032762192134…" at bounding box center [53, 148] width 58 height 10
paste input "15c1426f-1cc1-4886-a049-b8a22ae09852.png"
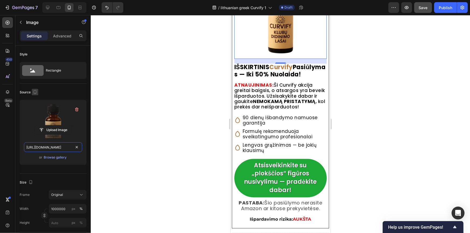
type input "https://cdn.shopify.com/s/files/1/0657/6783/3683/files/gempages_578032762192134…"
click at [38, 93] on button "button" at bounding box center [35, 92] width 6 height 6
click at [36, 100] on icon "button" at bounding box center [35, 100] width 5 height 5
type input "400"
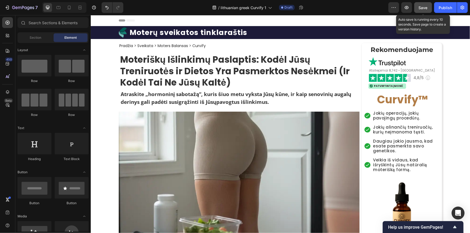
click at [423, 6] on span "Save" at bounding box center [423, 7] width 9 height 5
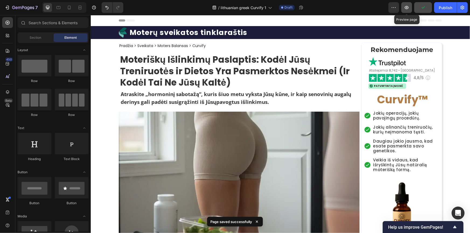
click at [408, 6] on icon "button" at bounding box center [406, 7] width 5 height 5
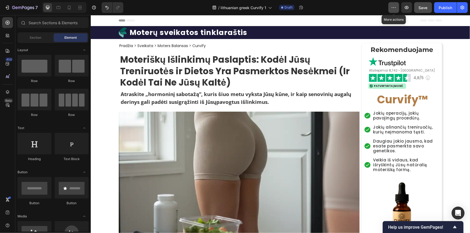
click at [395, 9] on icon "button" at bounding box center [393, 7] width 5 height 5
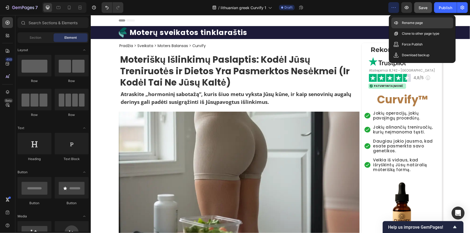
click at [411, 23] on p "Rename page" at bounding box center [413, 22] width 21 height 5
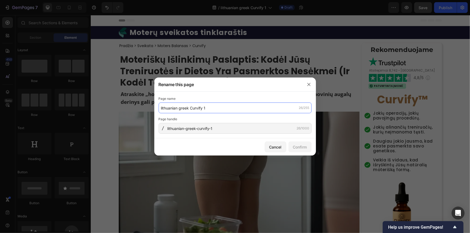
click at [176, 109] on input "lithuanian greek Curvify 1" at bounding box center [235, 108] width 153 height 11
paste input "Curvify"
click at [176, 109] on input "Curvify" at bounding box center [235, 108] width 153 height 11
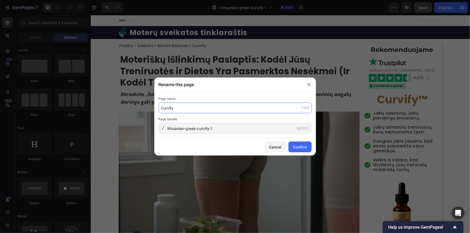
paste input "- Pasiekite Svajonių Išlinkimus Natūraliai"
type input "Curvify- Pasiekite Svajonių Išlinkimus Natūraliai"
click at [174, 109] on input "Curvify- Pasiekite Svajonių Išlinkimus Natūraliai" at bounding box center [235, 108] width 153 height 11
drag, startPoint x: 176, startPoint y: 108, endPoint x: 160, endPoint y: 108, distance: 15.9
click at [160, 108] on input "Curvify- Pasiekite Svajonių Išlinkimus Natūraliai" at bounding box center [235, 108] width 153 height 11
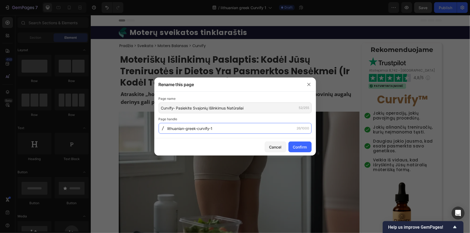
click at [214, 130] on input "lithuanian-greek-curvify-1" at bounding box center [235, 128] width 153 height 11
paste input "Curvify-"
click at [191, 131] on input "Curvify-" at bounding box center [235, 128] width 153 height 11
paste input "svajoniu-figura"
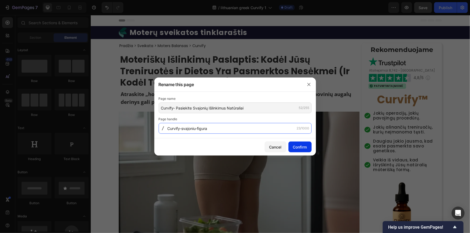
type input "Curvify-svajoniu-figura"
click at [300, 146] on div "Confirm" at bounding box center [300, 148] width 14 height 6
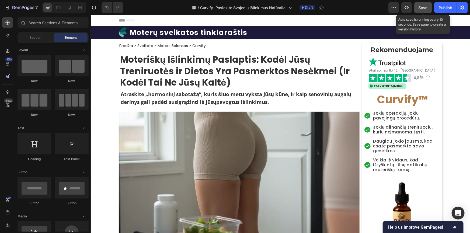
click at [425, 8] on span "Save" at bounding box center [423, 7] width 9 height 5
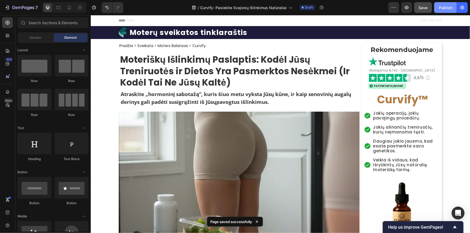
click at [444, 8] on div "Publish" at bounding box center [445, 8] width 13 height 6
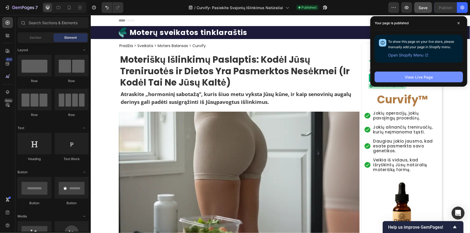
click at [413, 78] on div "View Live Page" at bounding box center [419, 77] width 28 height 6
